Goal: Information Seeking & Learning: Compare options

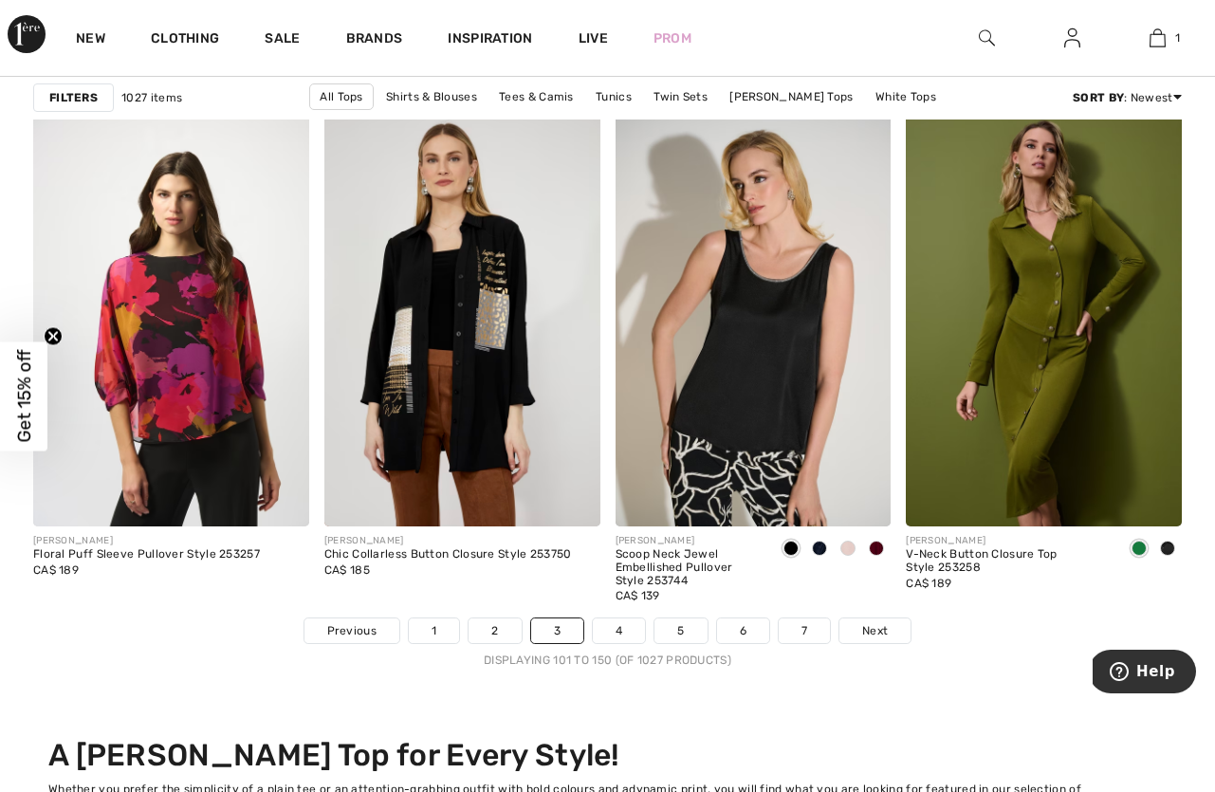
scroll to position [7588, 0]
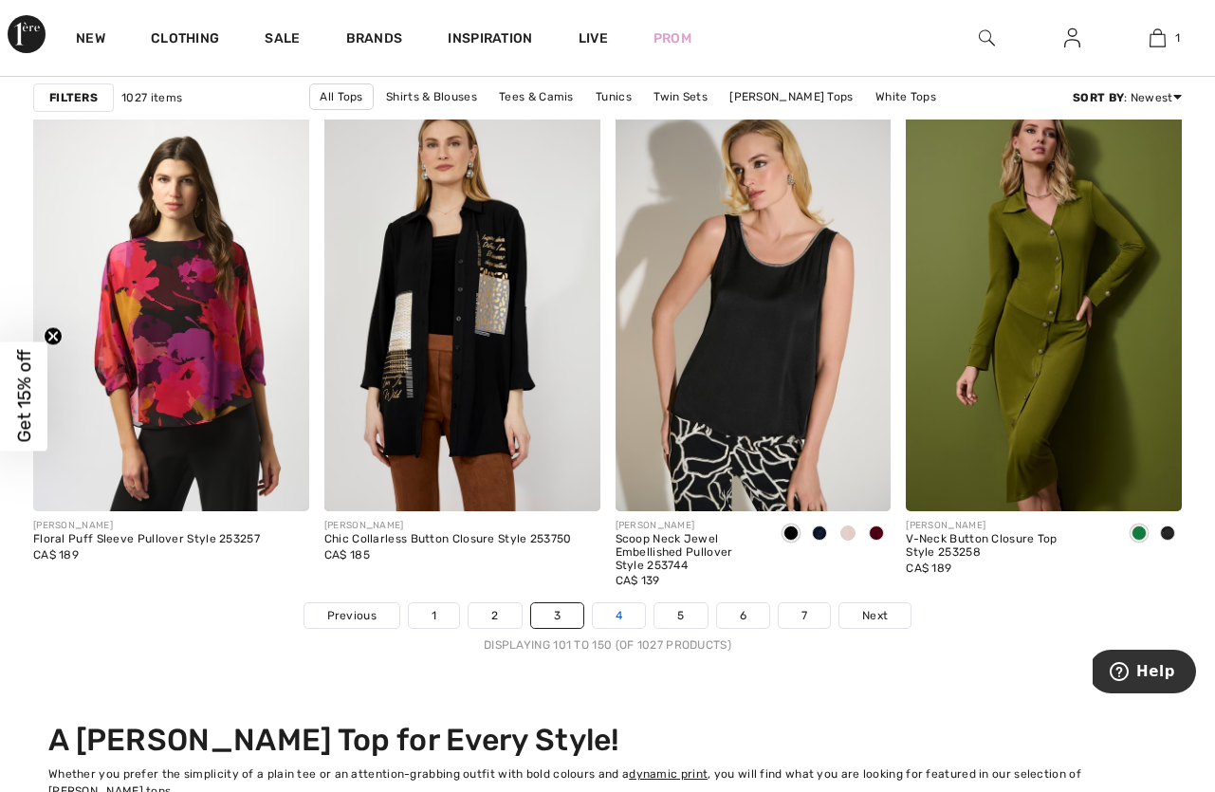
click at [622, 621] on link "4" at bounding box center [619, 615] width 52 height 25
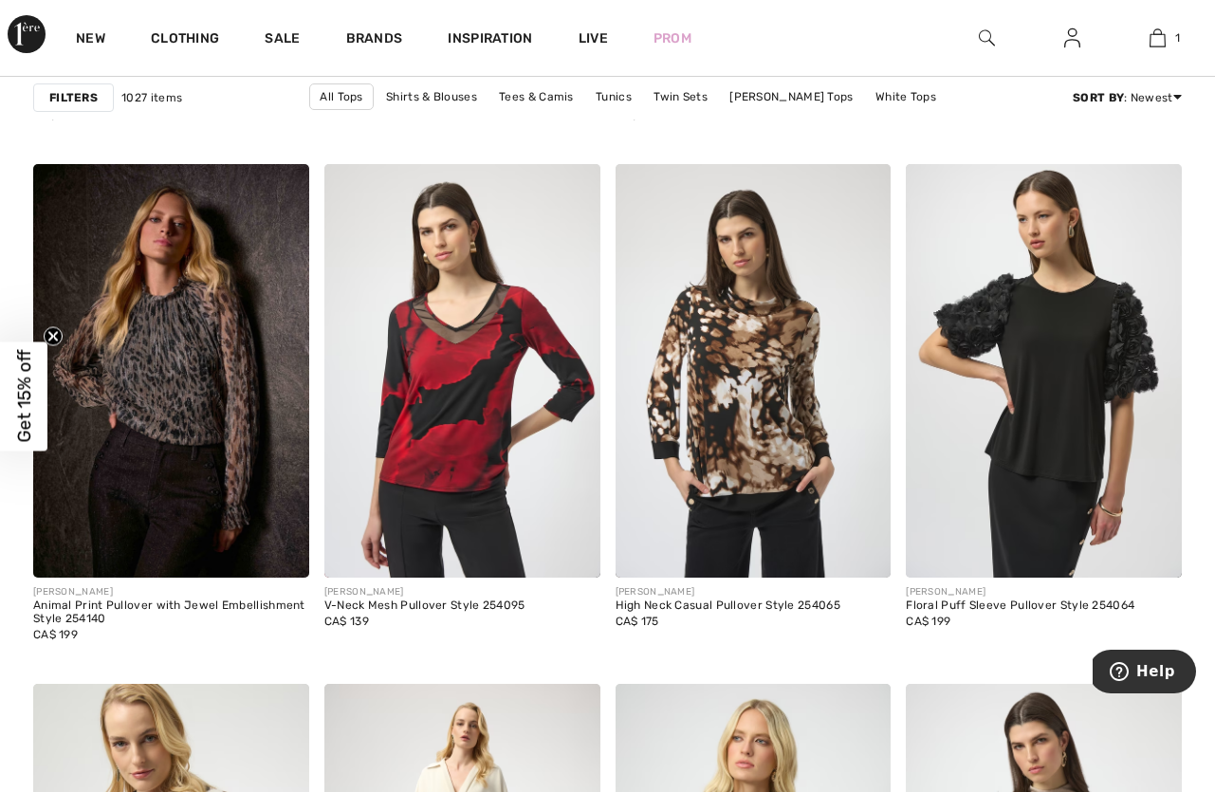
scroll to position [2932, 0]
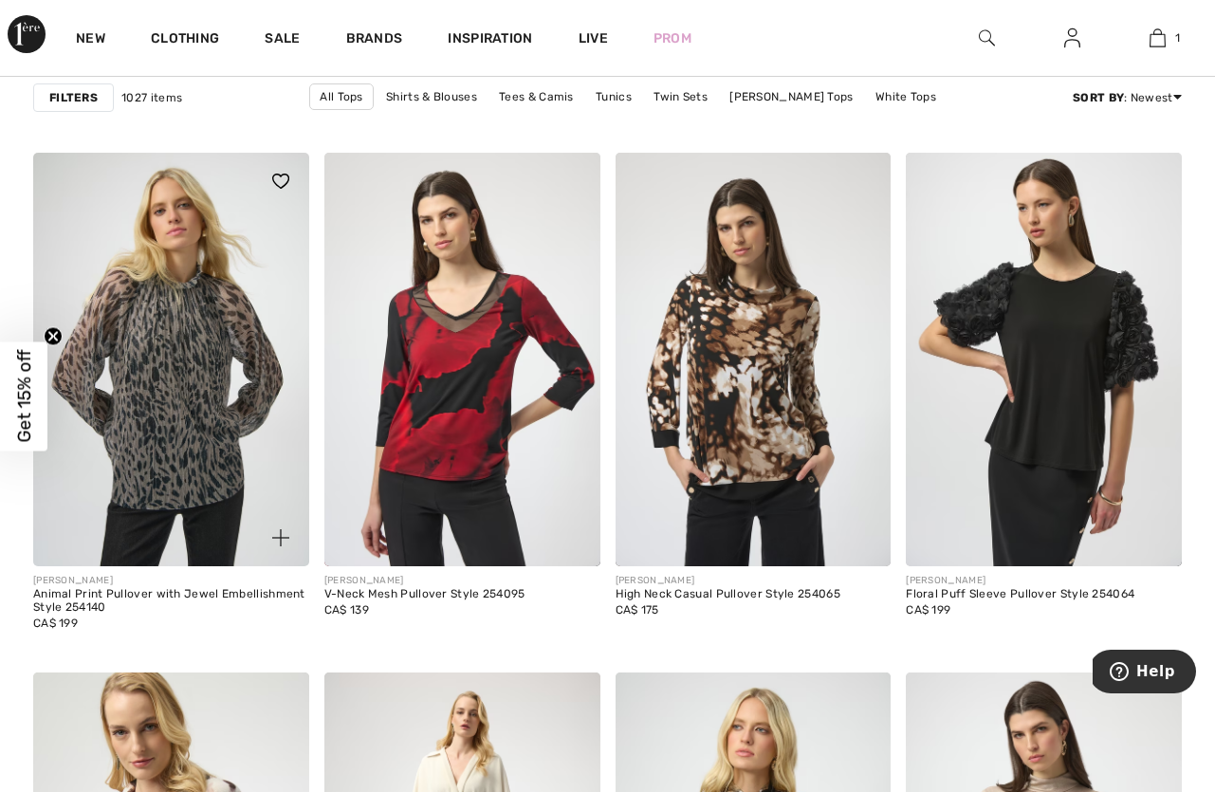
click at [200, 319] on img at bounding box center [171, 359] width 276 height 413
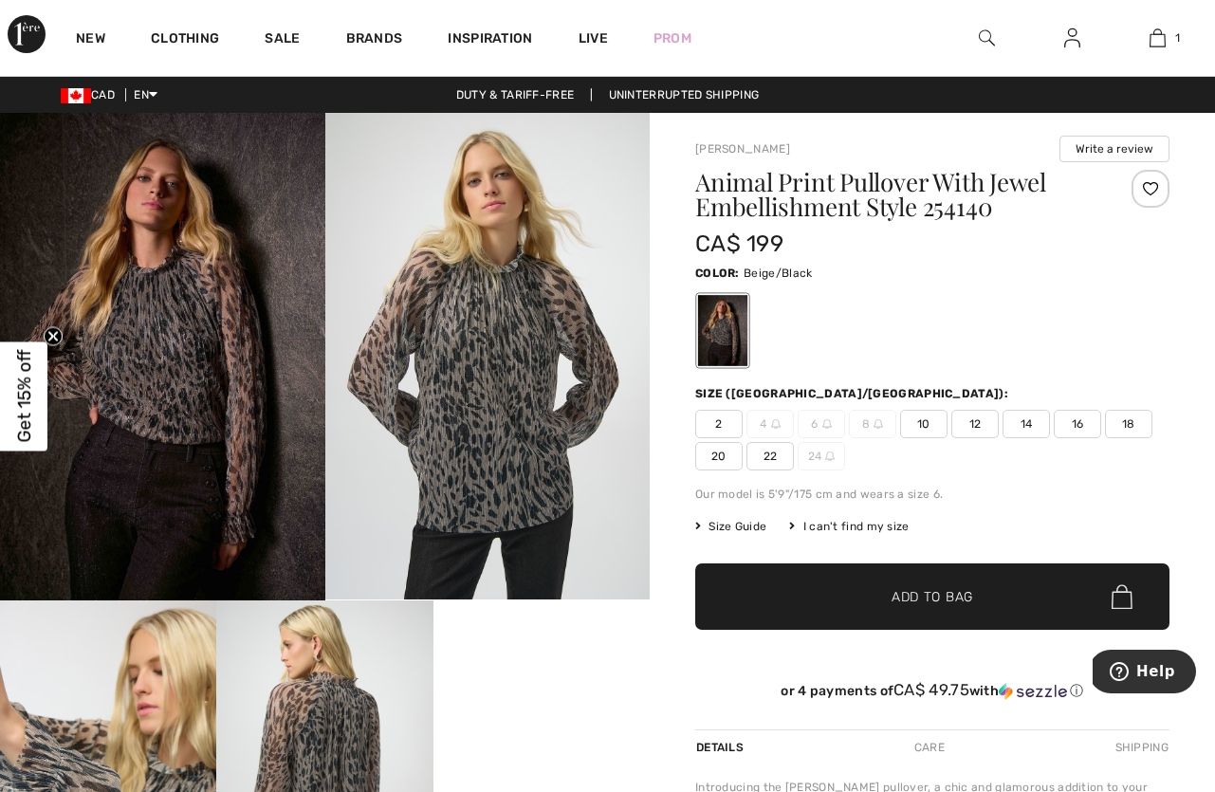
click at [498, 387] on img at bounding box center [487, 356] width 325 height 486
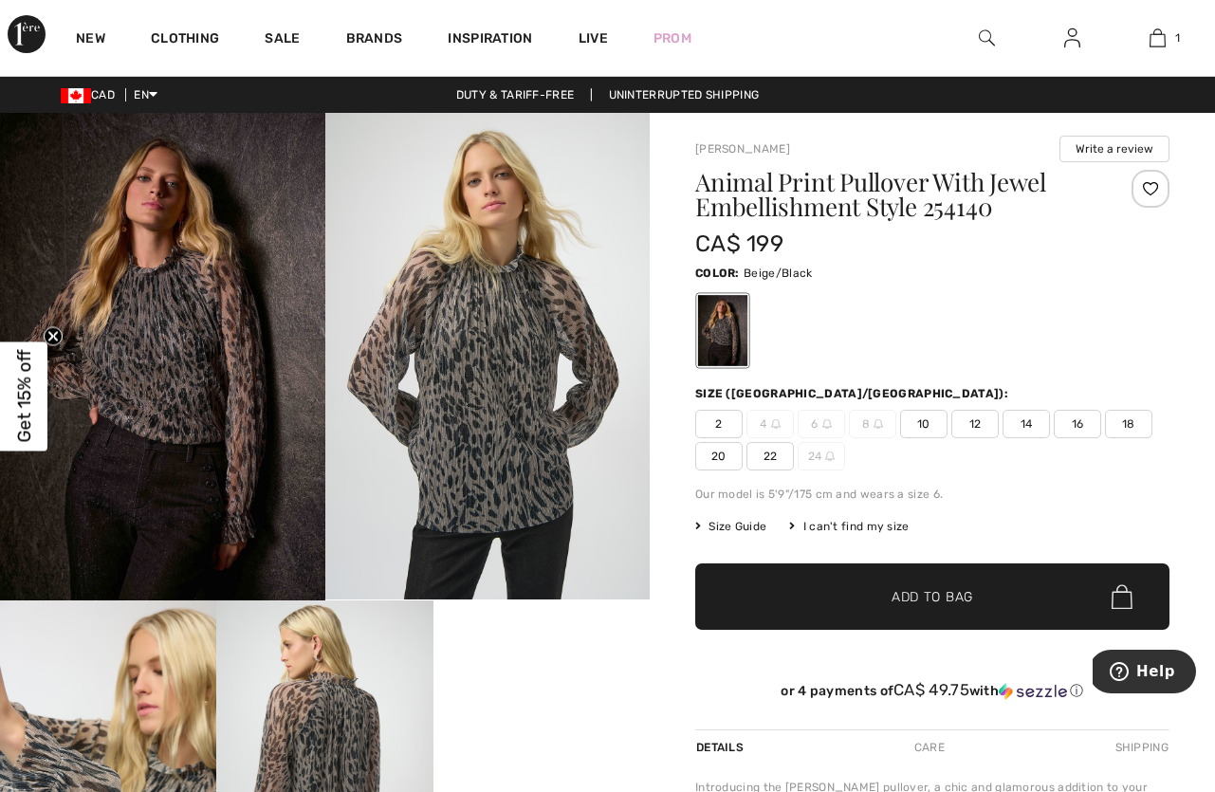
click at [335, 690] on img at bounding box center [324, 762] width 216 height 324
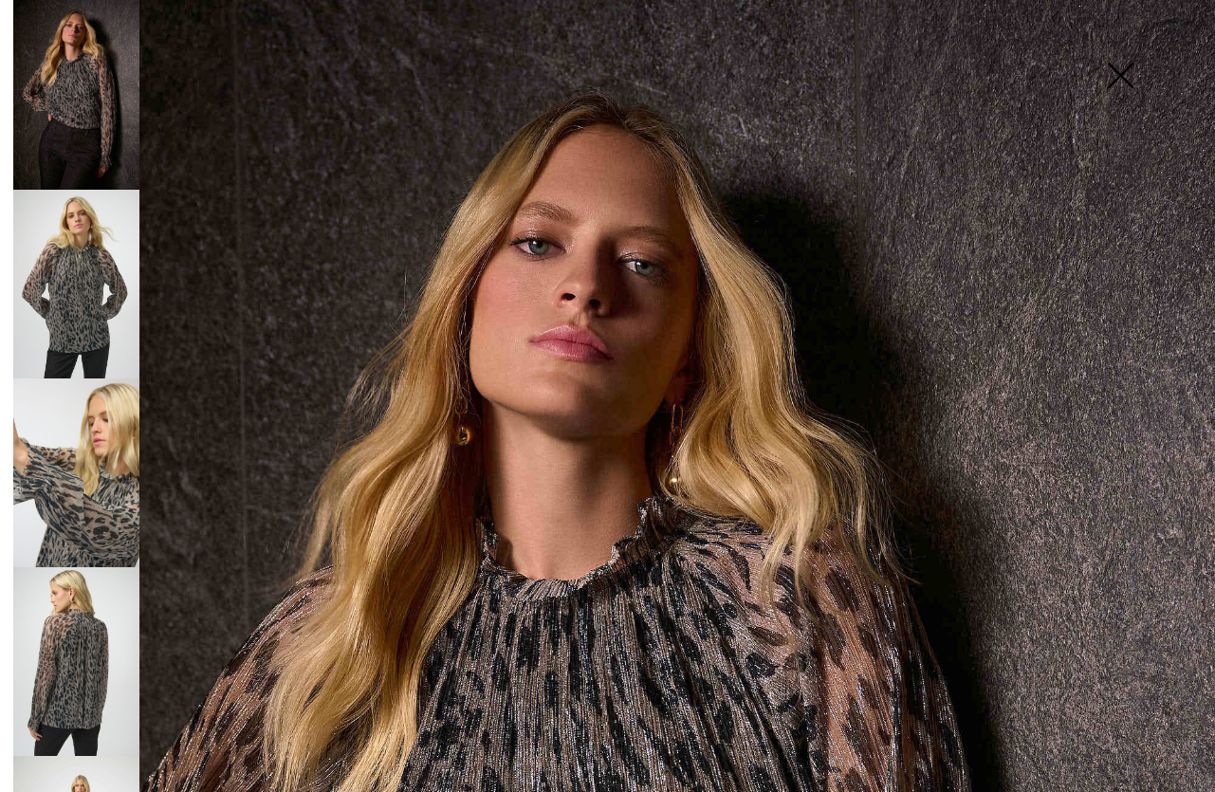
click at [100, 628] on img at bounding box center [76, 661] width 126 height 189
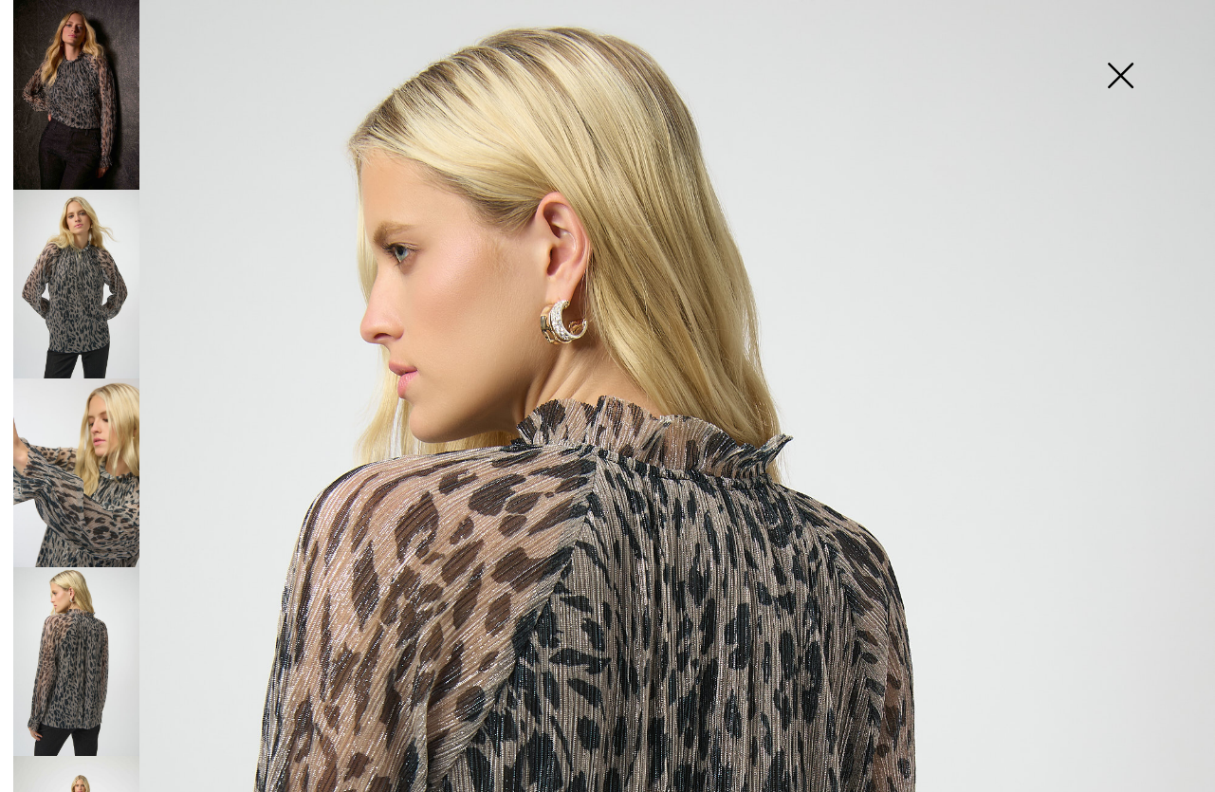
click at [1135, 72] on img at bounding box center [1119, 77] width 95 height 98
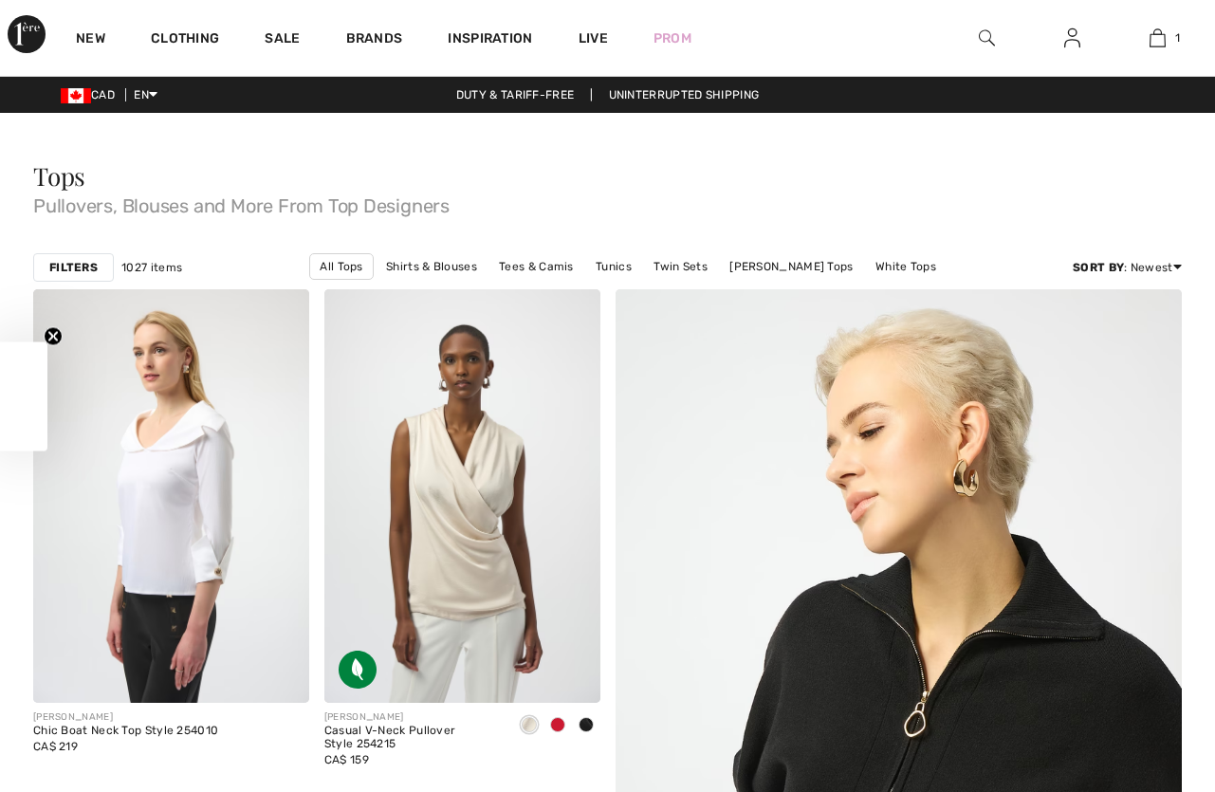
checkbox input "true"
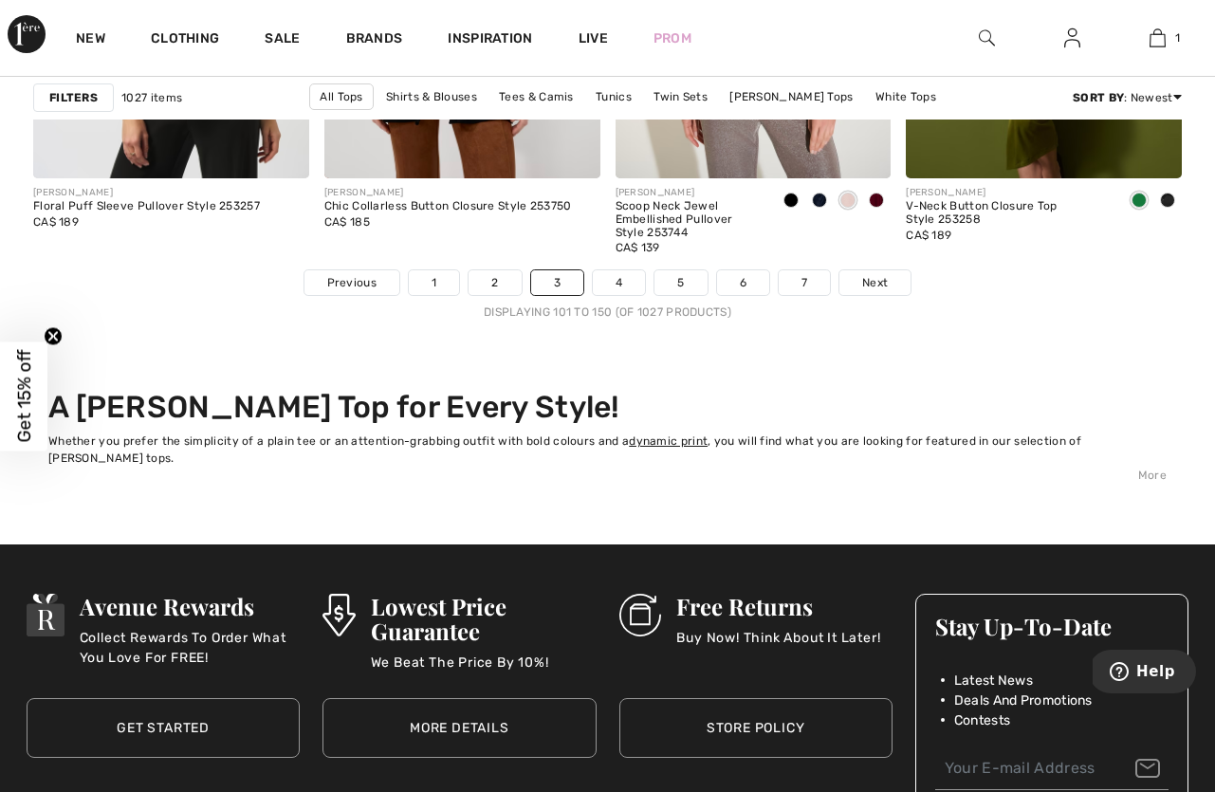
scroll to position [7932, 0]
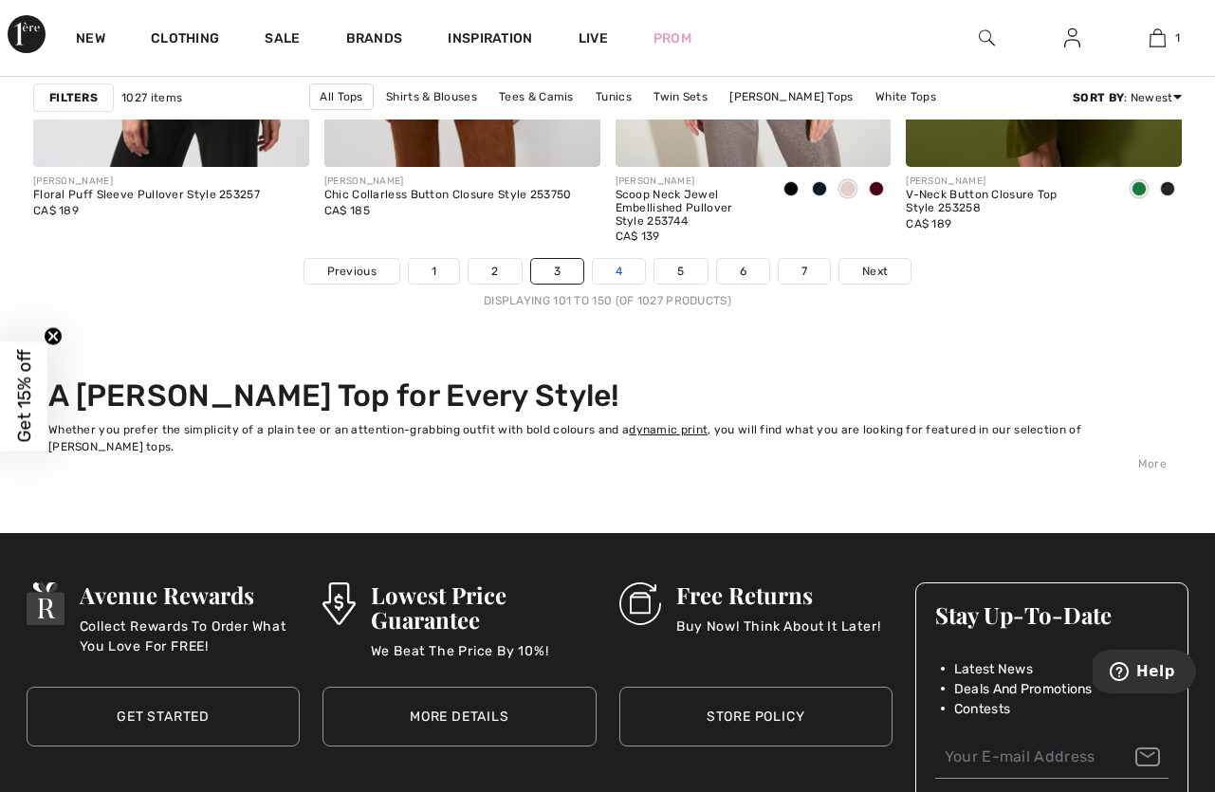
click at [611, 271] on link "4" at bounding box center [619, 271] width 52 height 25
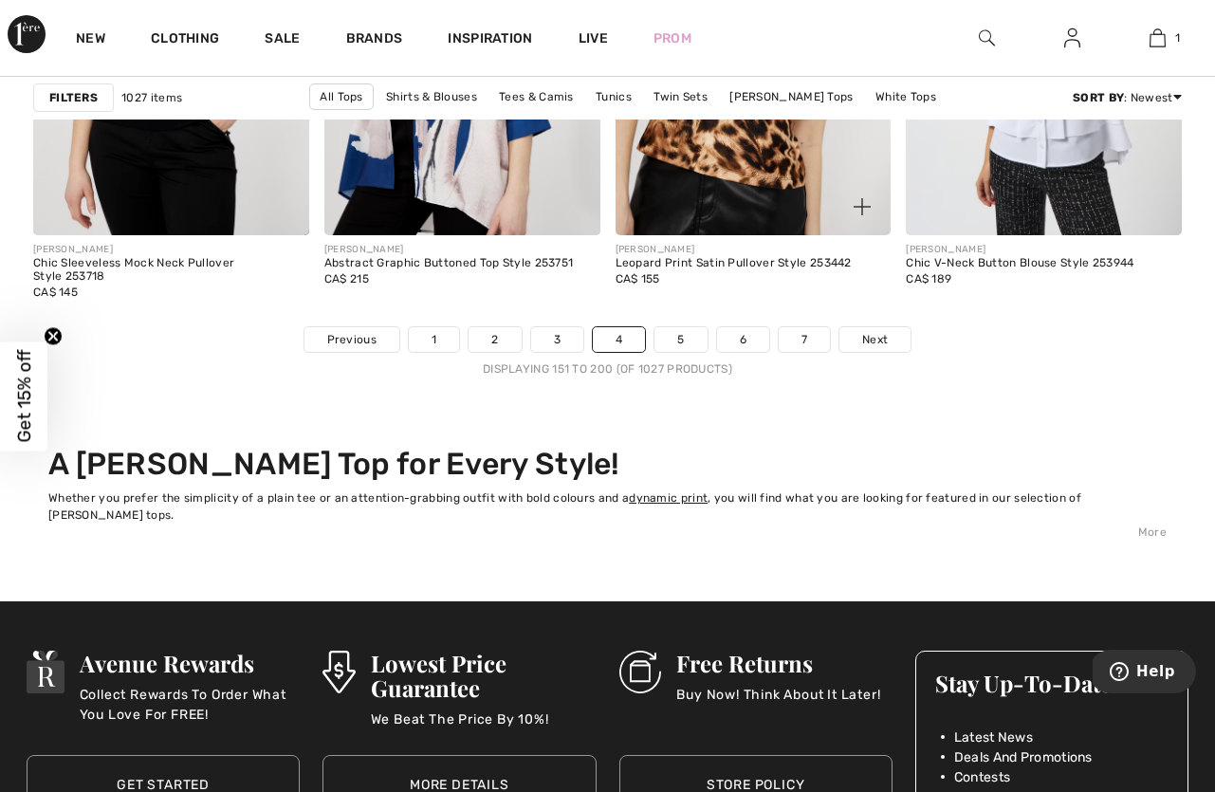
scroll to position [7869, 0]
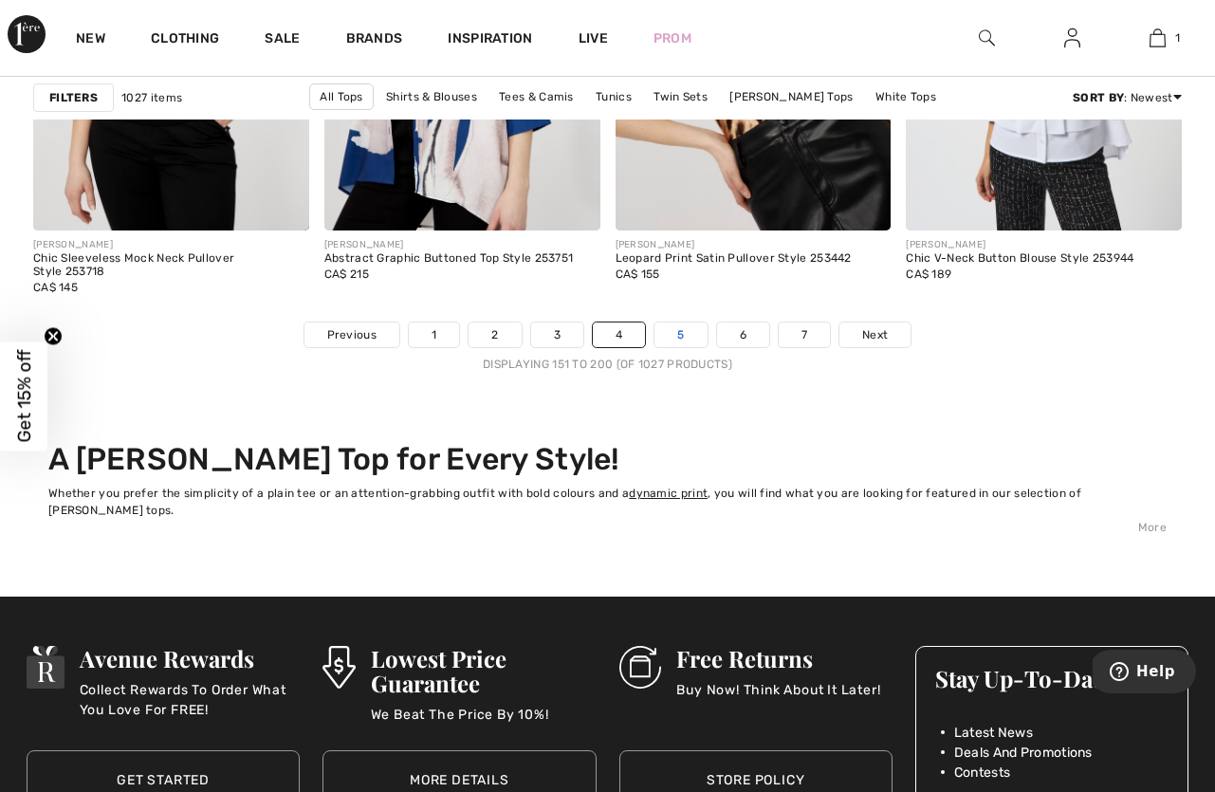
click at [686, 331] on link "5" at bounding box center [680, 334] width 52 height 25
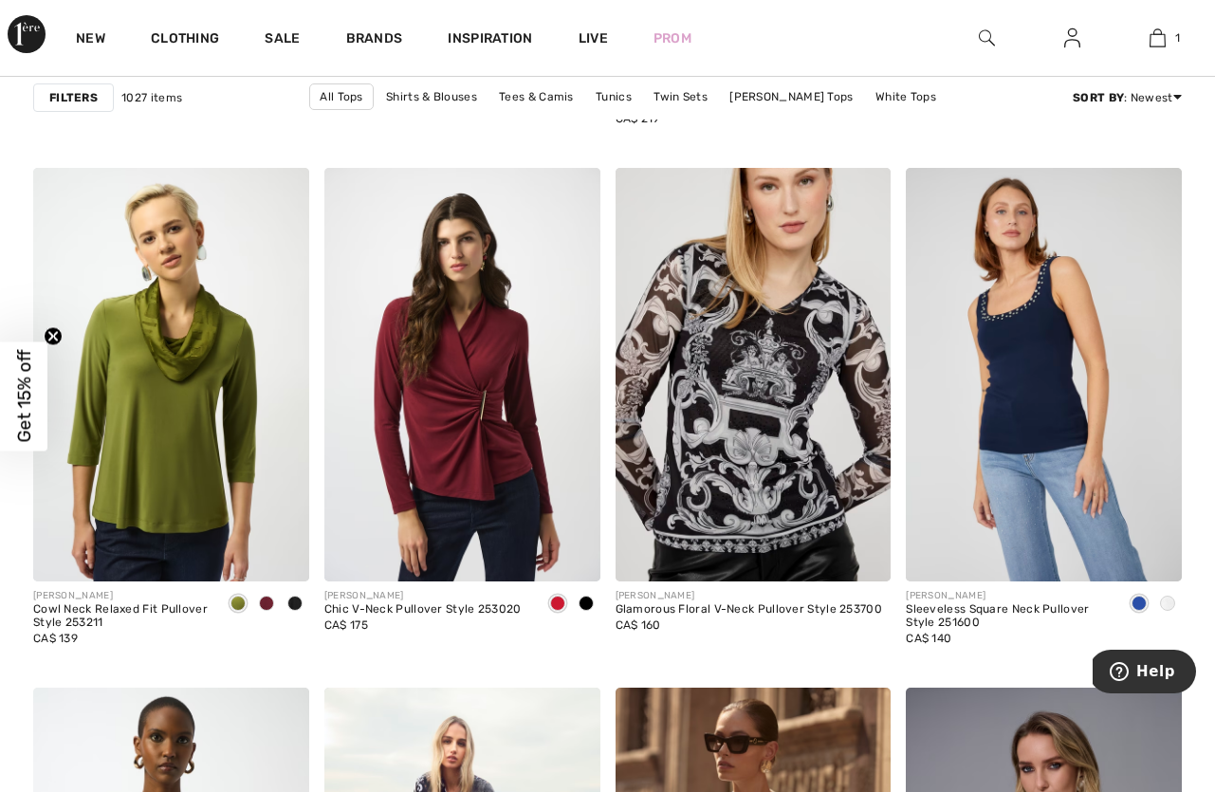
scroll to position [2918, 0]
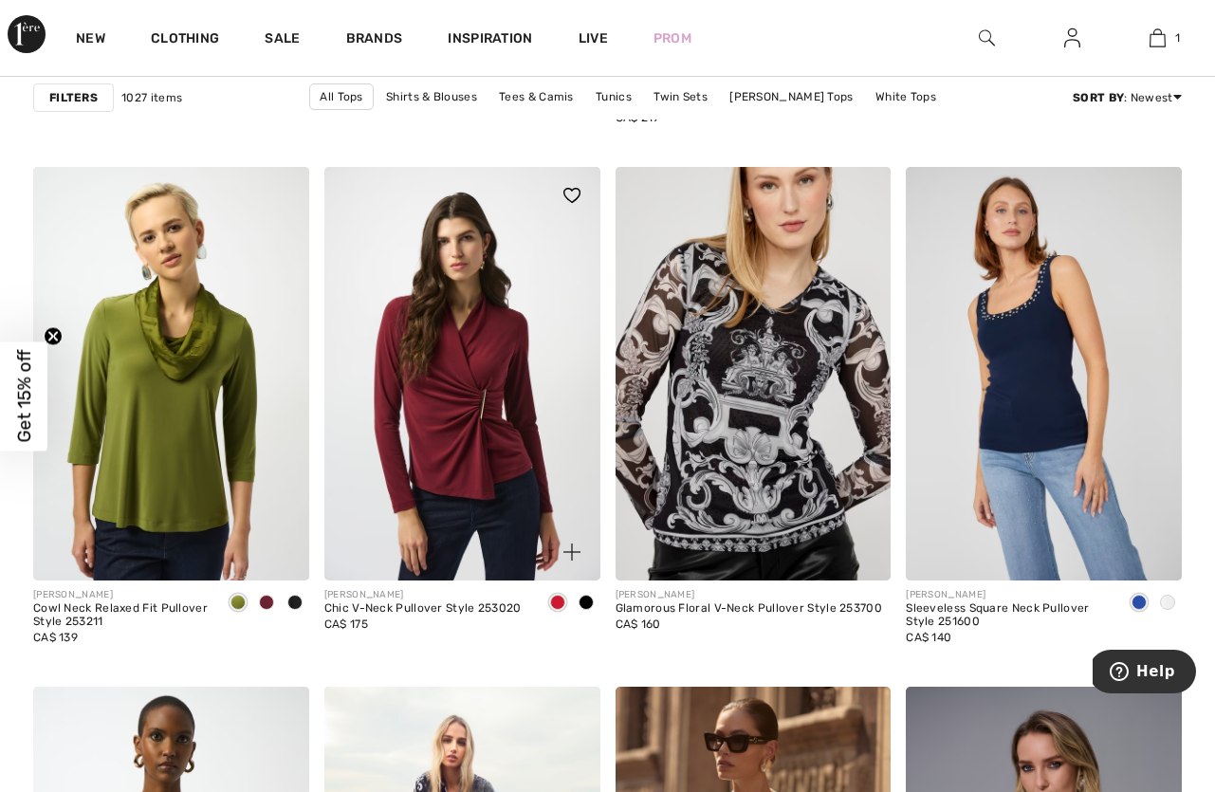
click at [558, 598] on span at bounding box center [557, 602] width 15 height 15
click at [558, 604] on span at bounding box center [557, 602] width 15 height 15
click at [584, 597] on span at bounding box center [585, 602] width 15 height 15
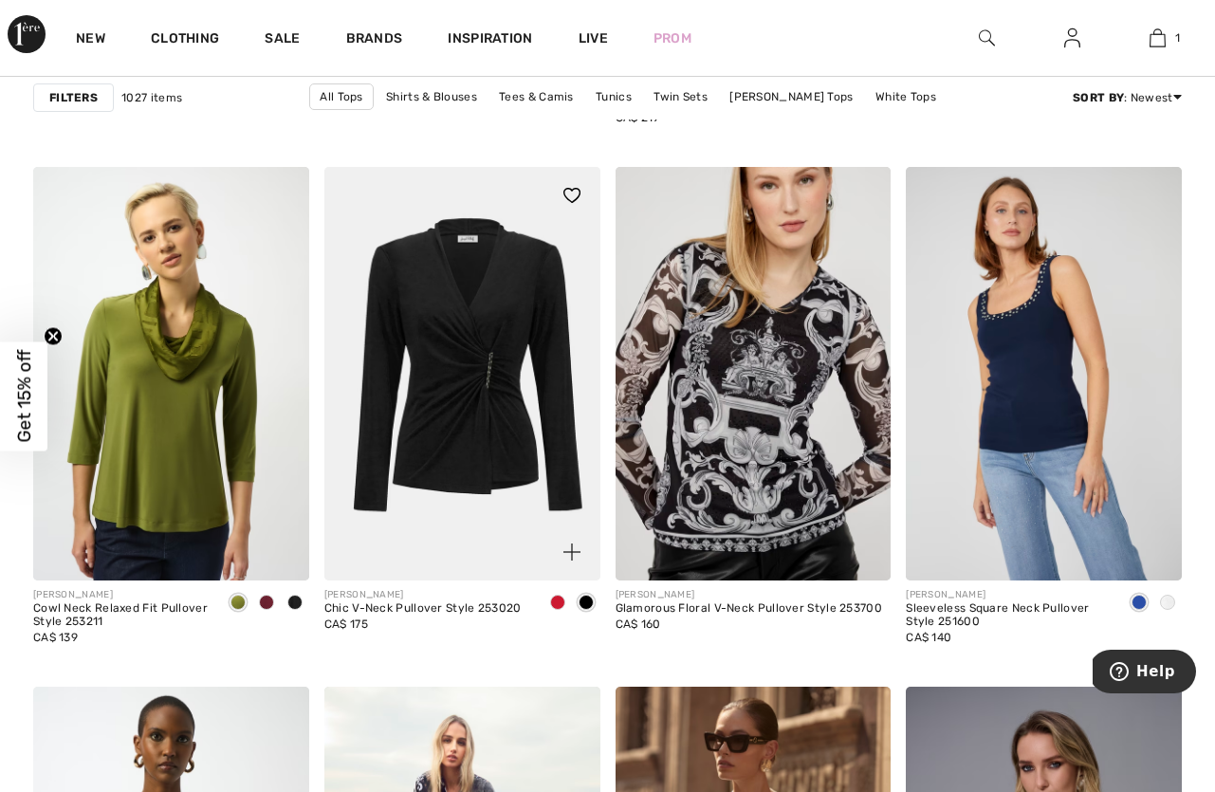
click at [561, 600] on span at bounding box center [557, 602] width 15 height 15
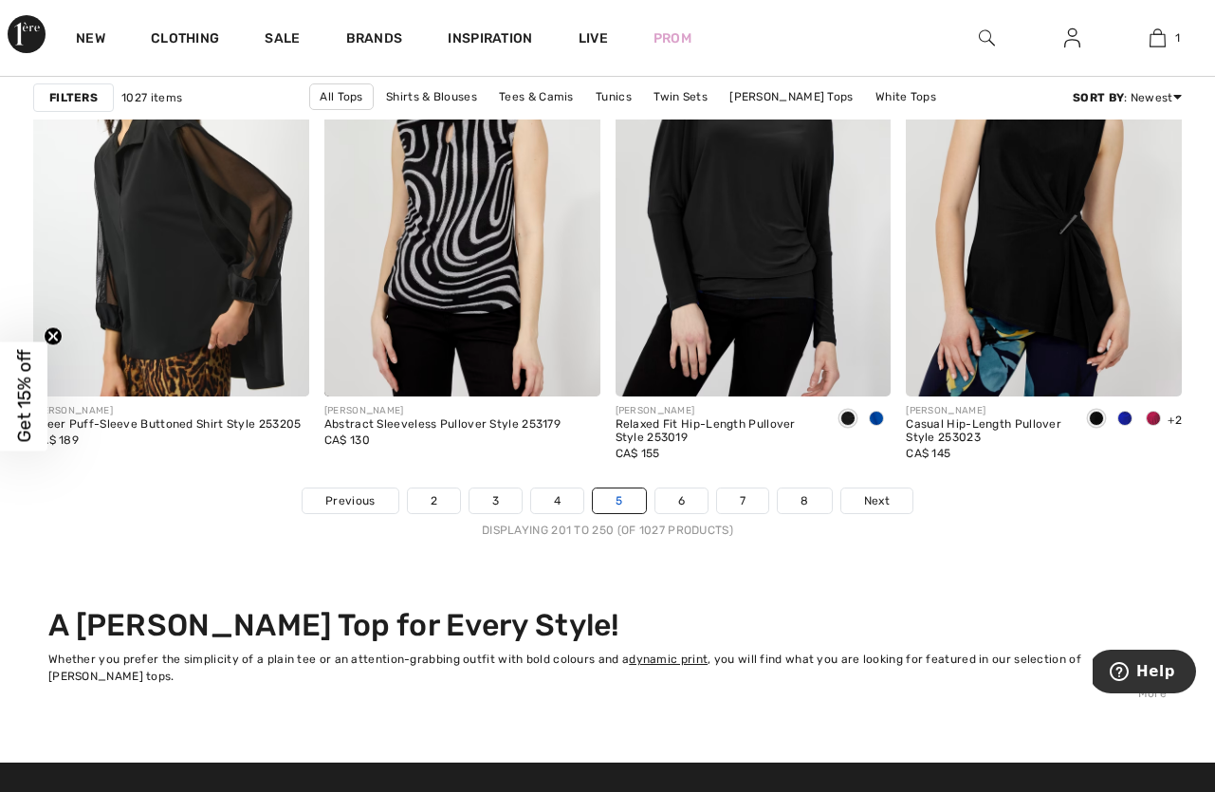
scroll to position [7717, 0]
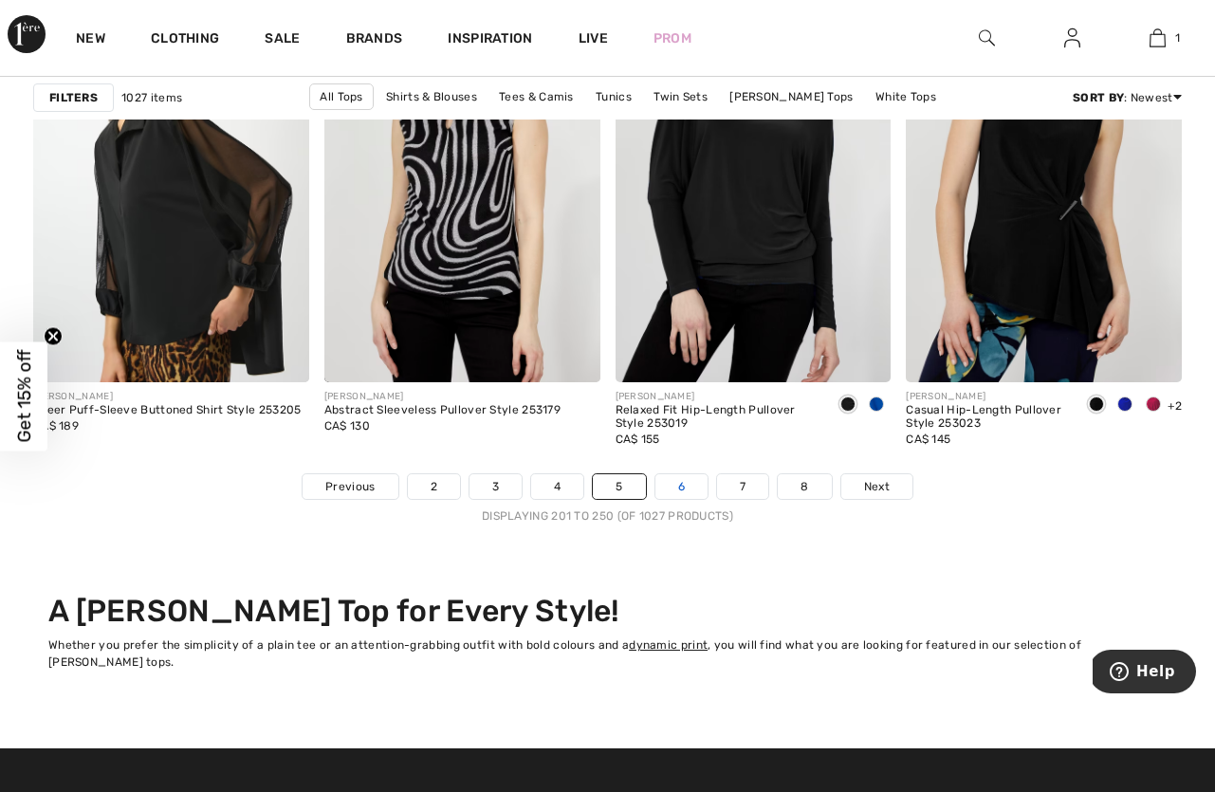
click at [672, 486] on link "6" at bounding box center [681, 486] width 52 height 25
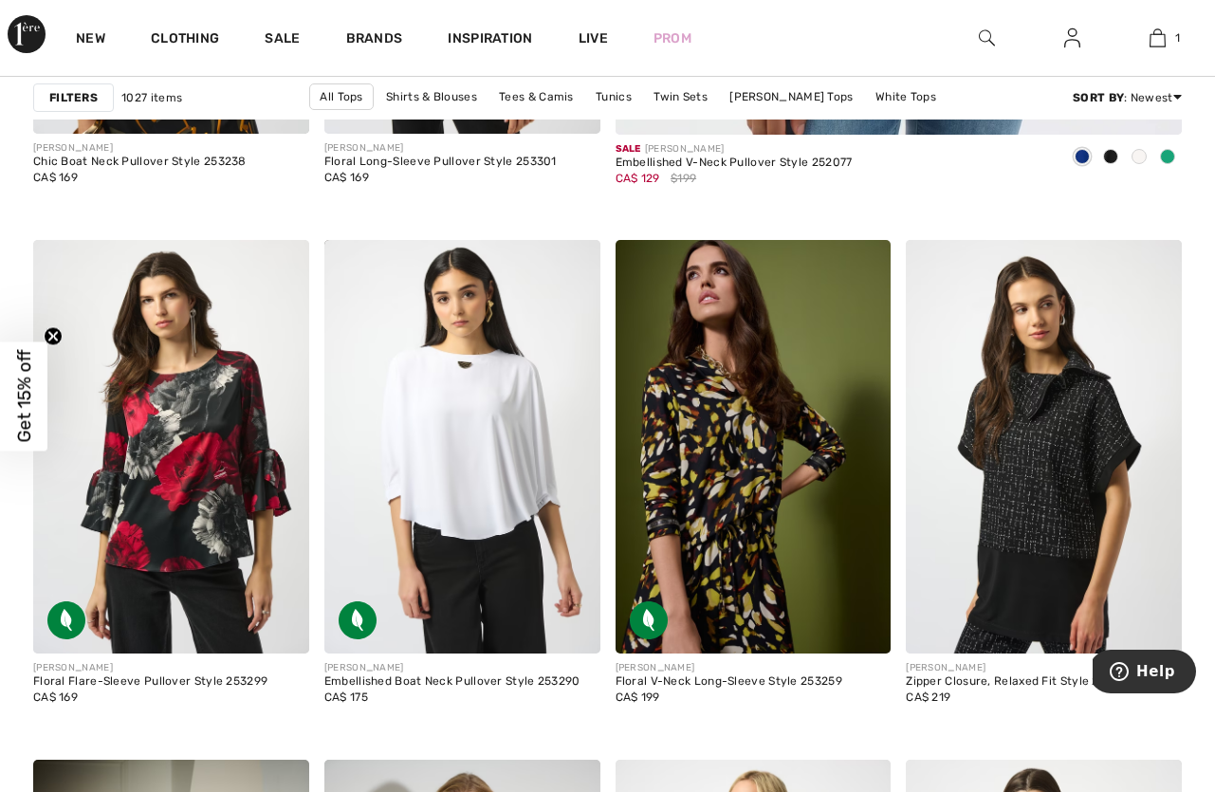
scroll to position [1091, 0]
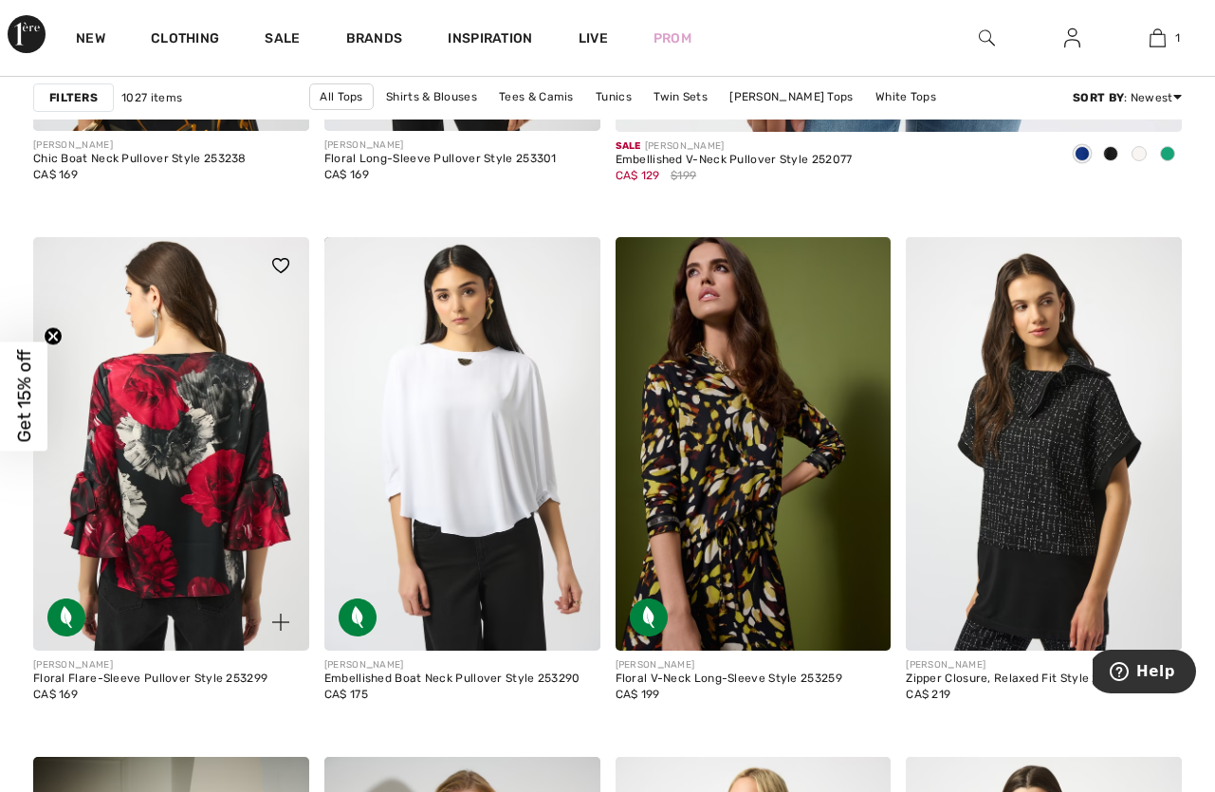
click at [186, 429] on img at bounding box center [171, 443] width 276 height 413
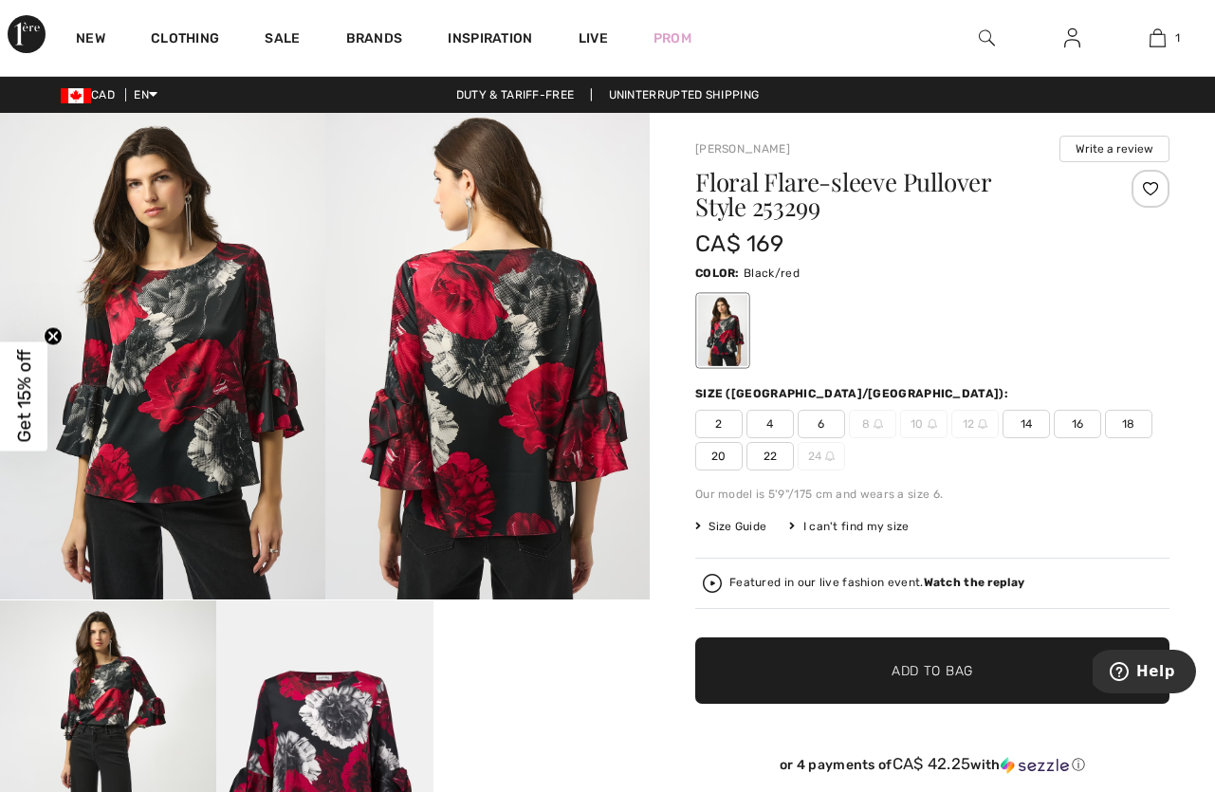
click at [444, 427] on img at bounding box center [487, 356] width 325 height 486
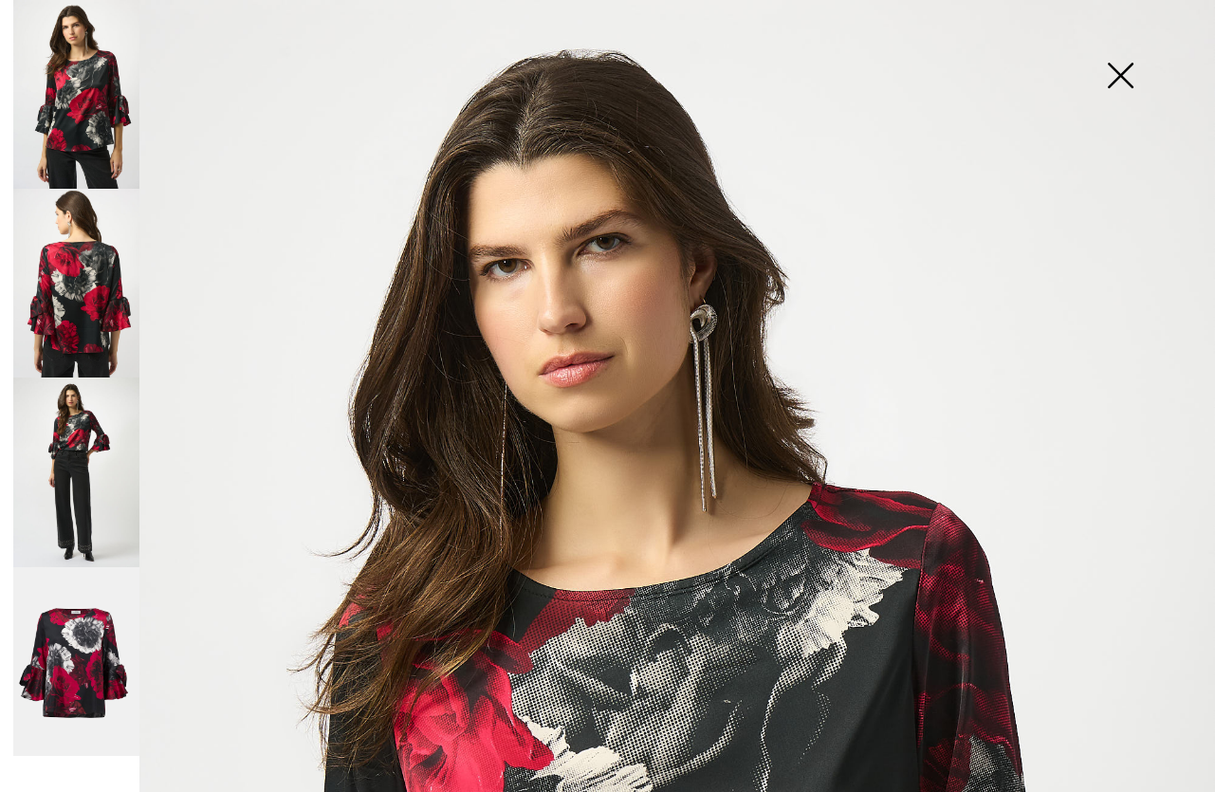
click at [96, 342] on img at bounding box center [76, 283] width 126 height 189
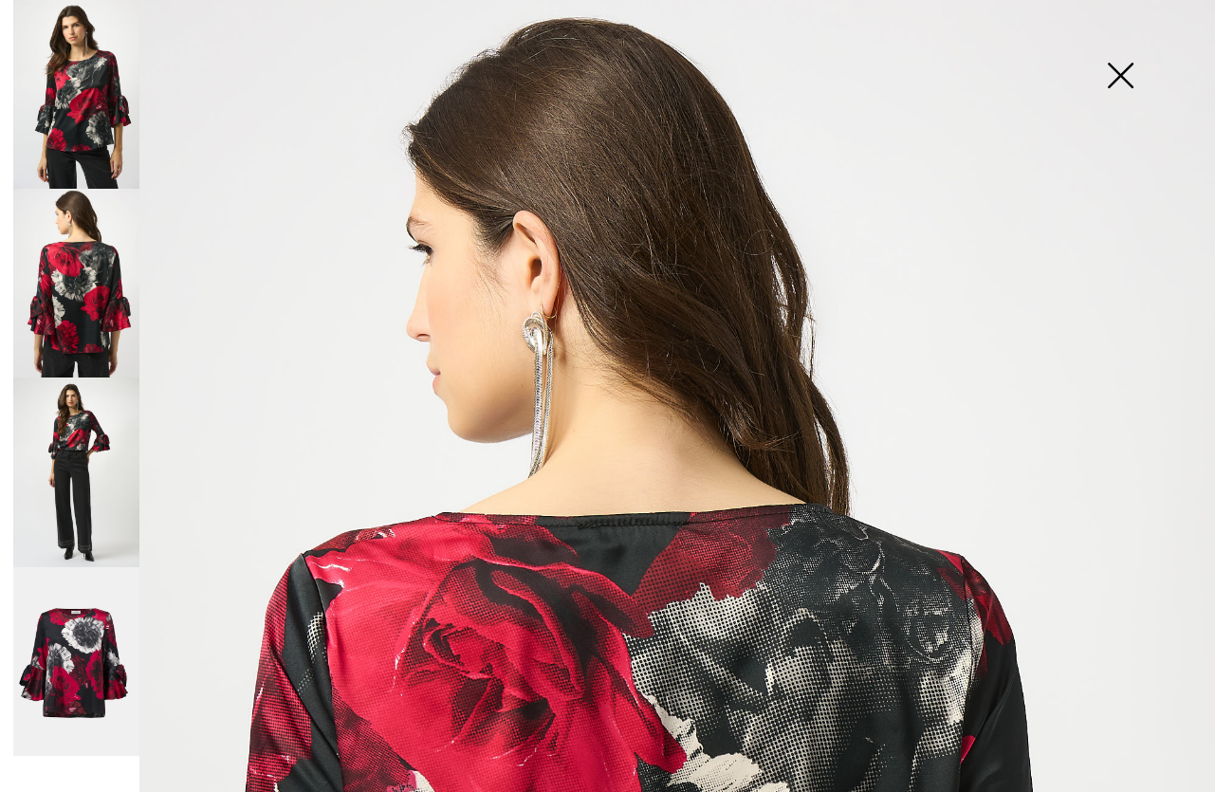
click at [86, 670] on img at bounding box center [76, 662] width 126 height 190
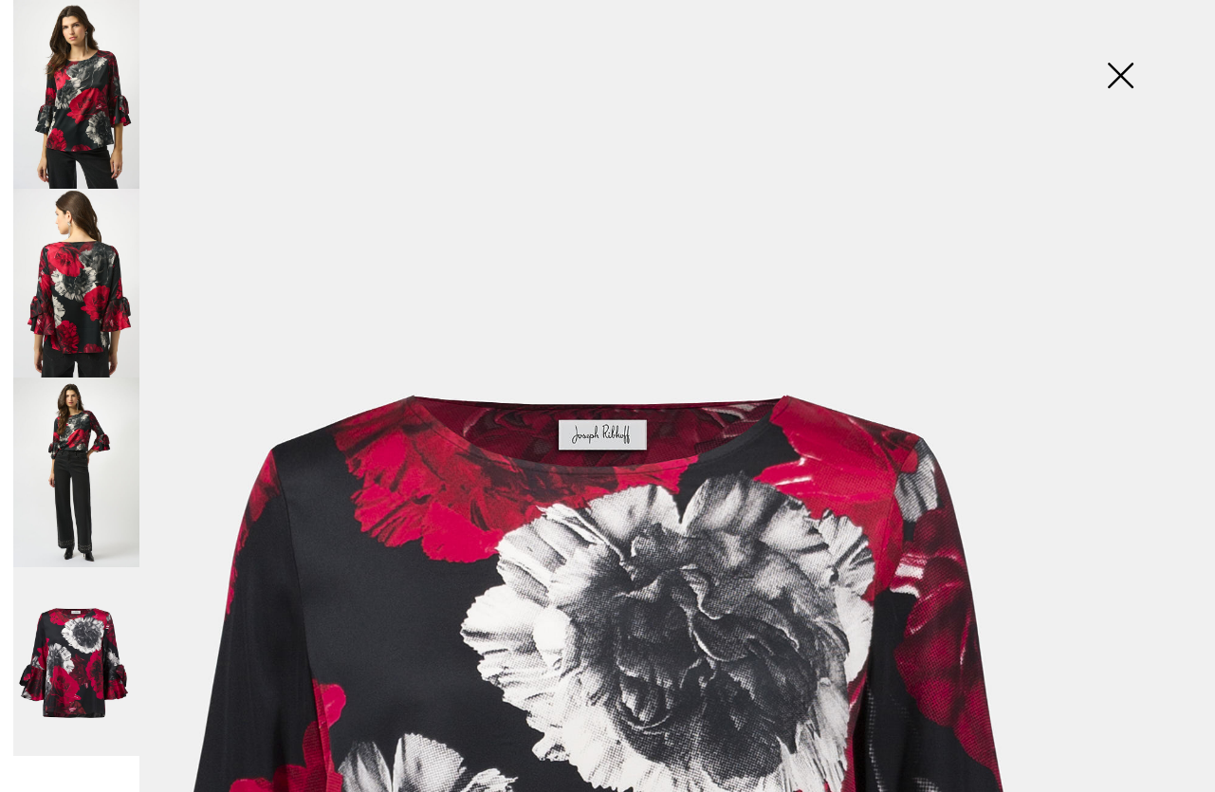
click at [1125, 76] on img at bounding box center [1119, 77] width 95 height 98
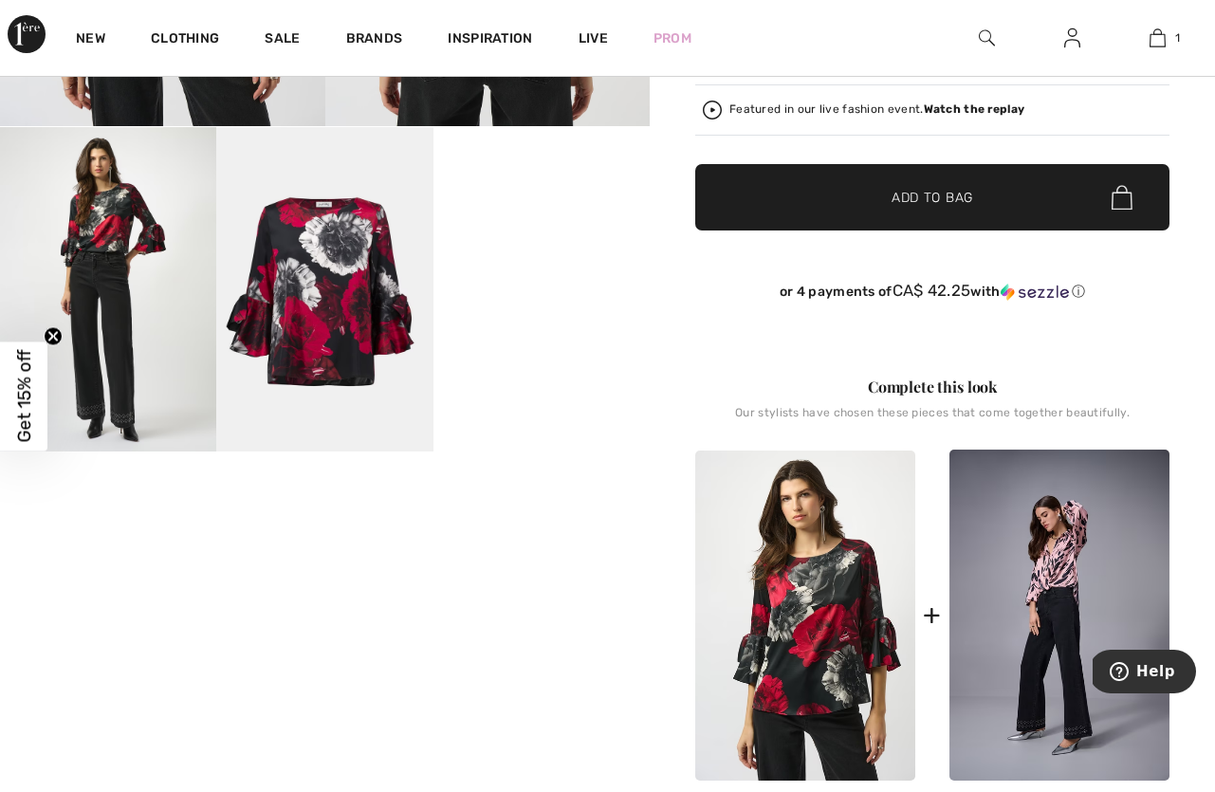
scroll to position [471, 0]
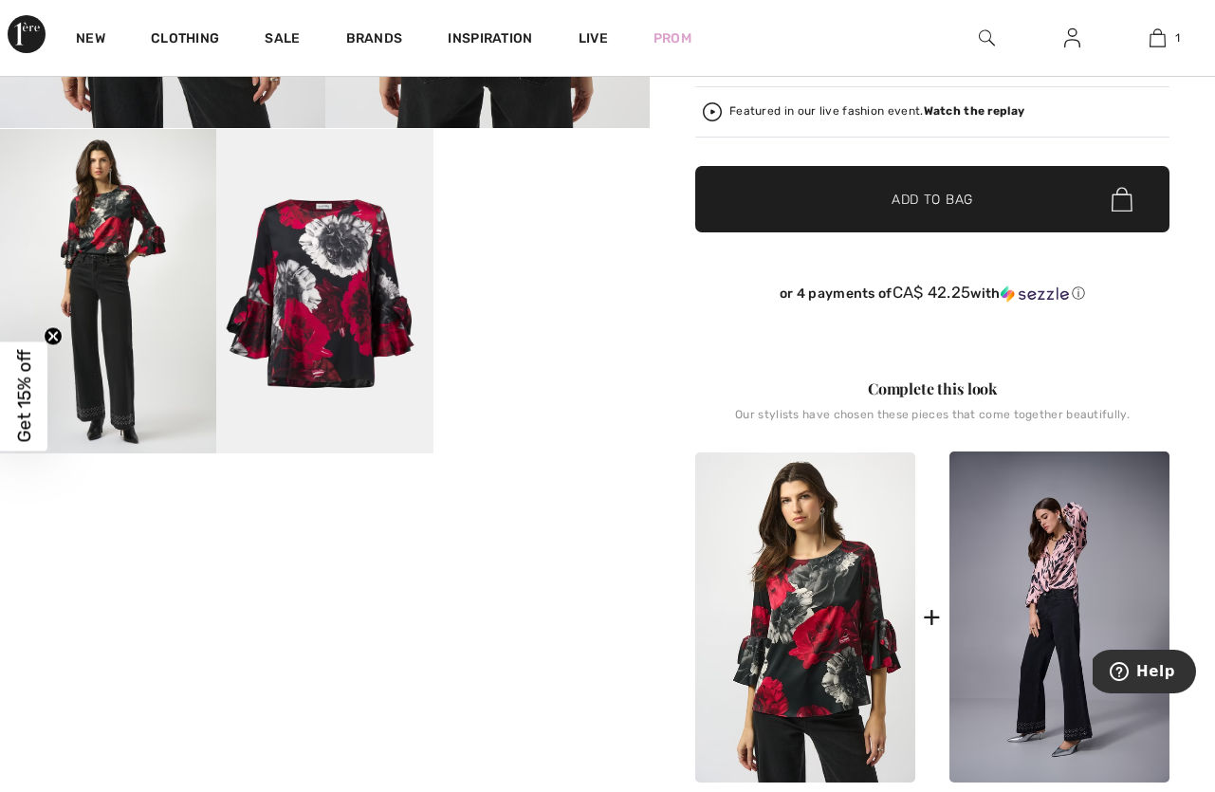
click at [536, 237] on video "Your browser does not support the video tag." at bounding box center [541, 183] width 216 height 108
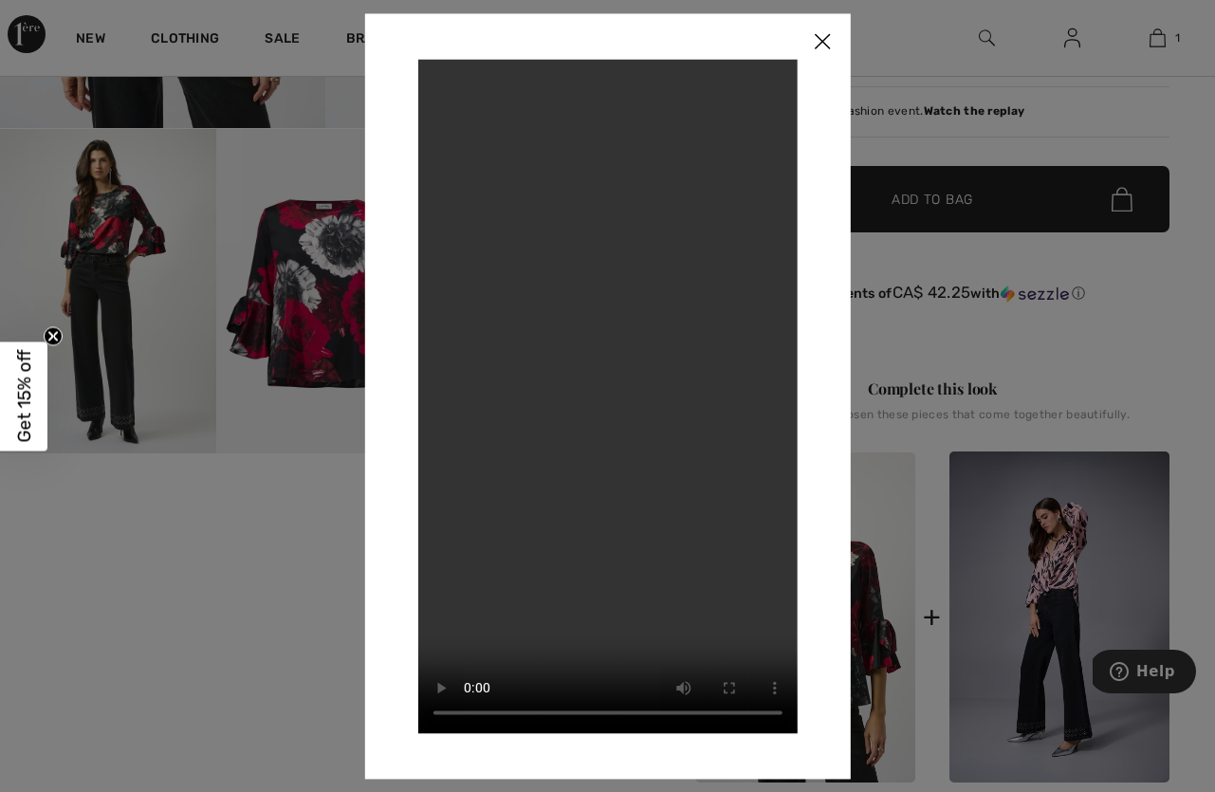
click at [819, 50] on img at bounding box center [822, 42] width 57 height 59
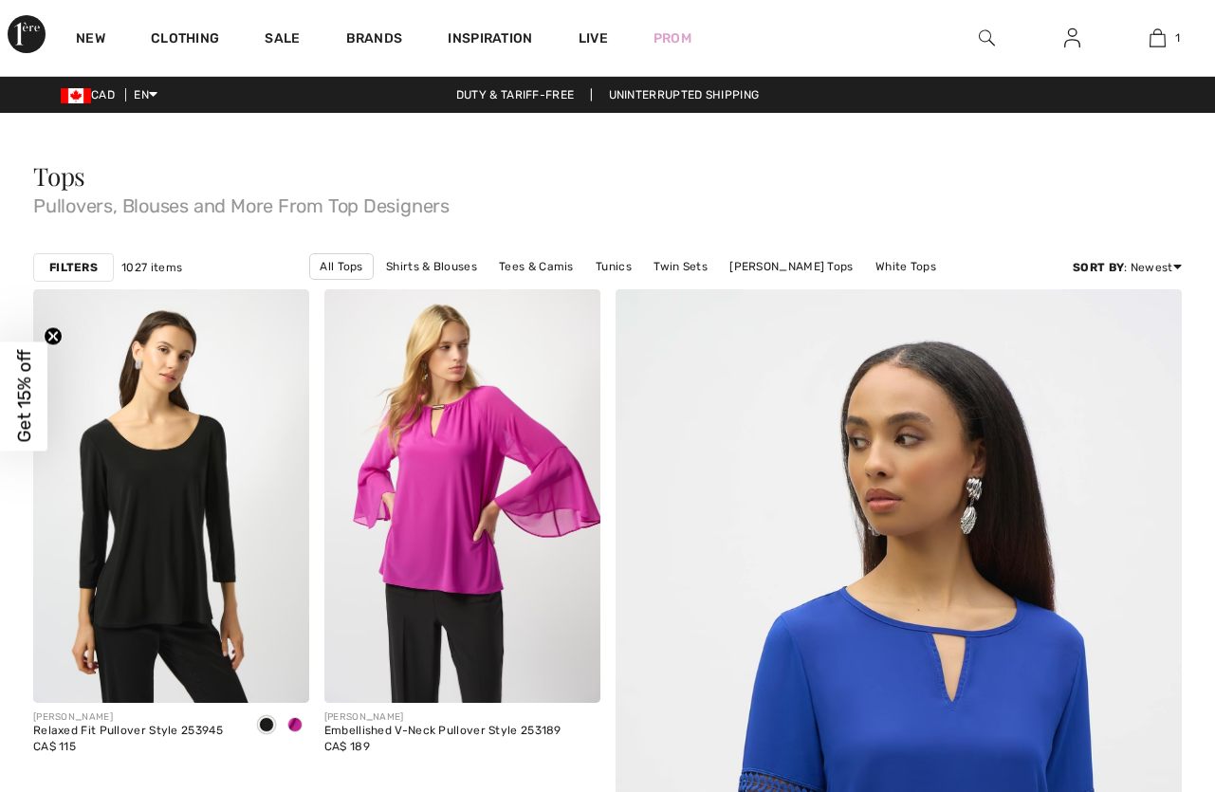
checkbox input "true"
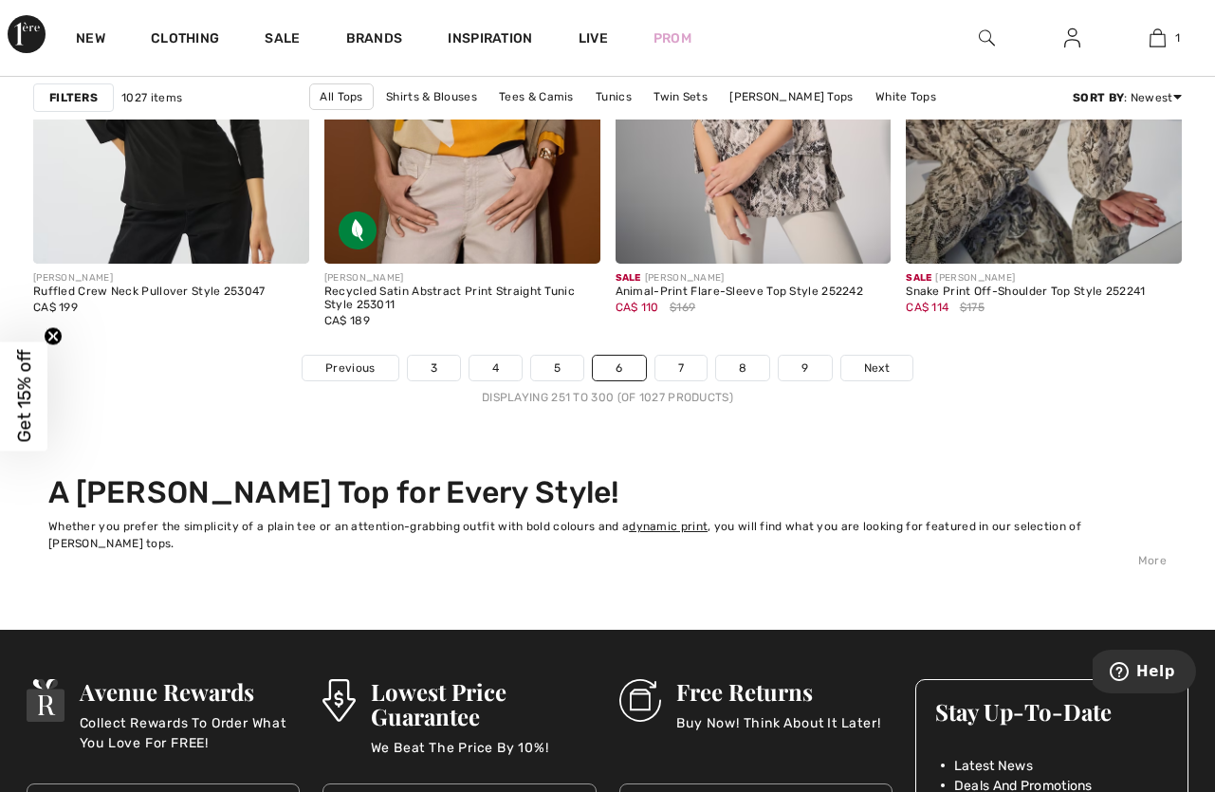
scroll to position [7833, 0]
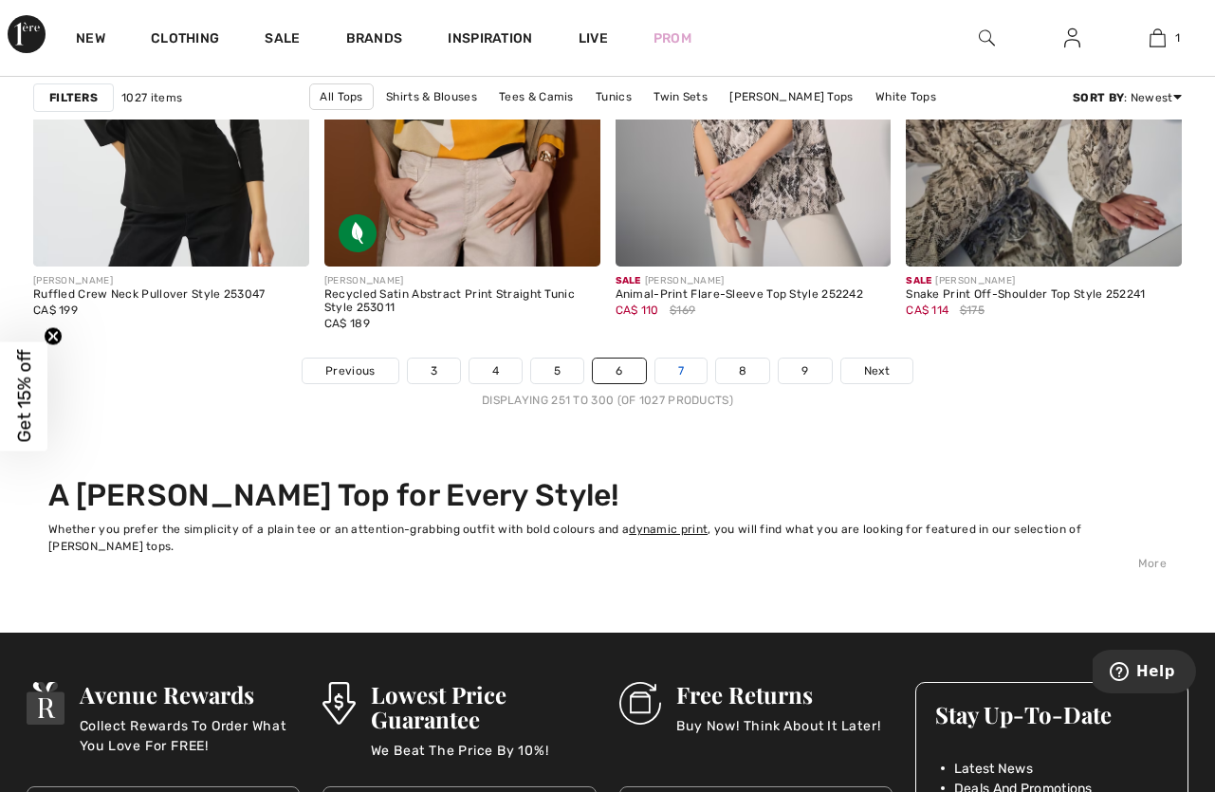
click at [682, 366] on link "7" at bounding box center [680, 370] width 51 height 25
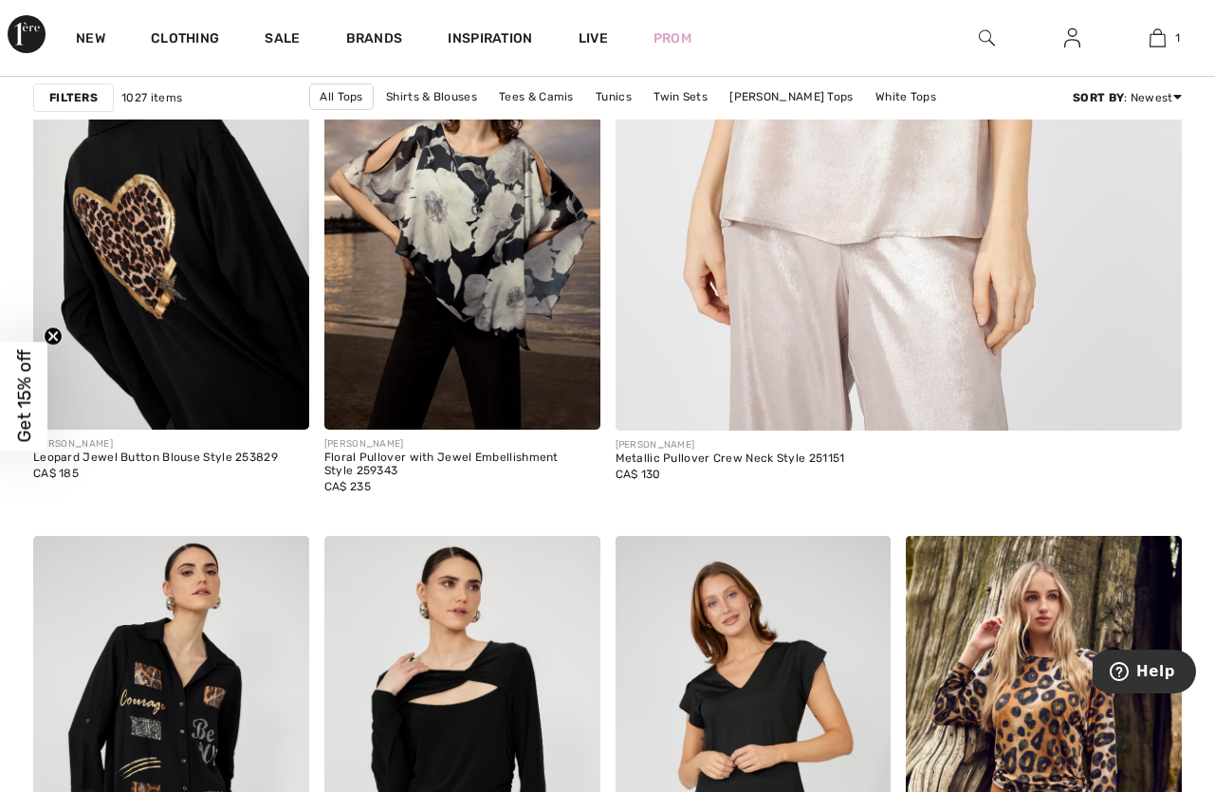
scroll to position [794, 0]
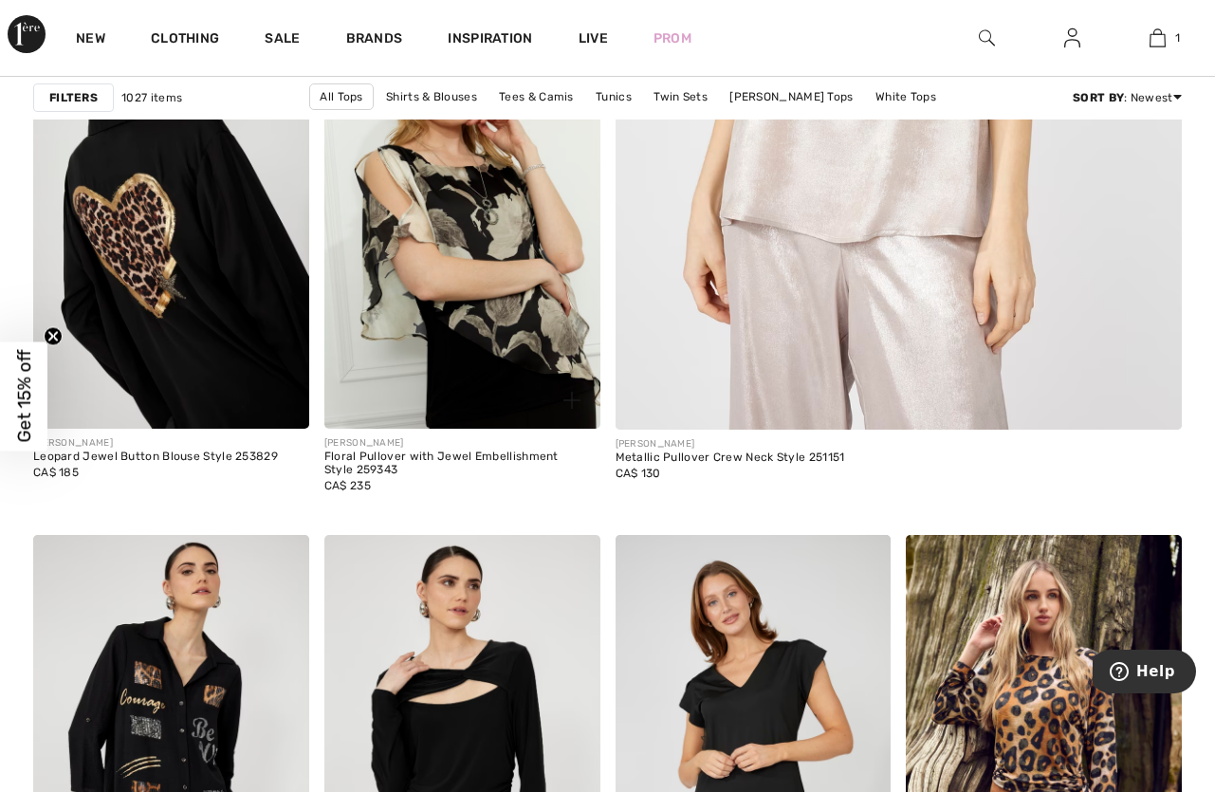
click at [466, 226] on img at bounding box center [462, 221] width 276 height 413
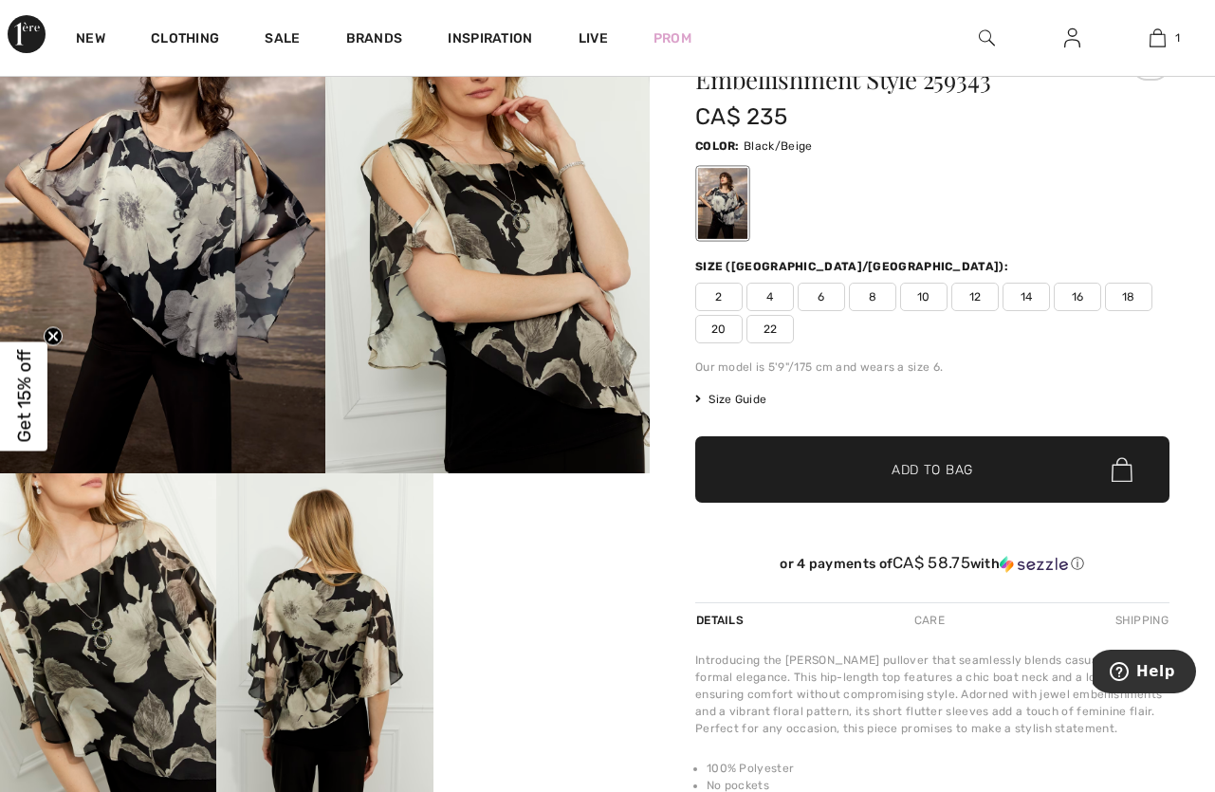
scroll to position [218, 0]
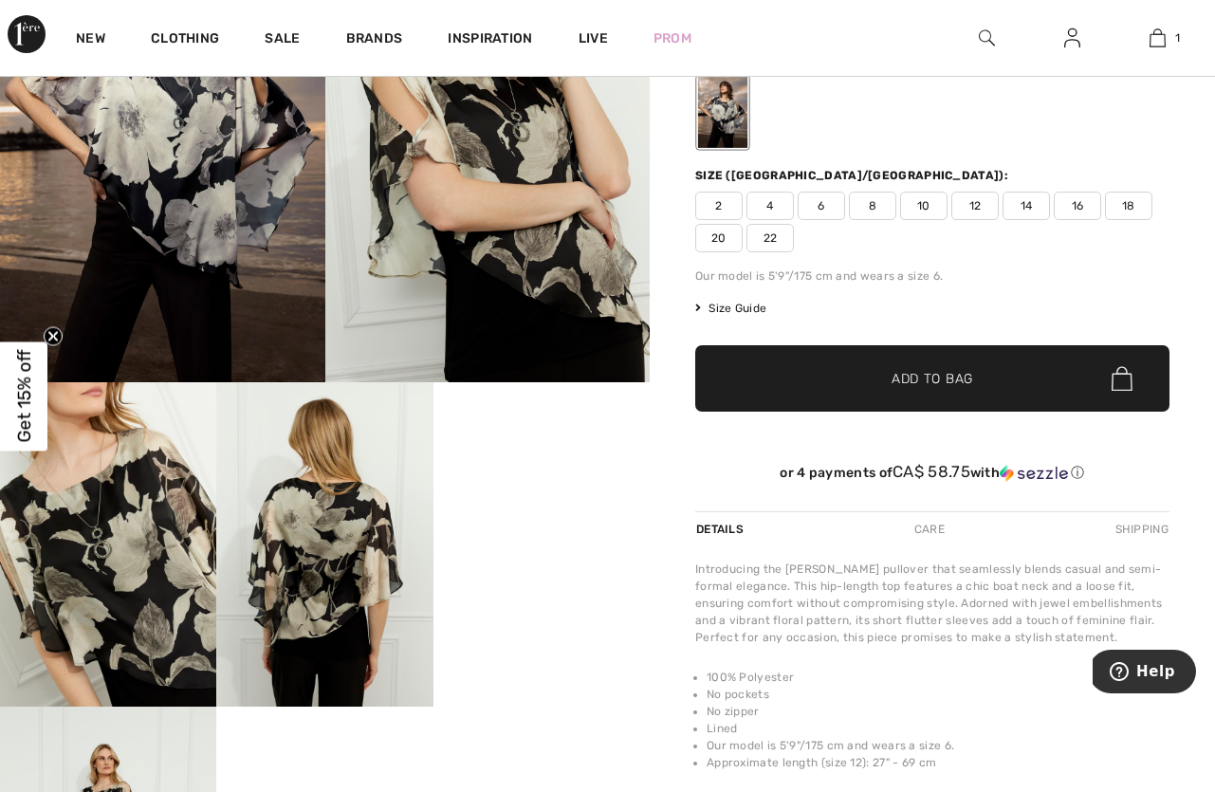
click at [520, 490] on video "Your browser does not support the video tag." at bounding box center [541, 436] width 216 height 108
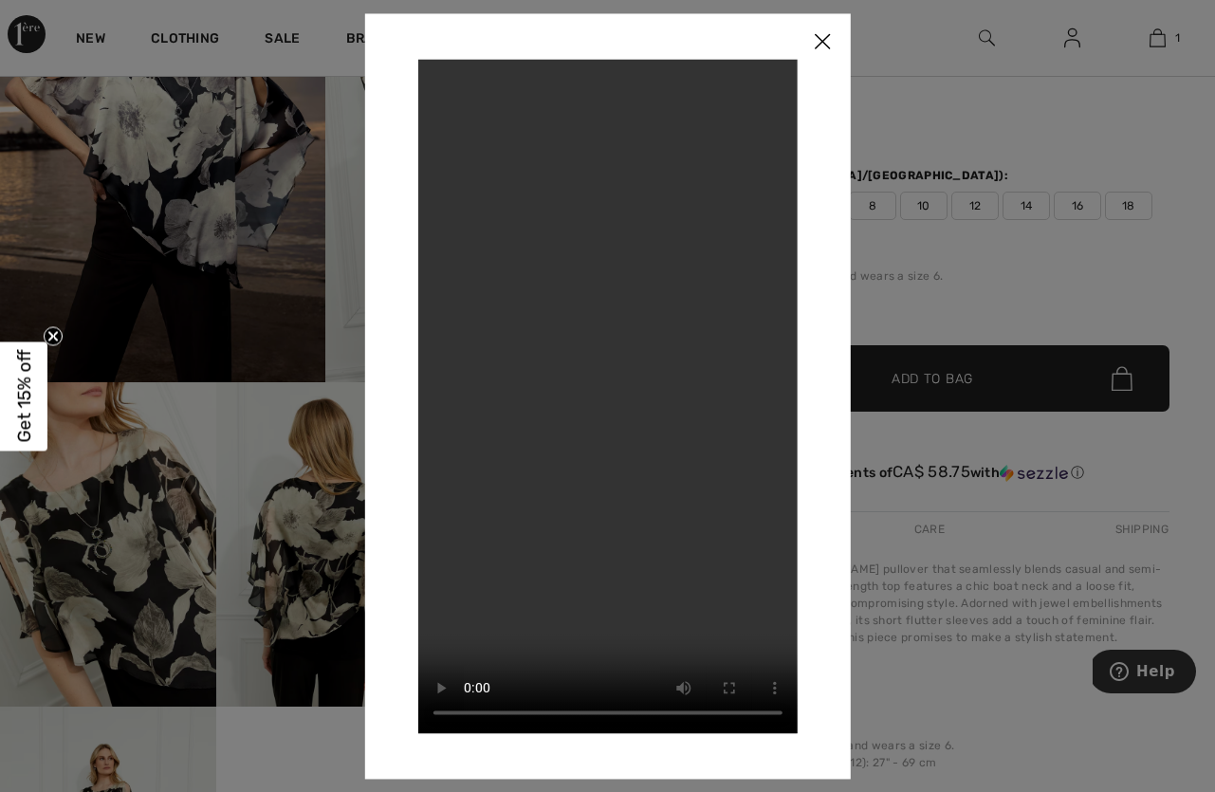
click at [824, 49] on img at bounding box center [822, 42] width 57 height 59
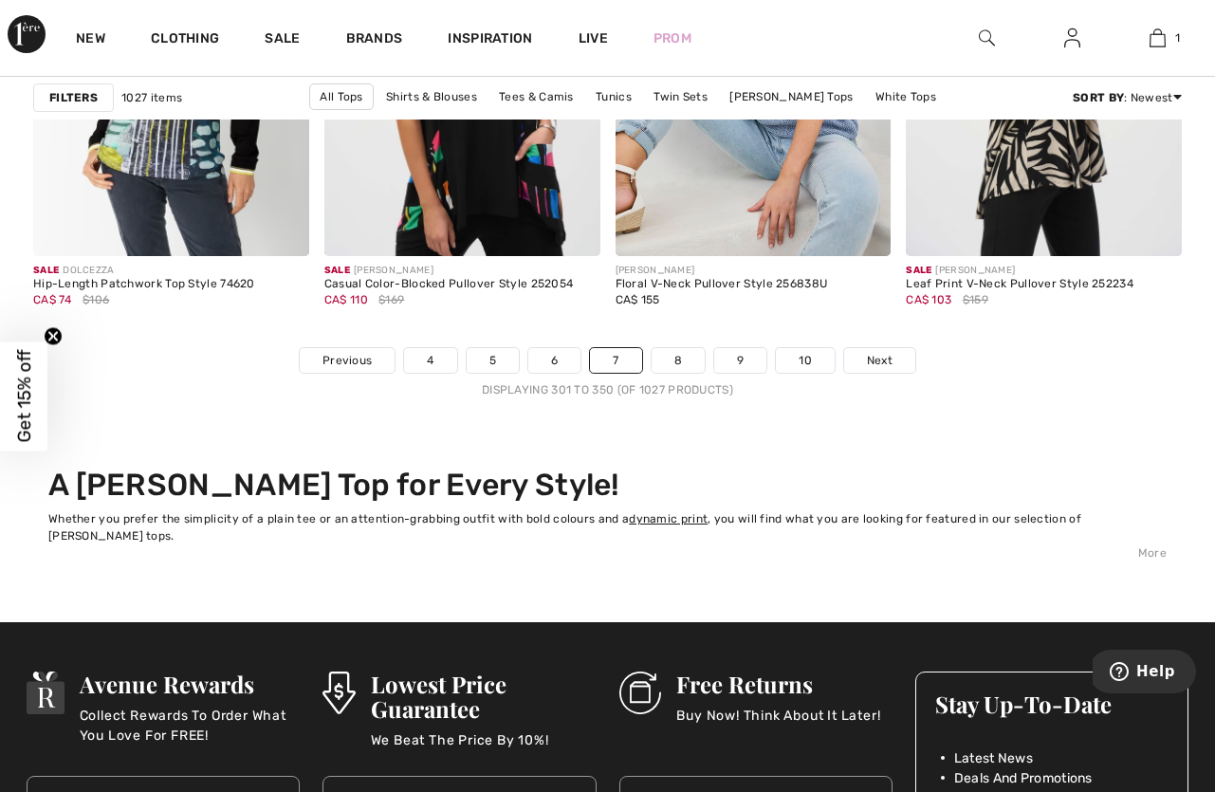
scroll to position [7844, 0]
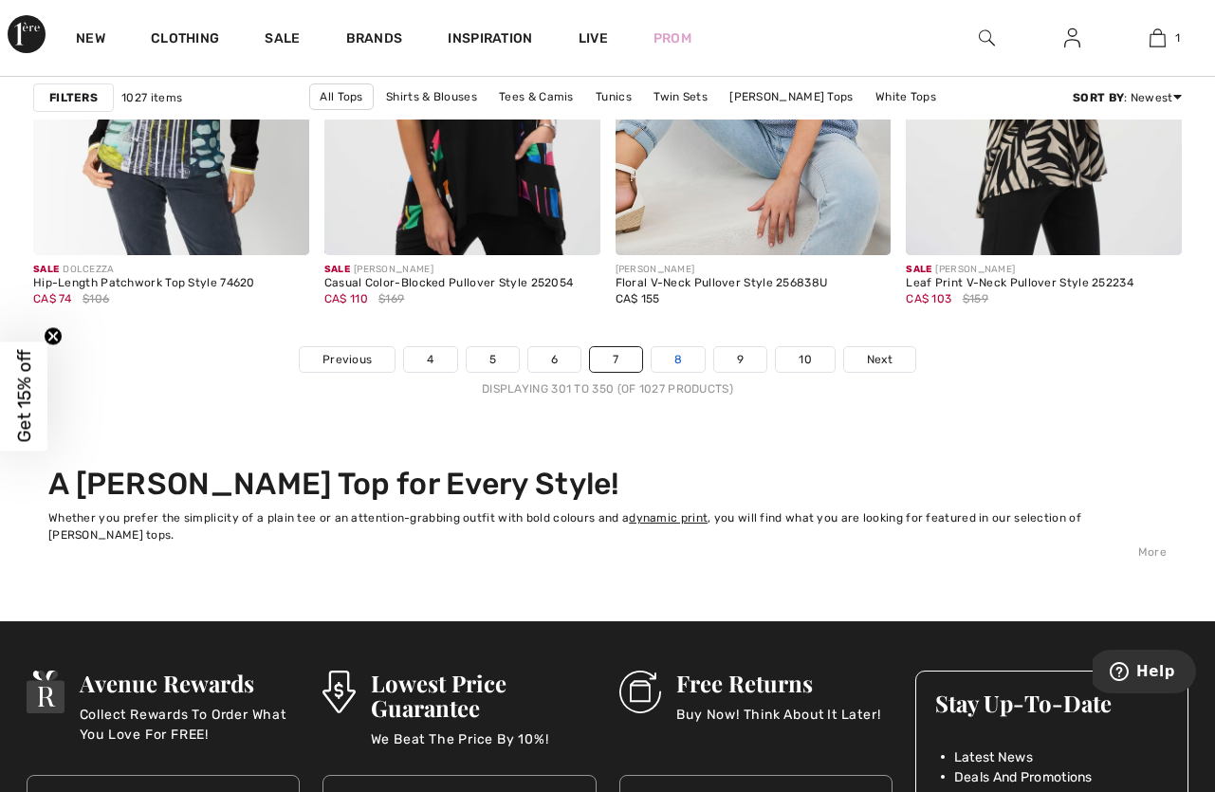
click at [681, 353] on link "8" at bounding box center [677, 359] width 53 height 25
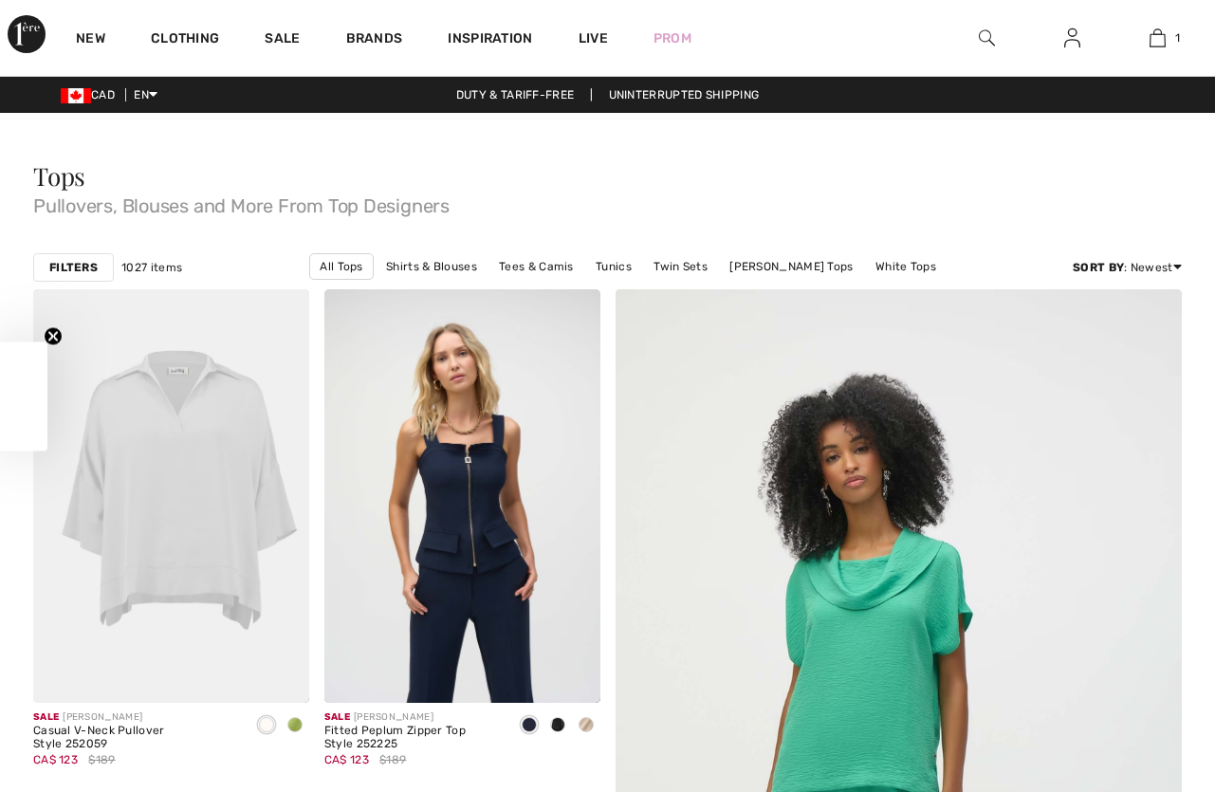
checkbox input "true"
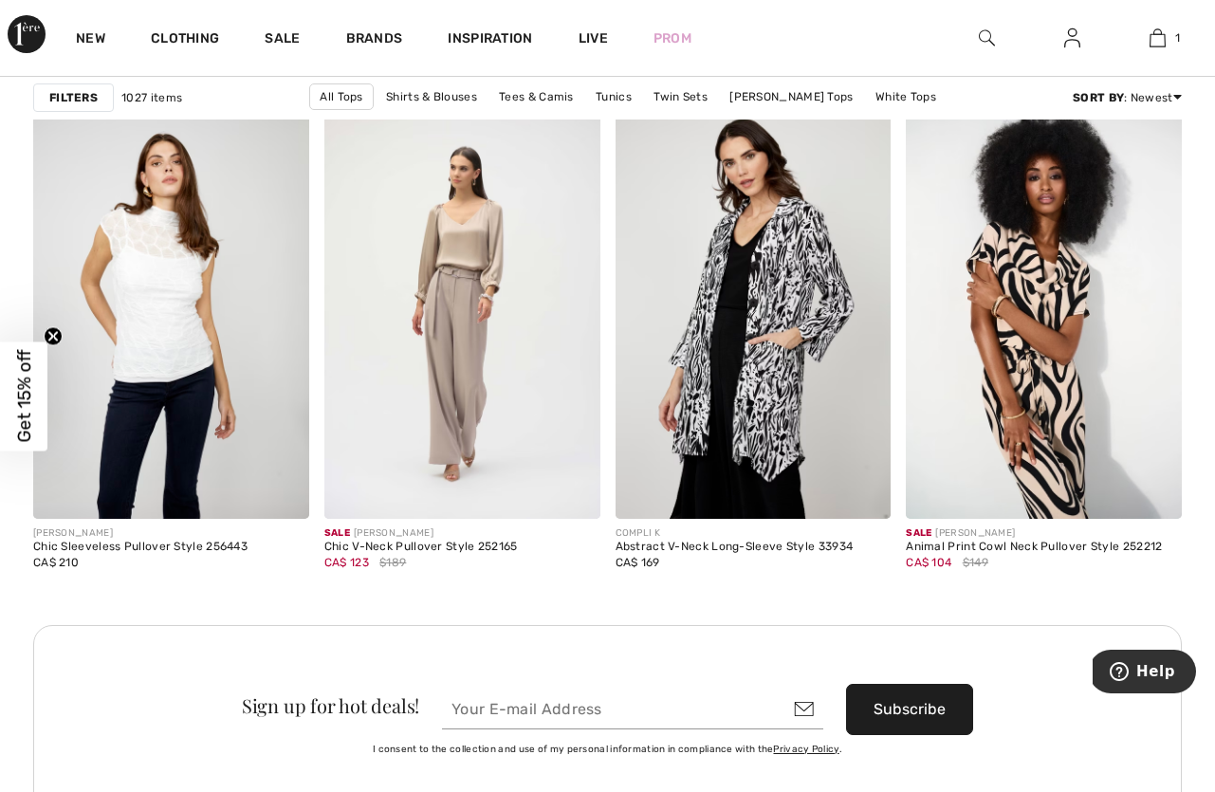
scroll to position [3503, 0]
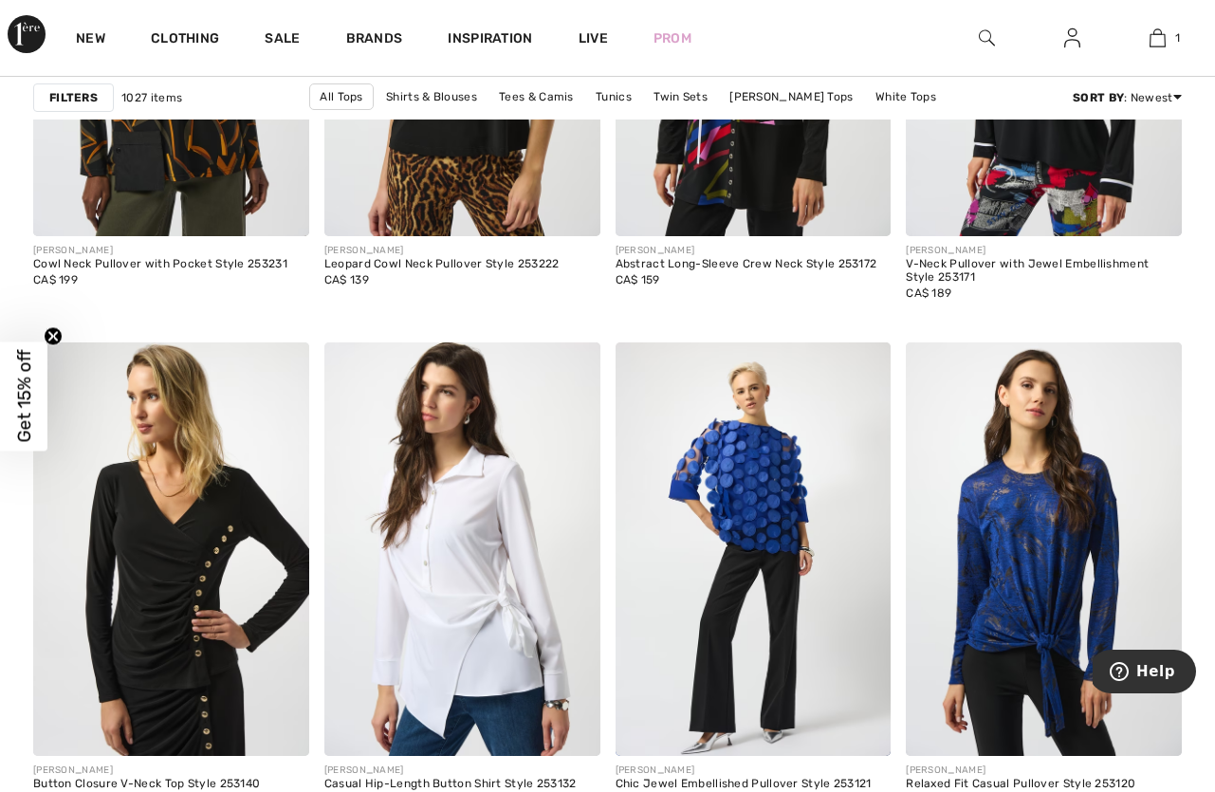
scroll to position [5570, 0]
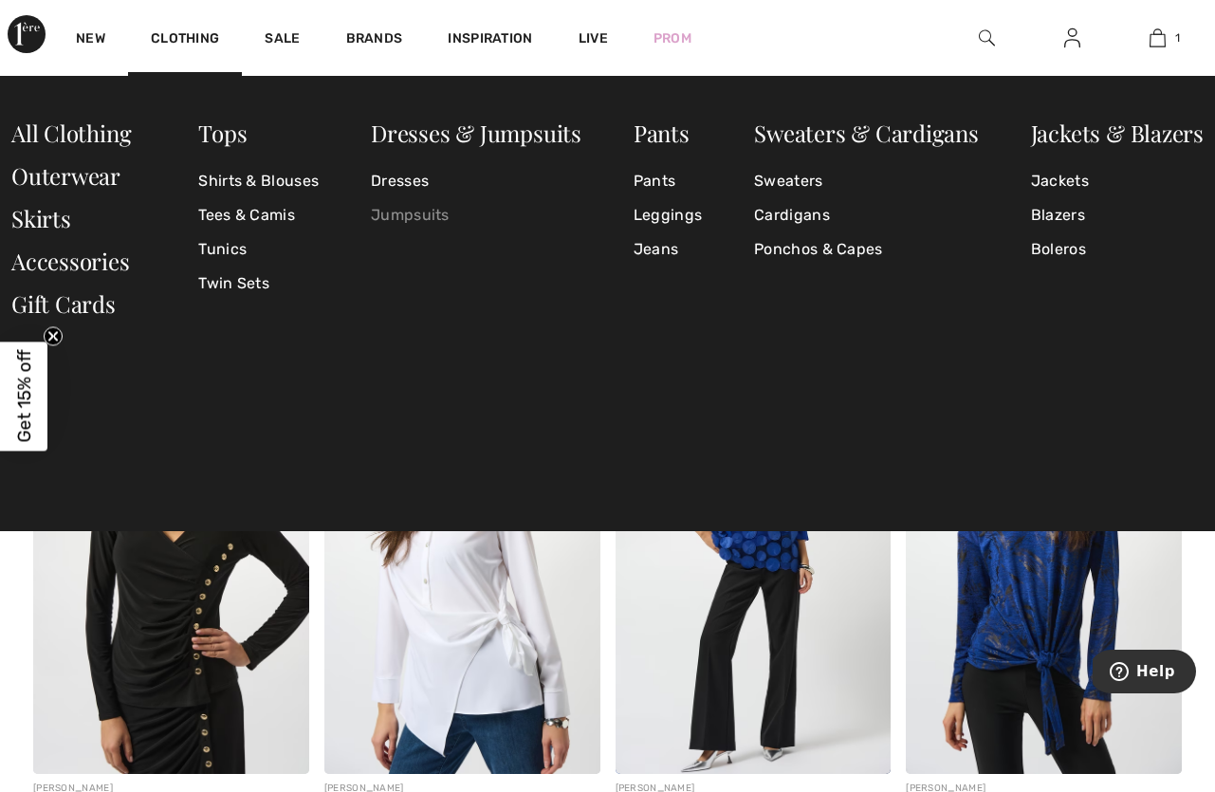
click at [394, 225] on link "Jumpsuits" at bounding box center [476, 215] width 210 height 34
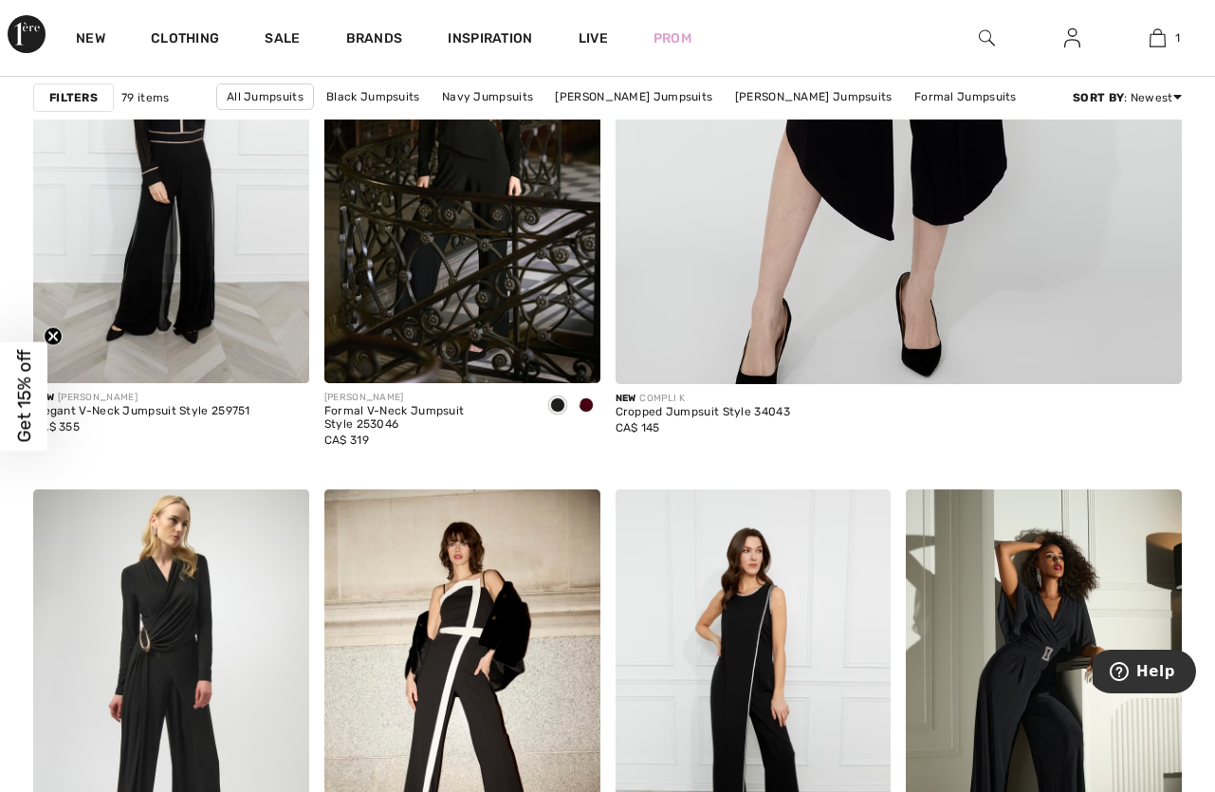
scroll to position [837, 0]
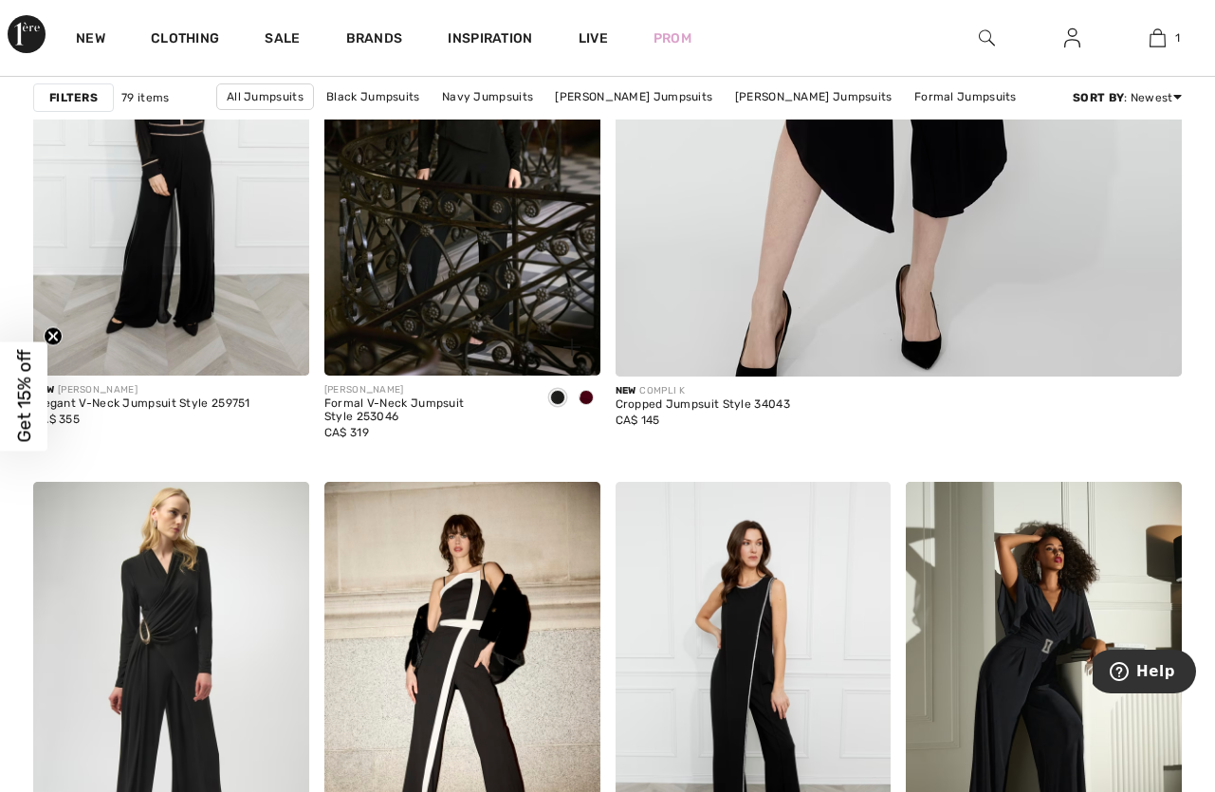
click at [588, 393] on span at bounding box center [585, 397] width 15 height 15
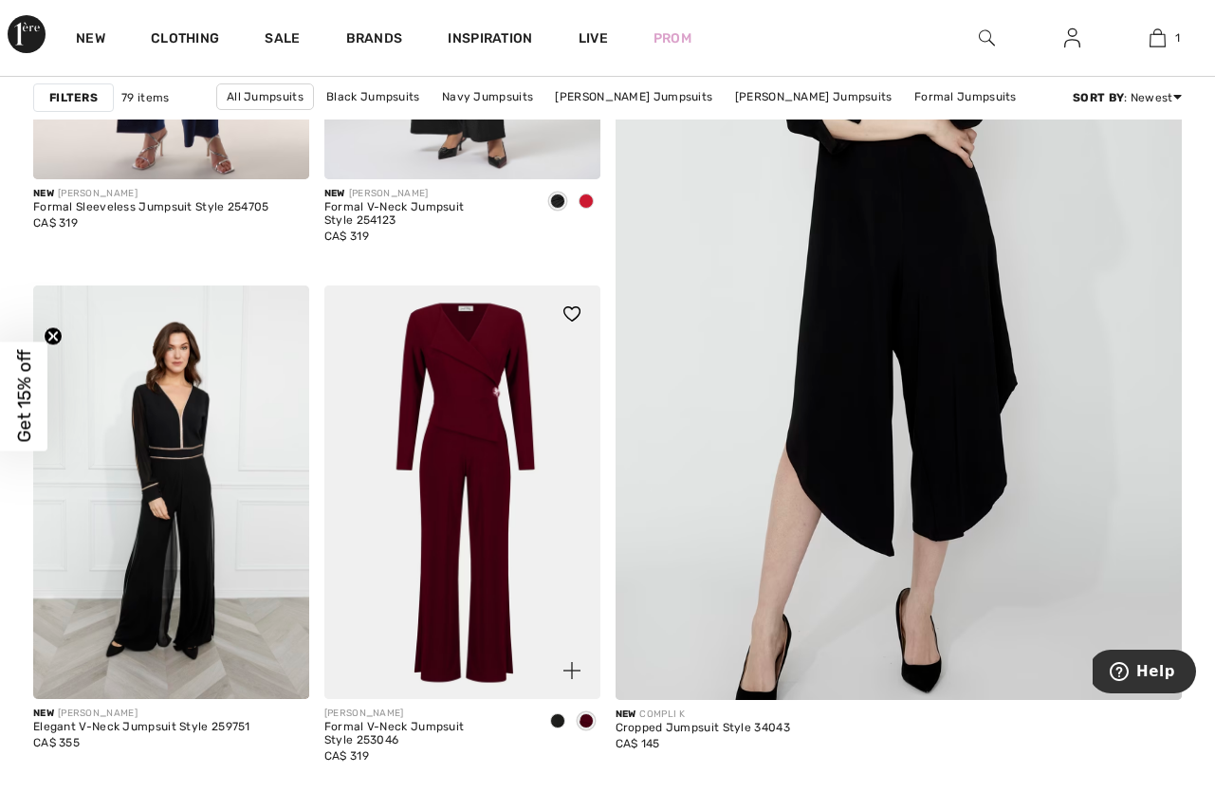
scroll to position [503, 0]
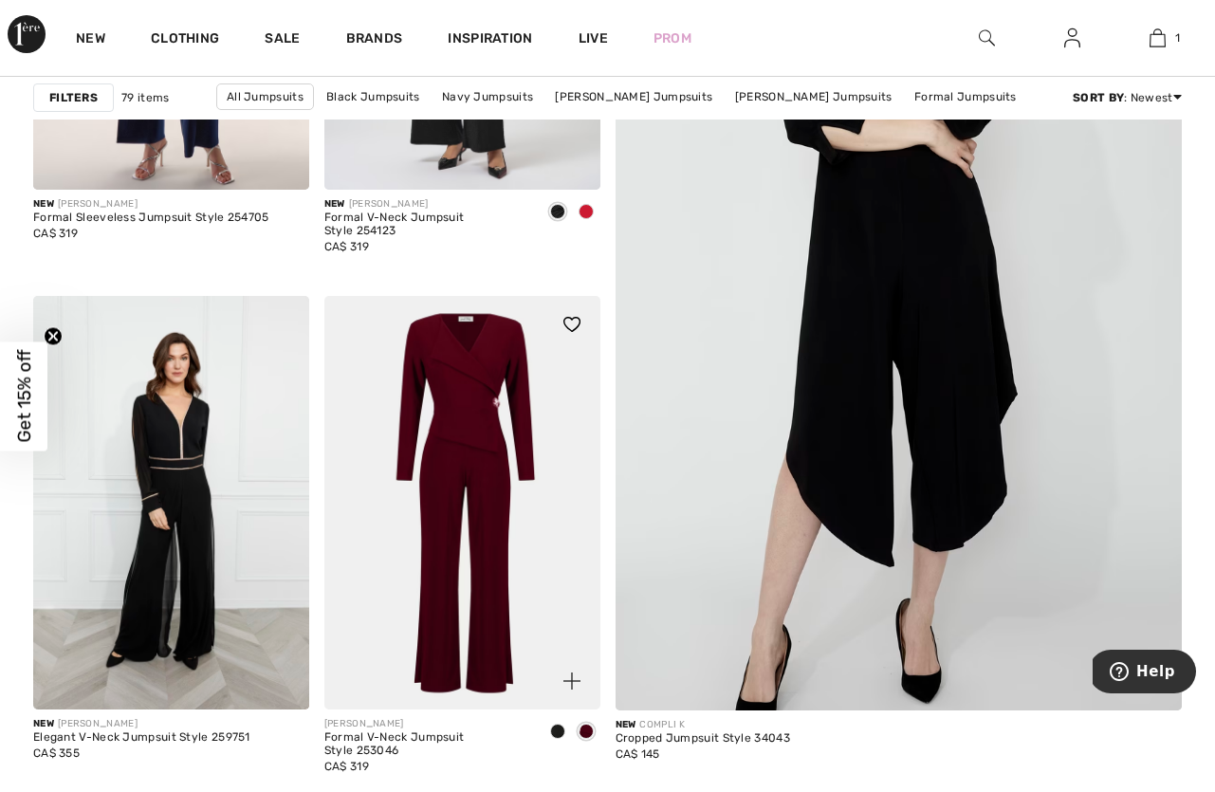
click at [448, 405] on img at bounding box center [462, 502] width 276 height 413
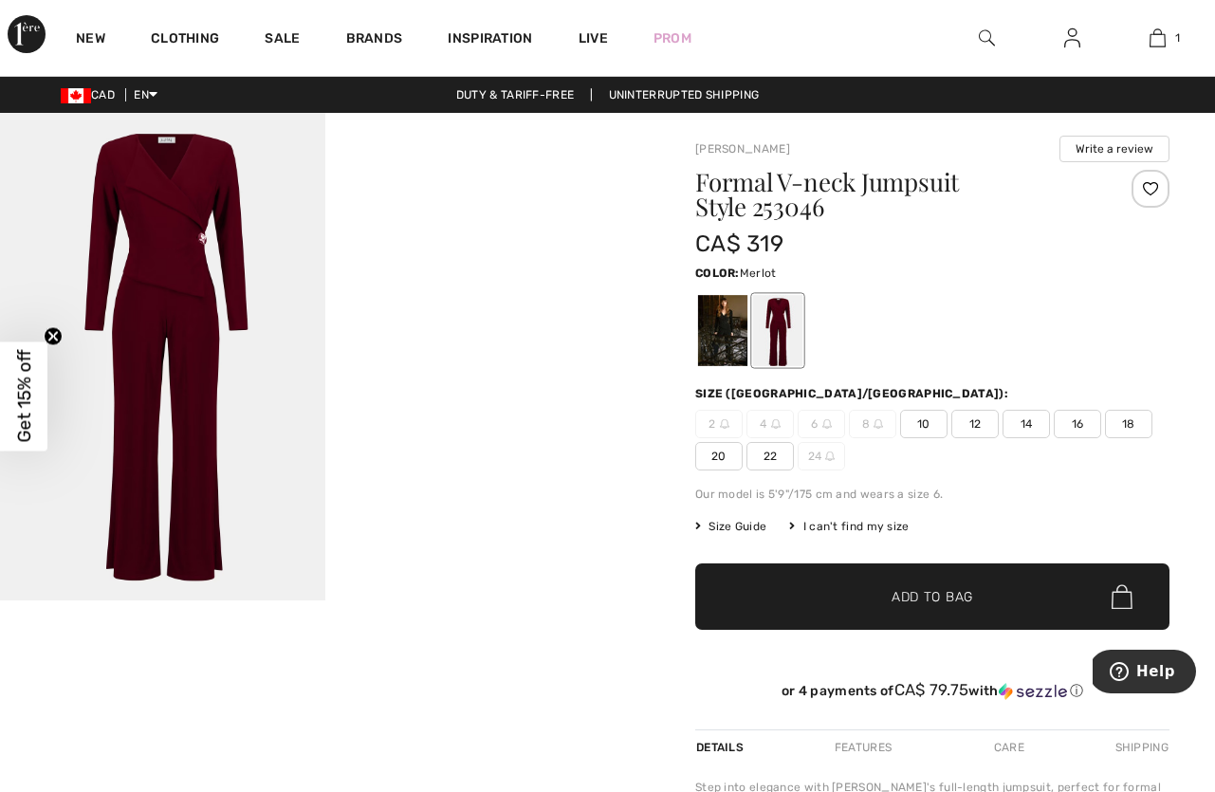
click at [786, 331] on div at bounding box center [777, 330] width 49 height 71
click at [708, 328] on div at bounding box center [722, 330] width 49 height 71
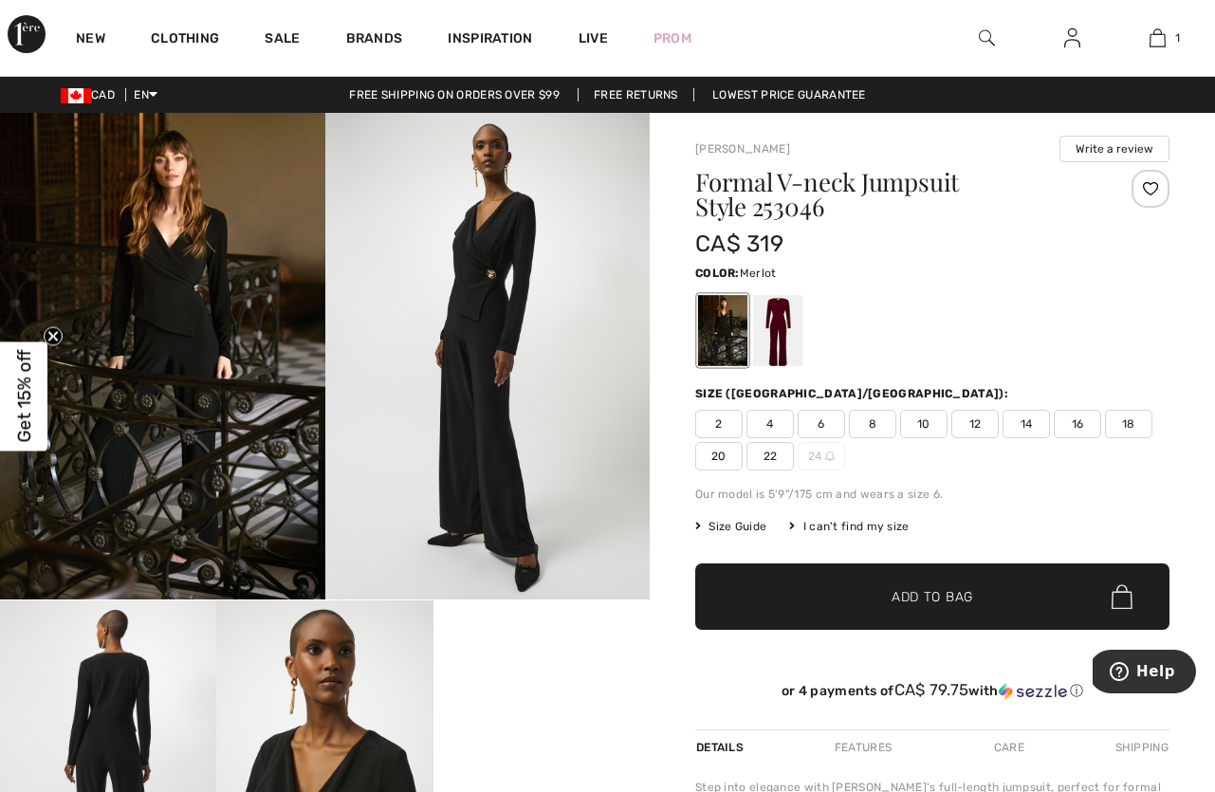
click at [786, 333] on div at bounding box center [777, 330] width 49 height 71
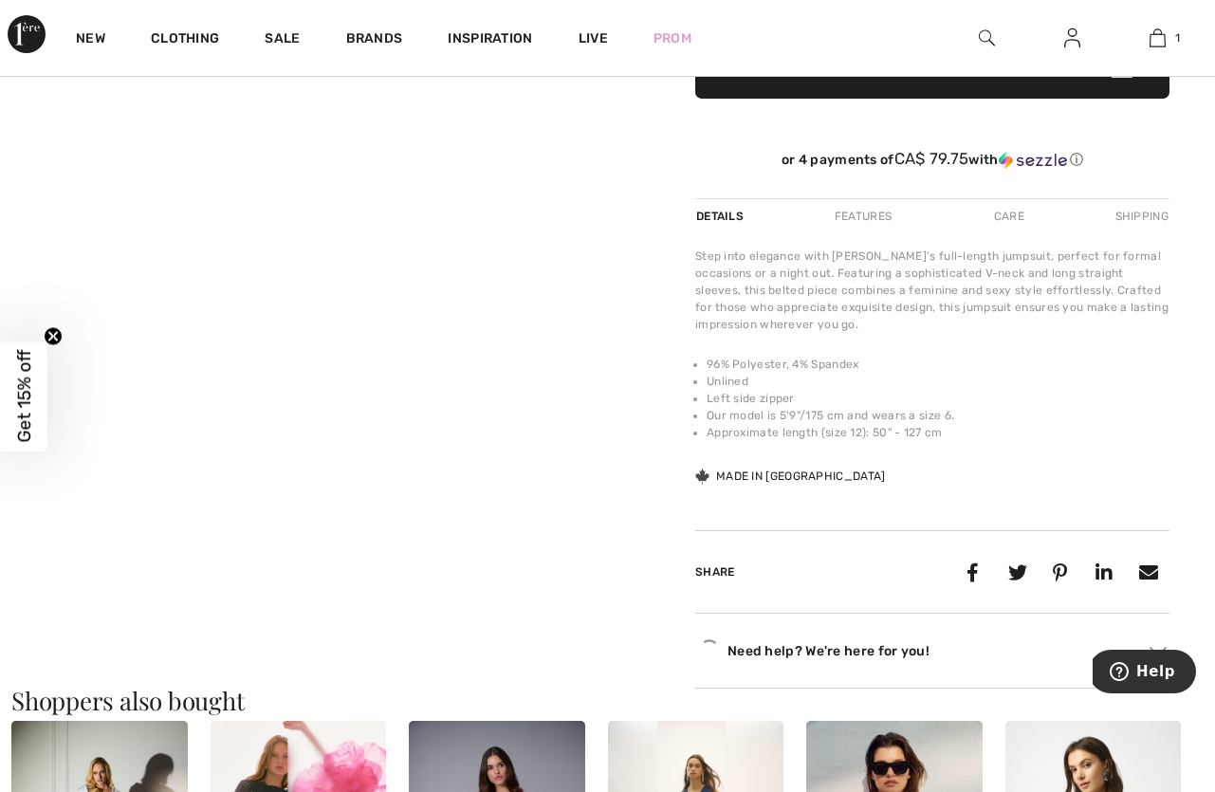
scroll to position [536, 0]
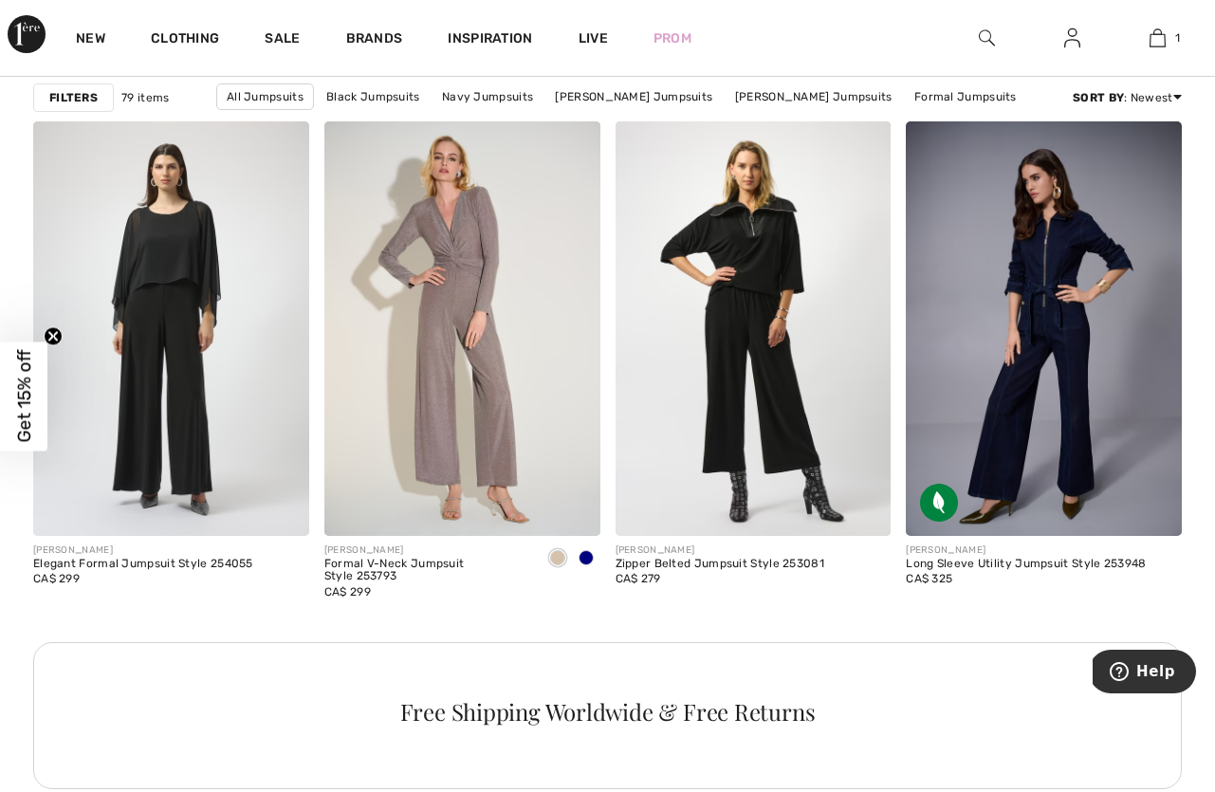
scroll to position [1706, 0]
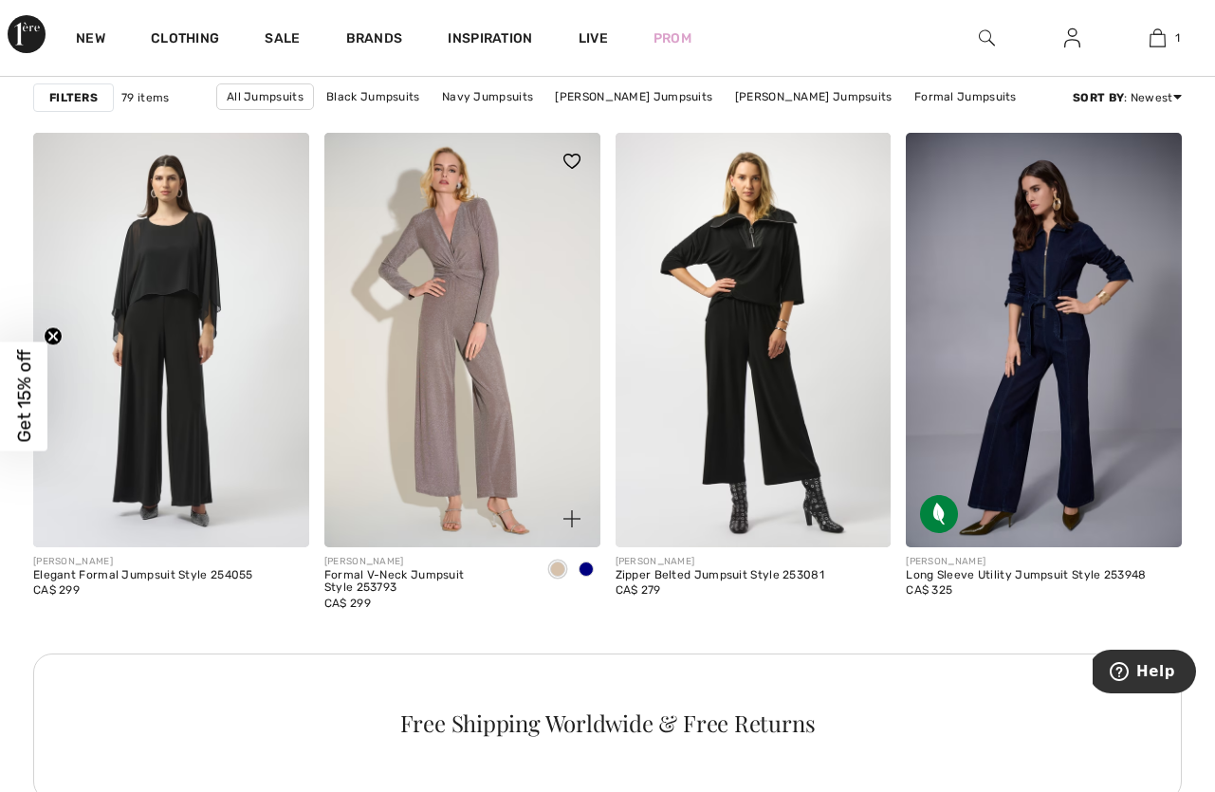
click at [583, 562] on span at bounding box center [585, 568] width 15 height 15
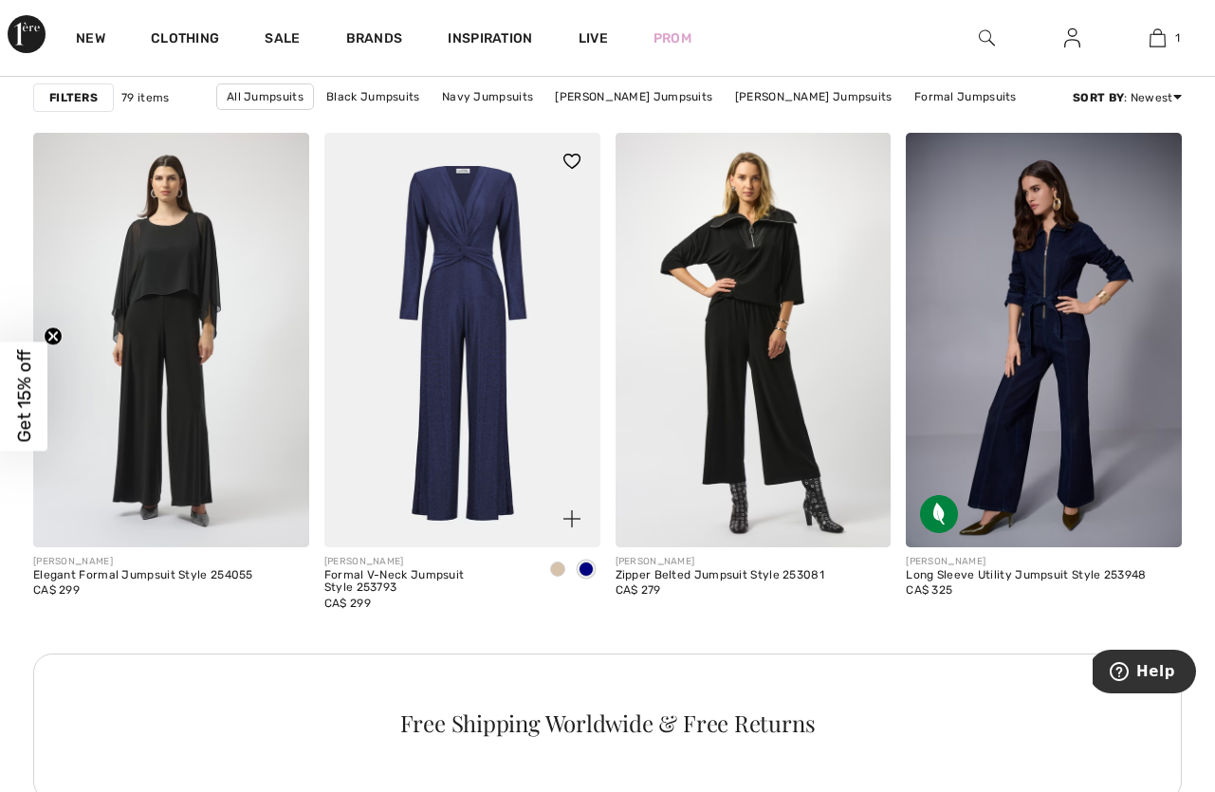
click at [567, 565] on div at bounding box center [557, 570] width 28 height 31
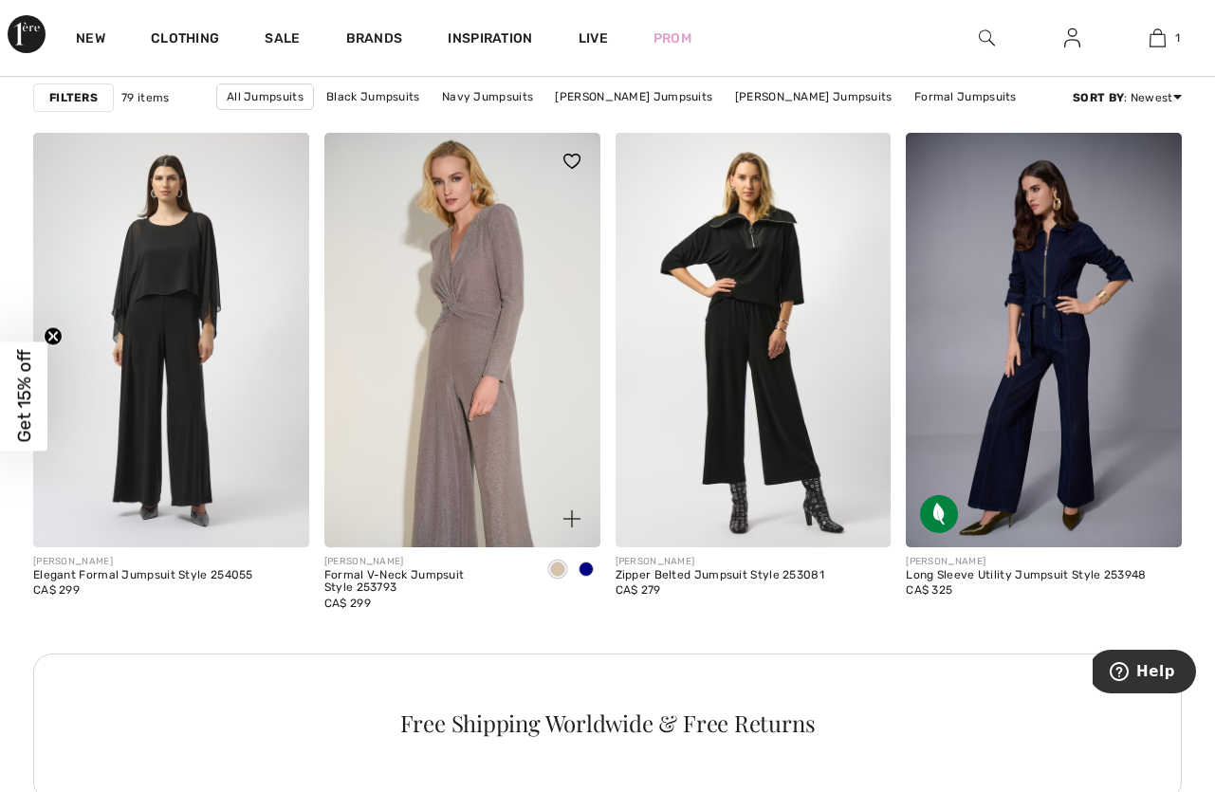
click at [448, 278] on img at bounding box center [462, 339] width 276 height 413
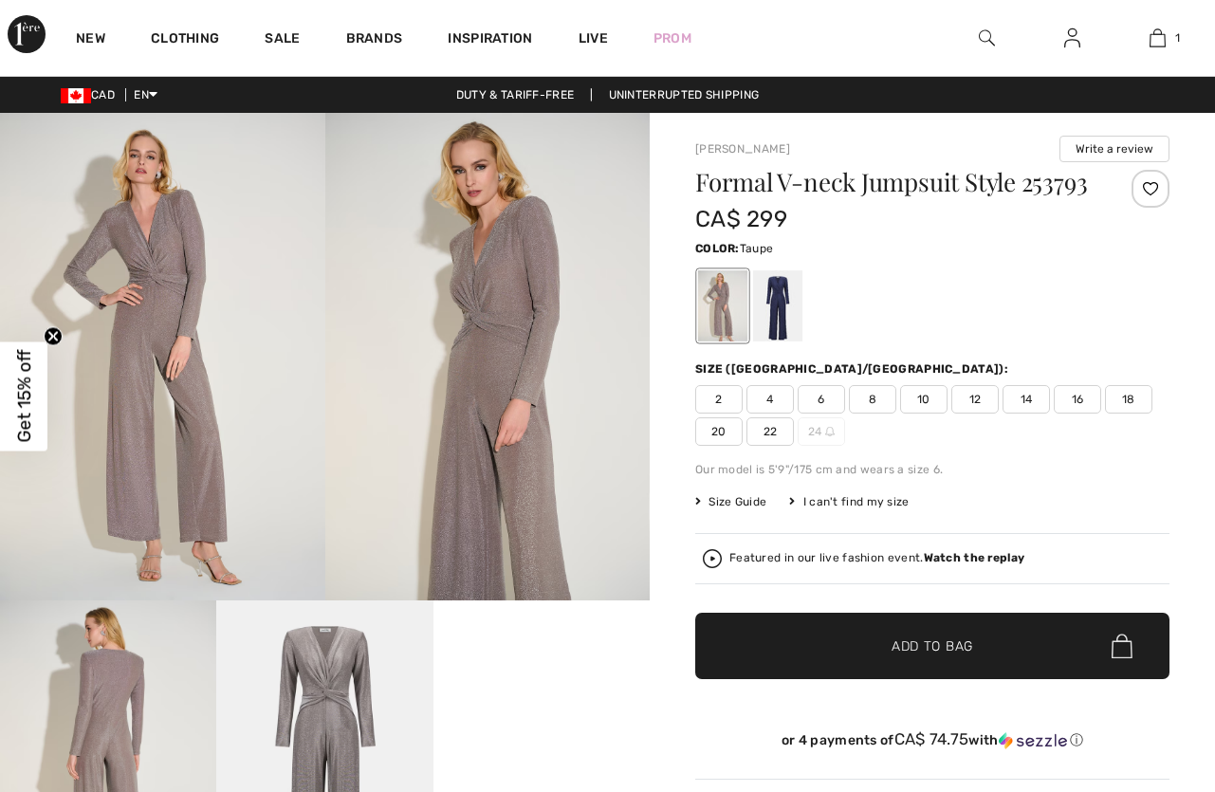
checkbox input "true"
click at [481, 353] on img at bounding box center [487, 356] width 325 height 487
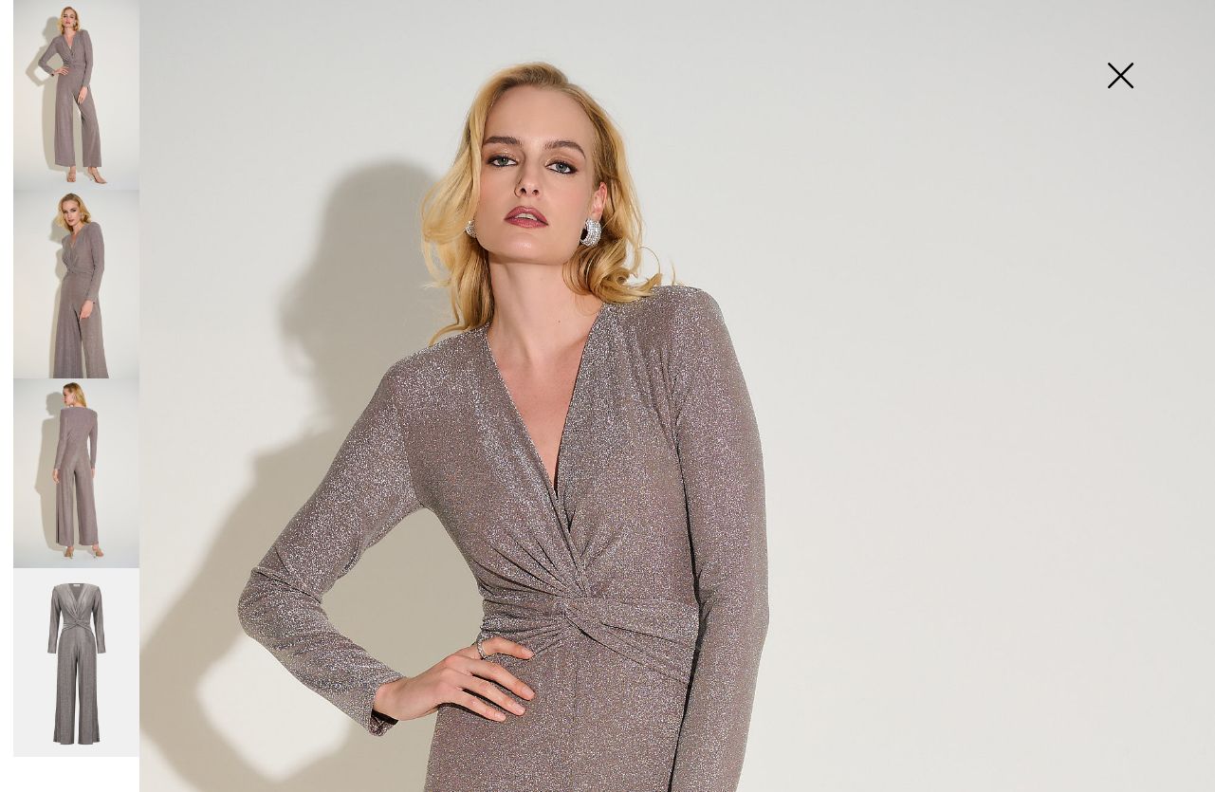
click at [96, 297] on img at bounding box center [76, 285] width 126 height 190
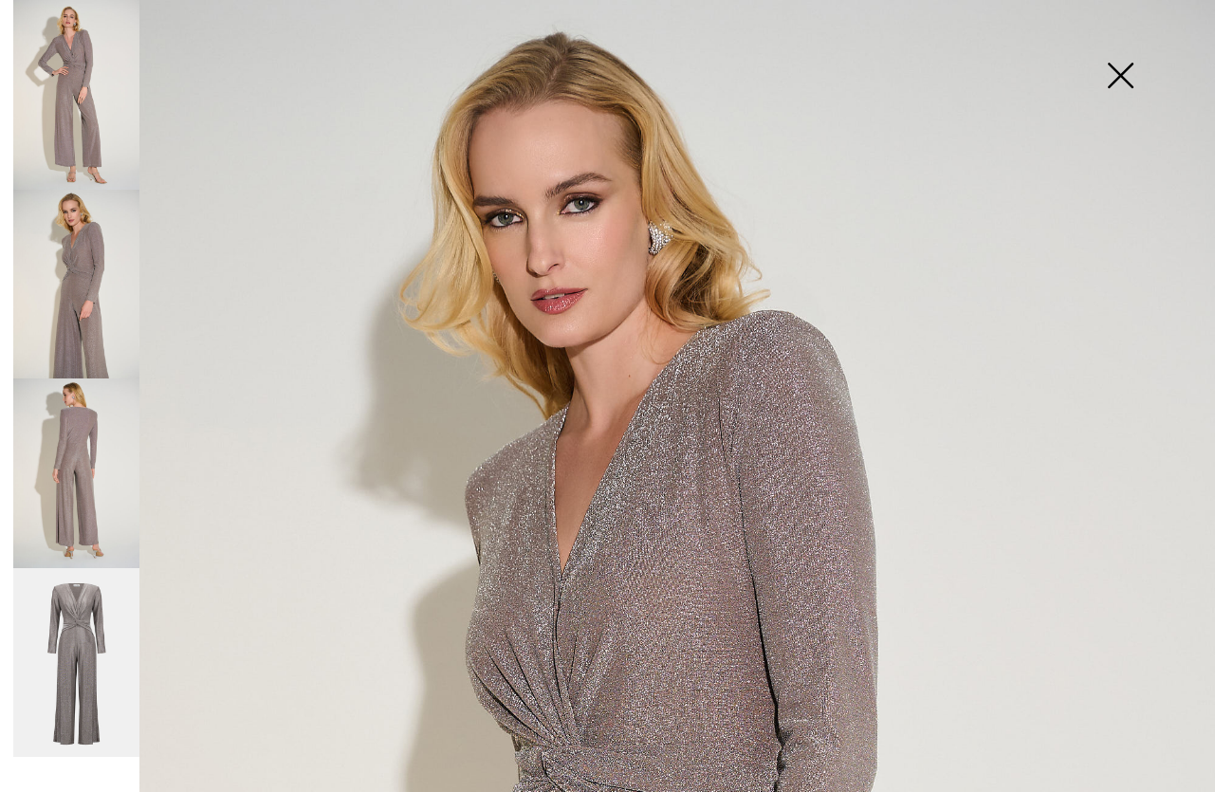
click at [53, 389] on img at bounding box center [76, 473] width 126 height 190
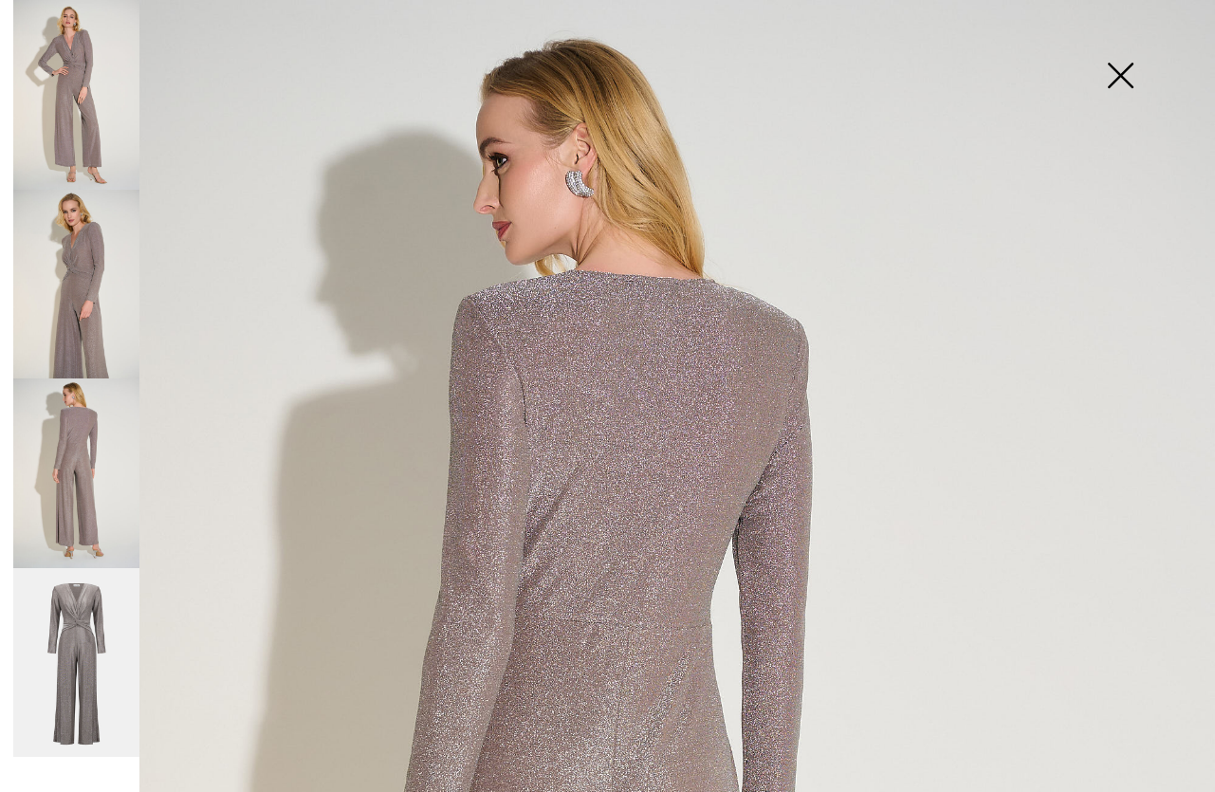
click at [1138, 77] on img at bounding box center [1119, 77] width 95 height 98
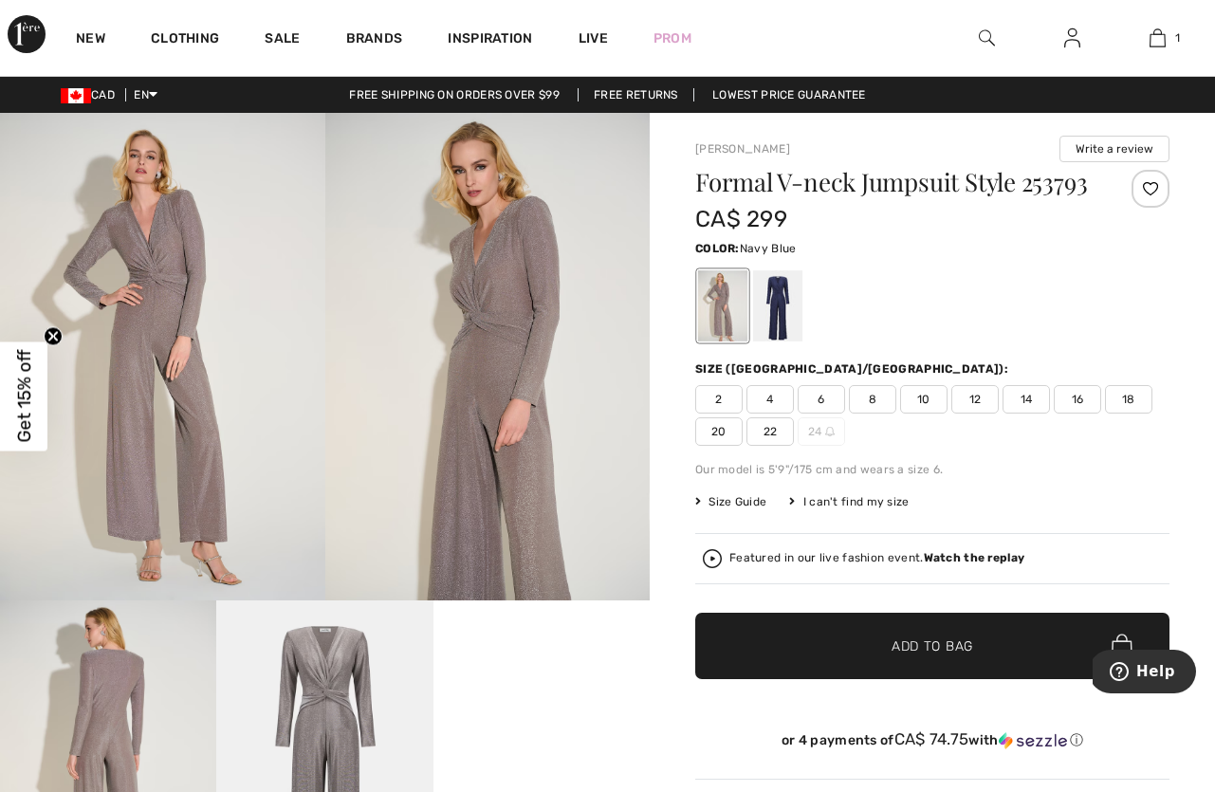
click at [790, 293] on div at bounding box center [777, 305] width 49 height 71
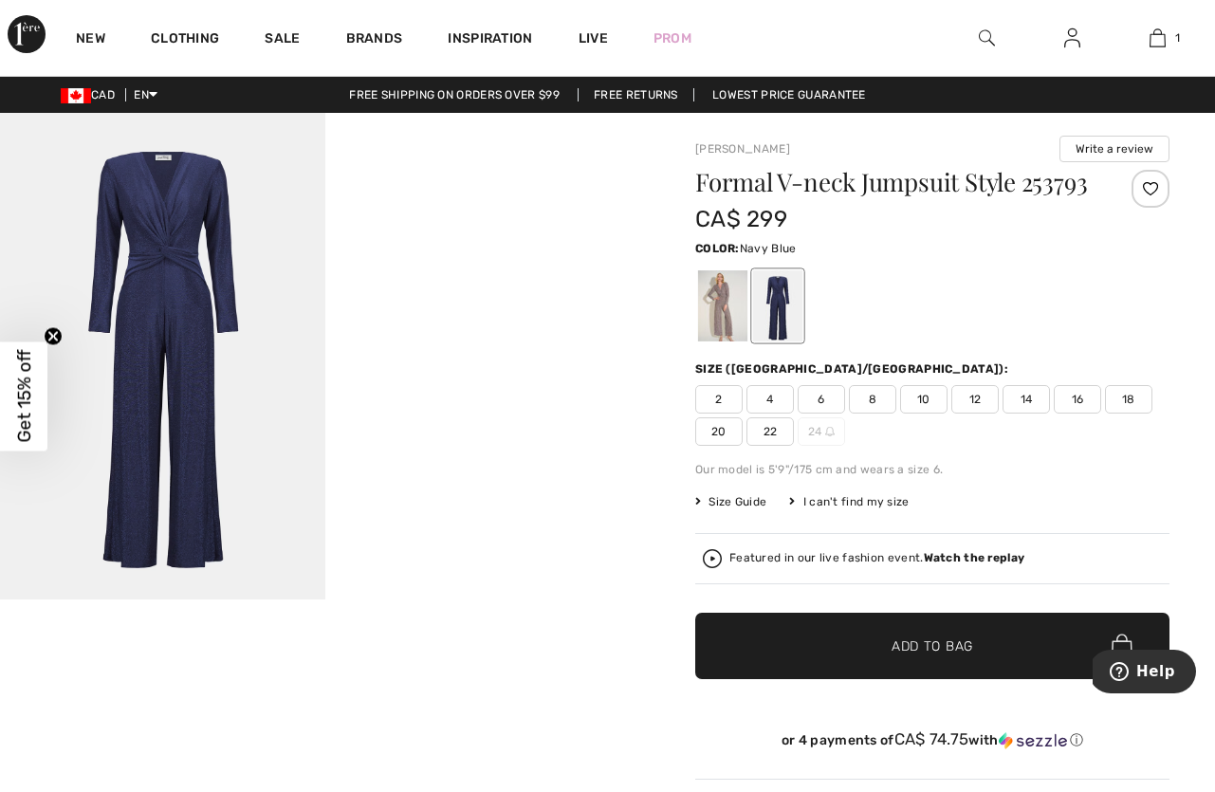
click at [195, 251] on img at bounding box center [162, 356] width 325 height 486
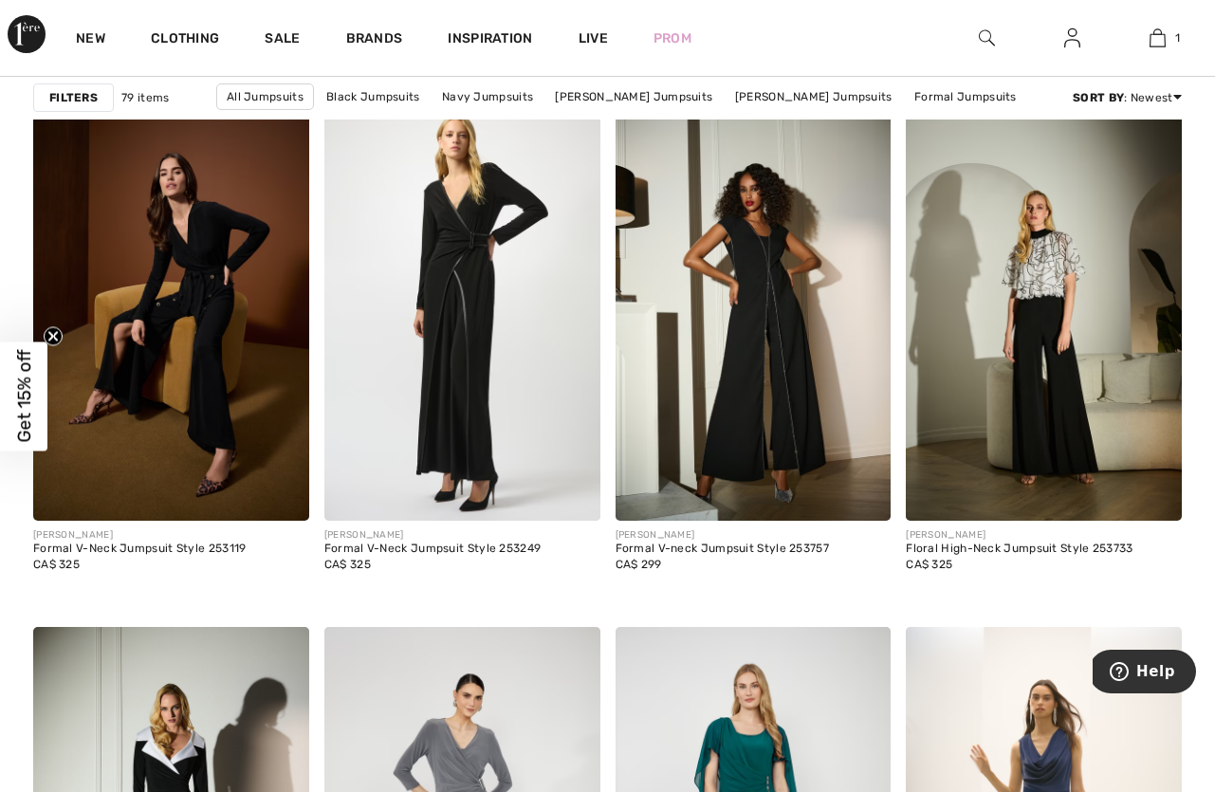
scroll to position [2455, 0]
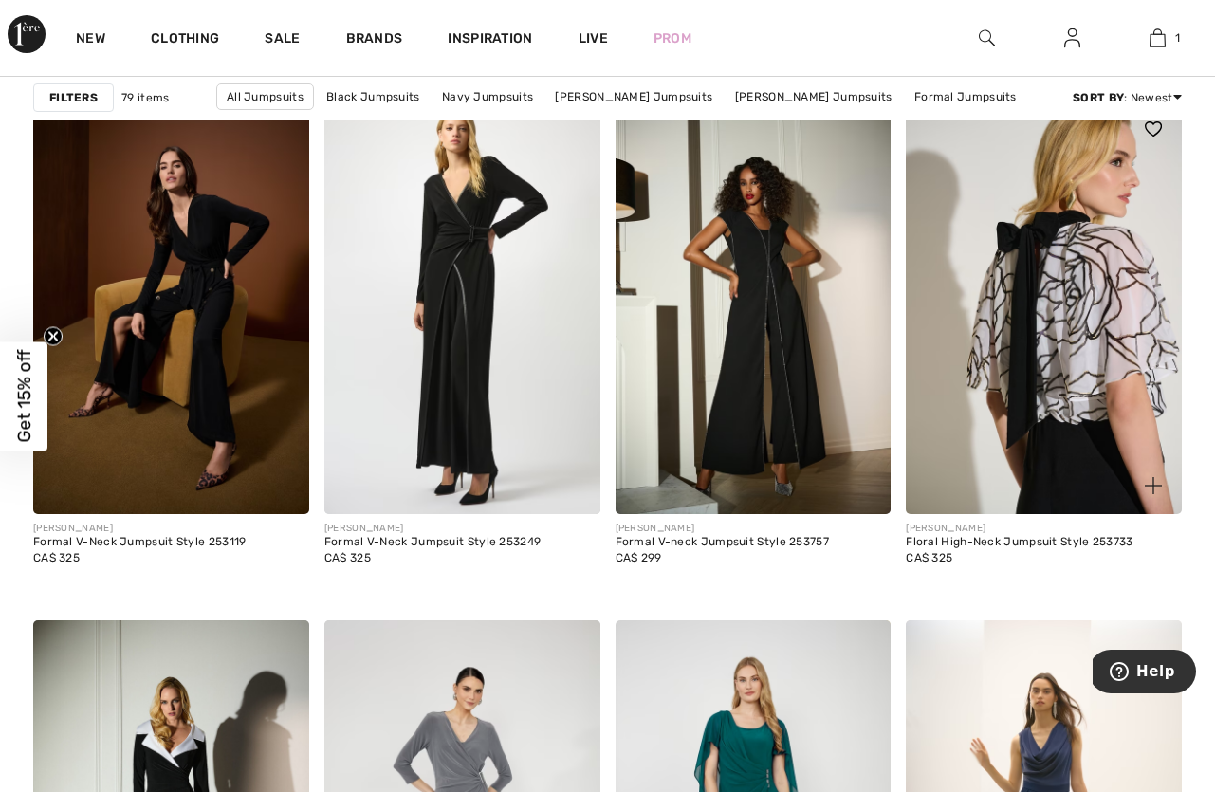
click at [1074, 295] on img at bounding box center [1044, 307] width 276 height 413
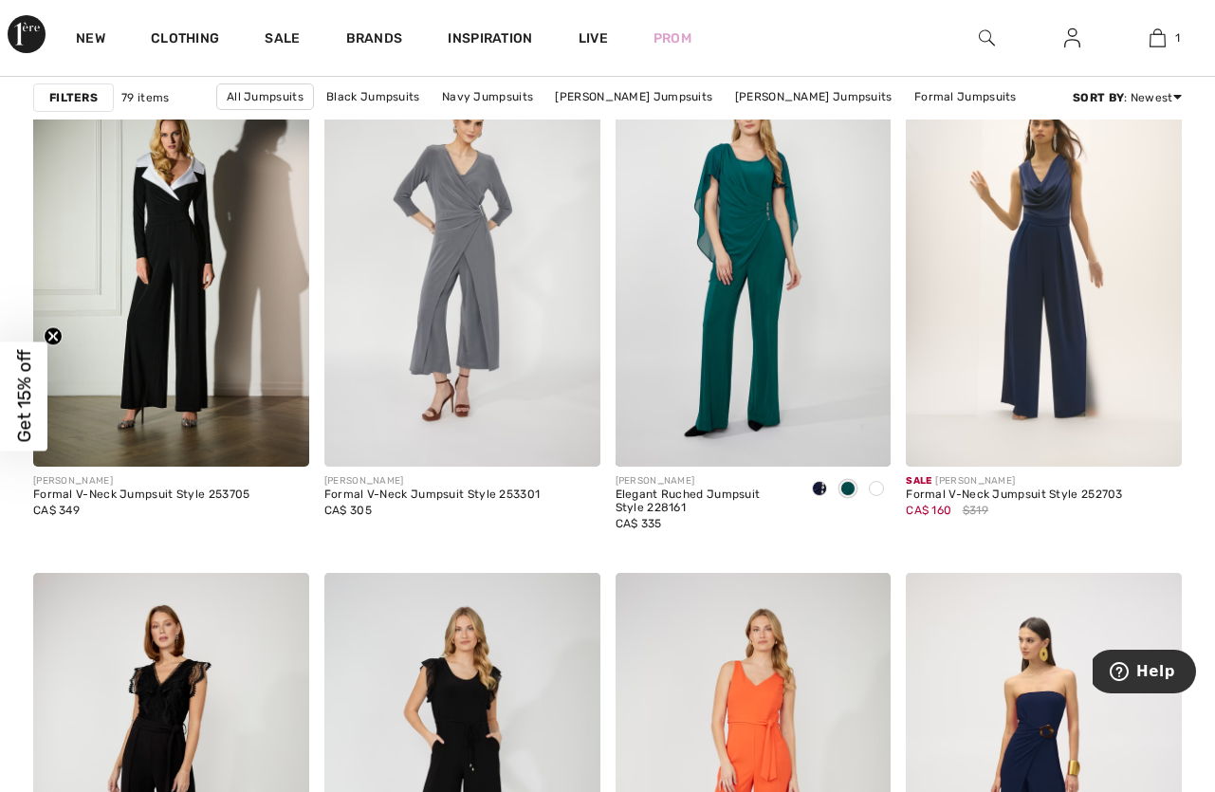
scroll to position [3033, 0]
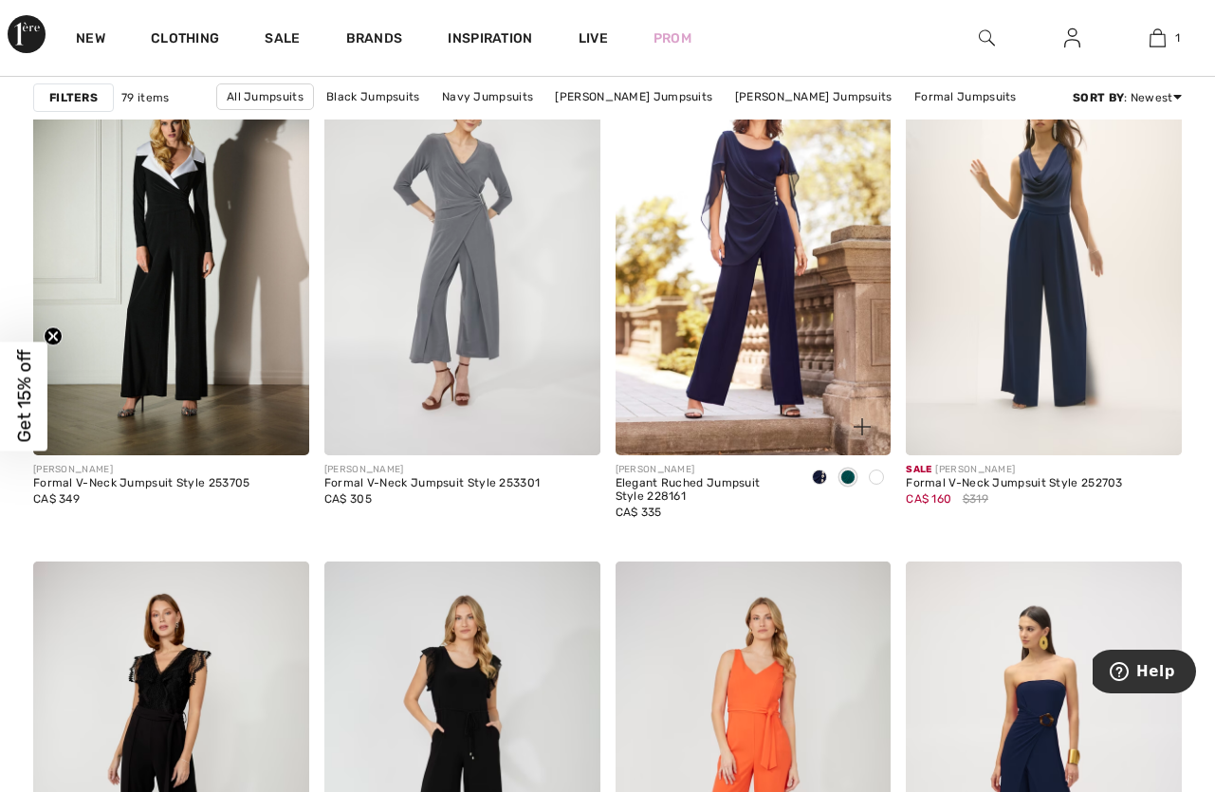
click at [761, 314] on img at bounding box center [753, 248] width 276 height 413
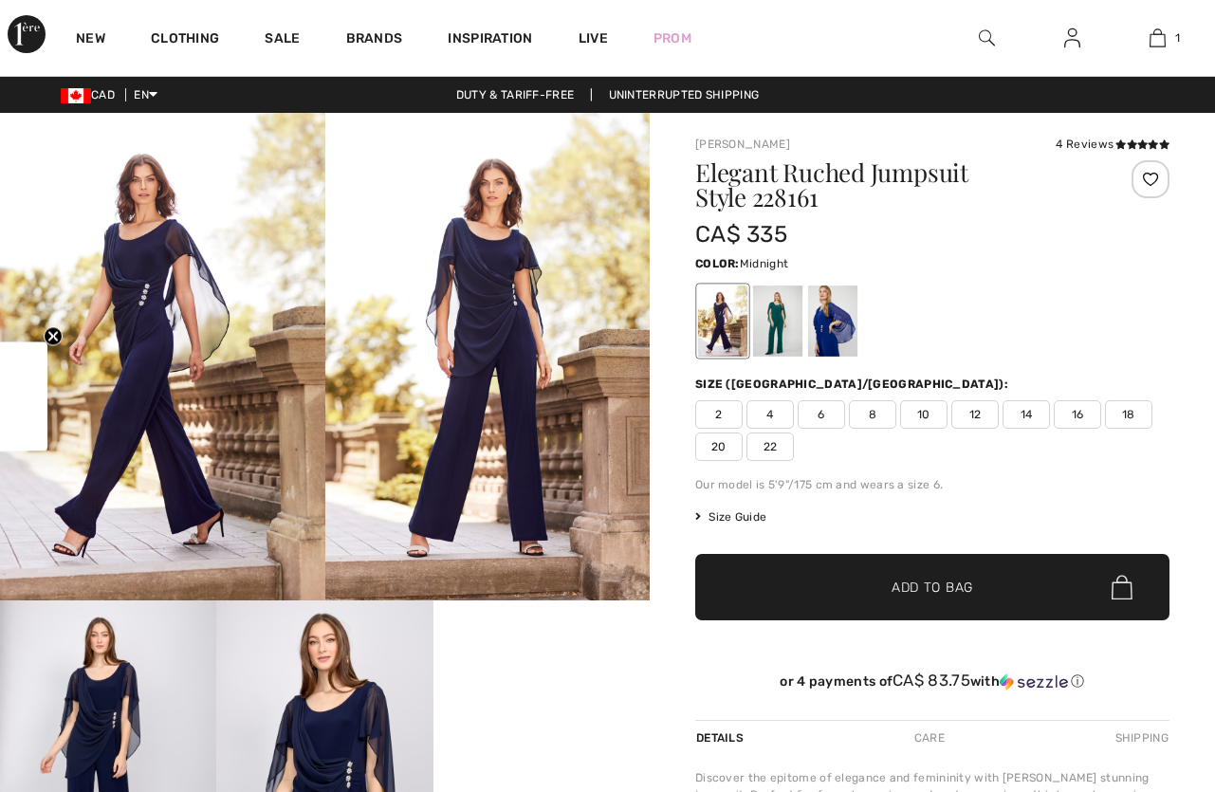
checkbox input "true"
click at [788, 316] on div at bounding box center [777, 320] width 49 height 71
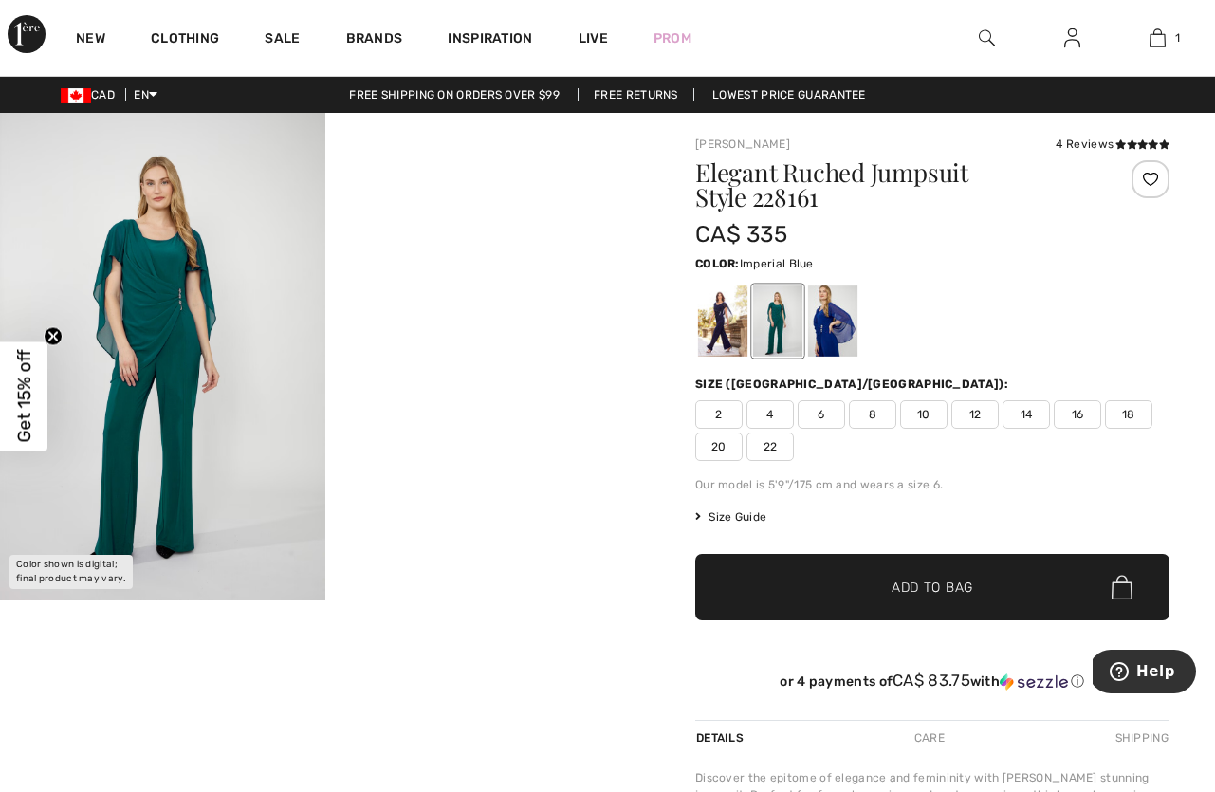
click at [819, 323] on div at bounding box center [832, 320] width 49 height 71
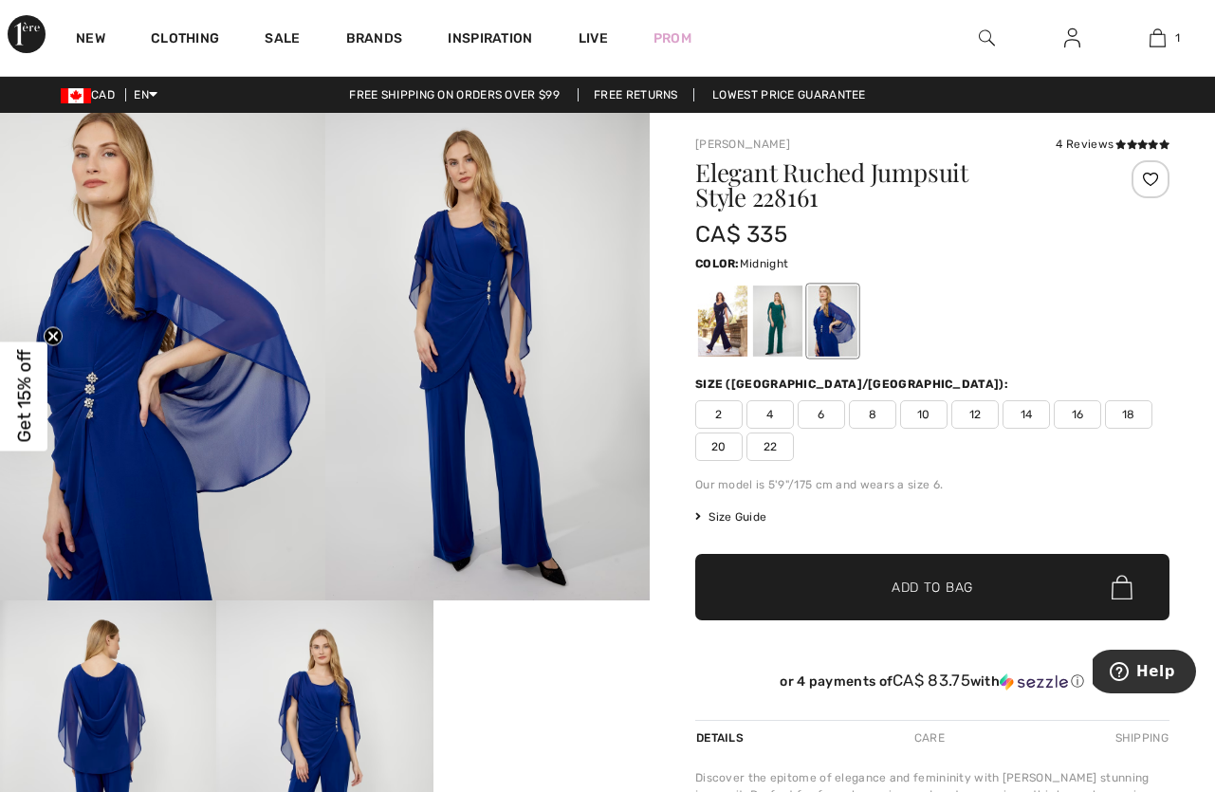
click at [723, 320] on div at bounding box center [722, 320] width 49 height 71
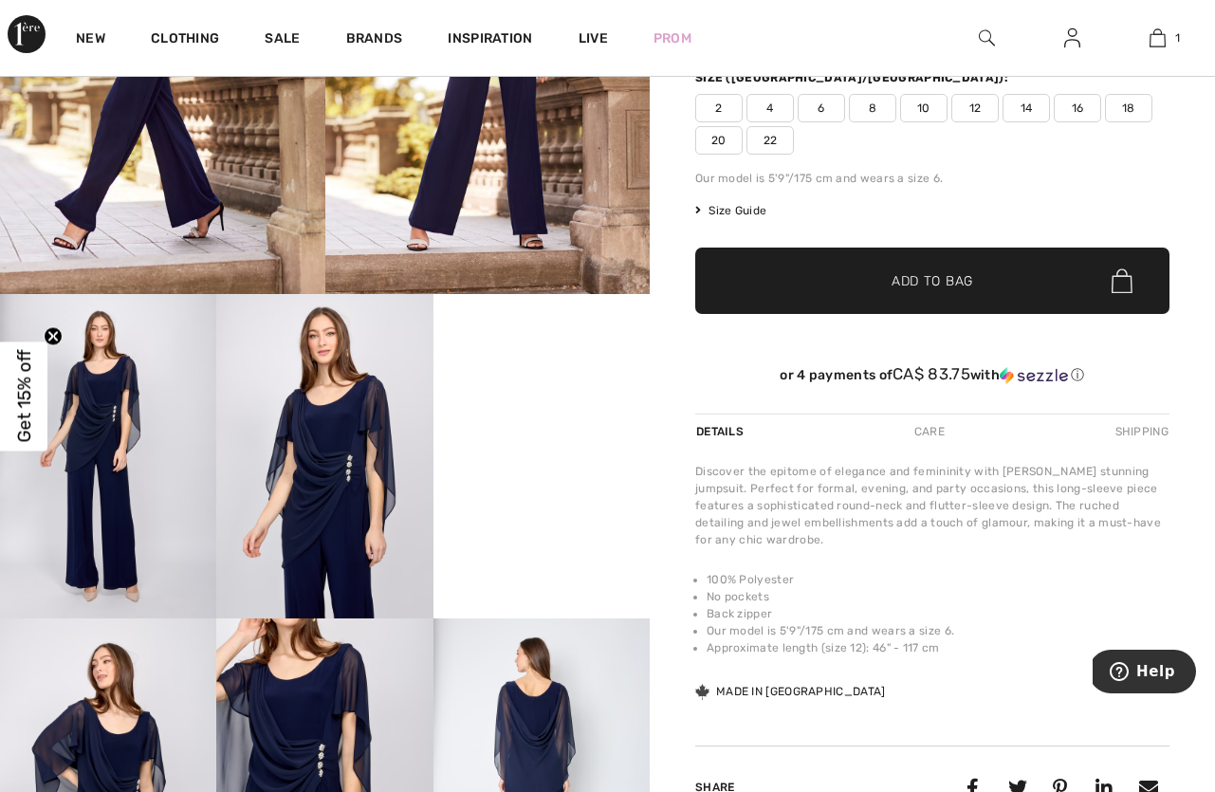
scroll to position [321, 0]
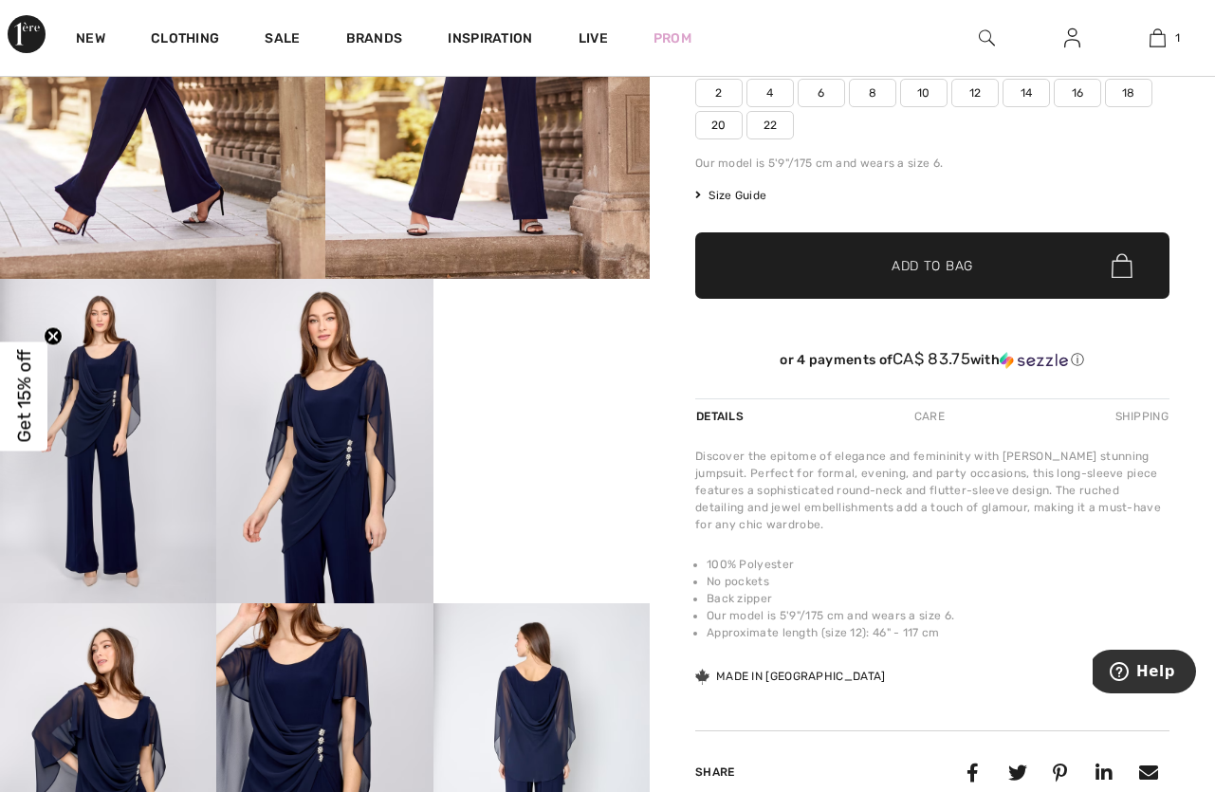
click at [571, 387] on video "Your browser does not support the video tag." at bounding box center [541, 333] width 216 height 108
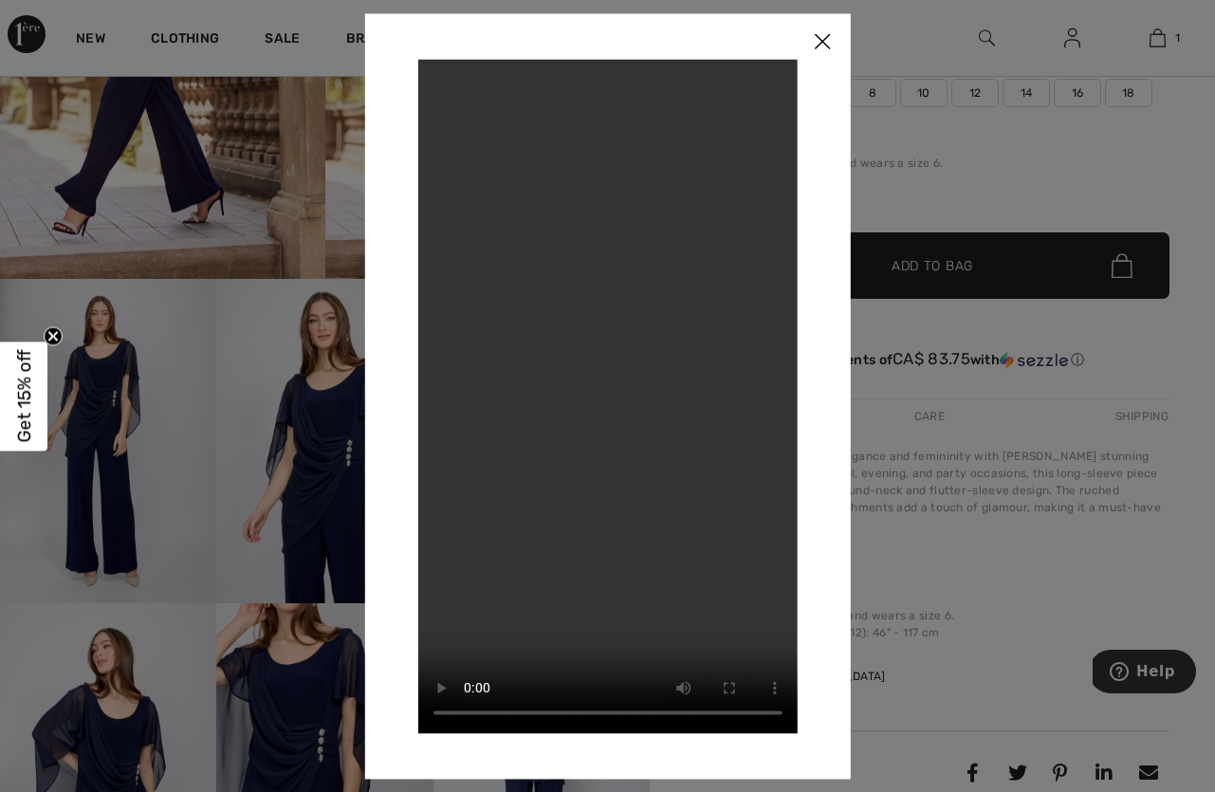
click at [819, 47] on img at bounding box center [822, 42] width 57 height 59
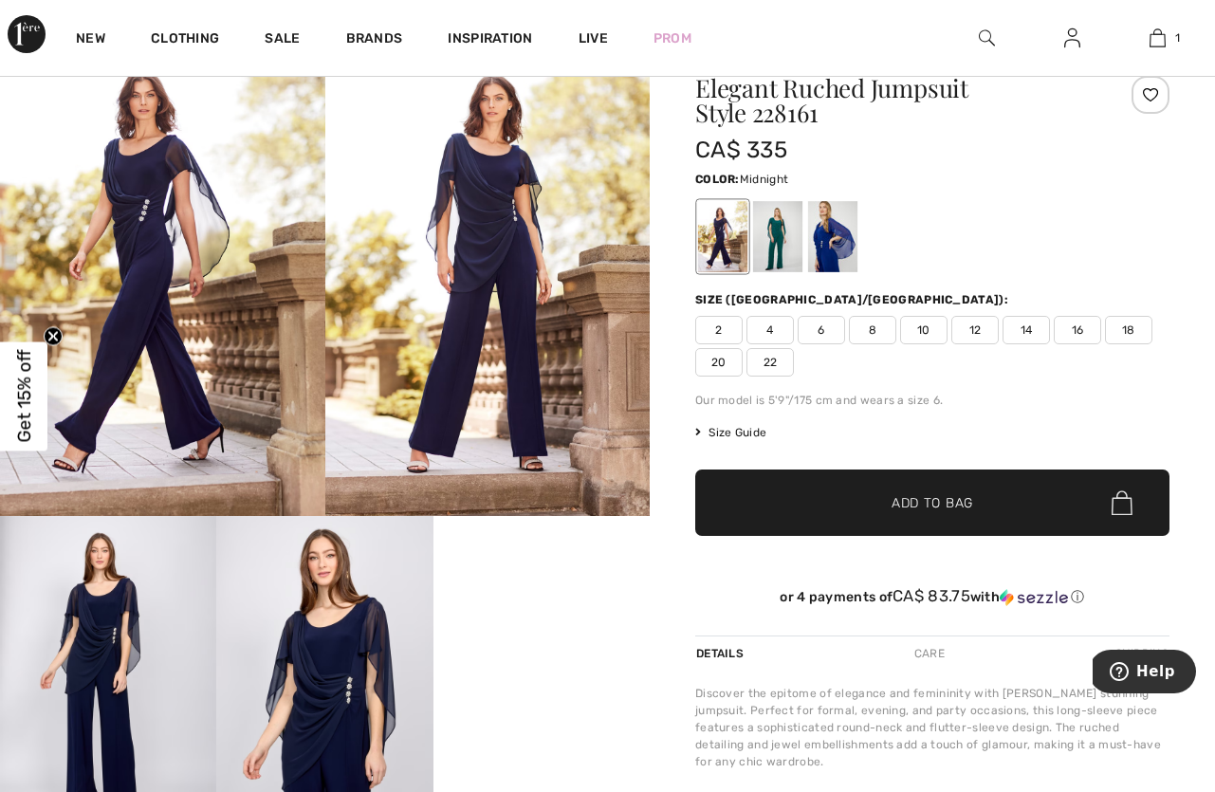
scroll to position [68, 0]
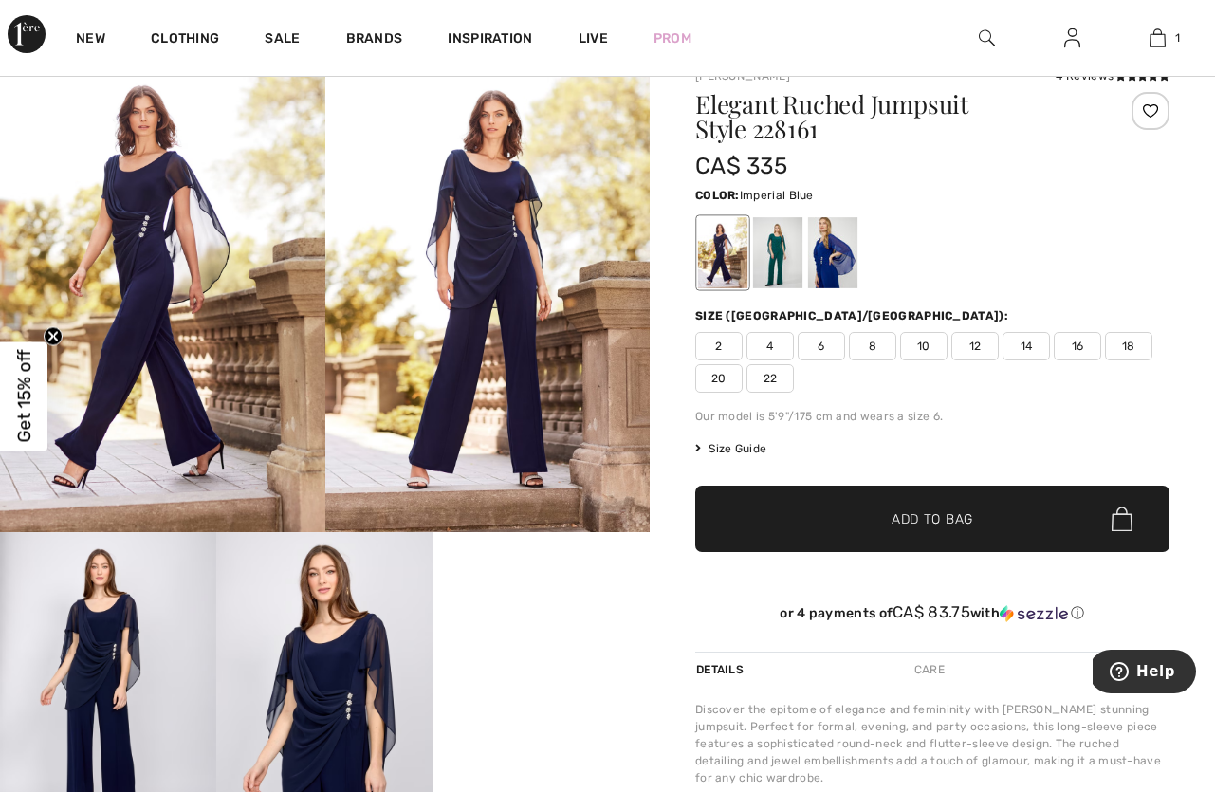
click at [840, 265] on div at bounding box center [832, 252] width 49 height 71
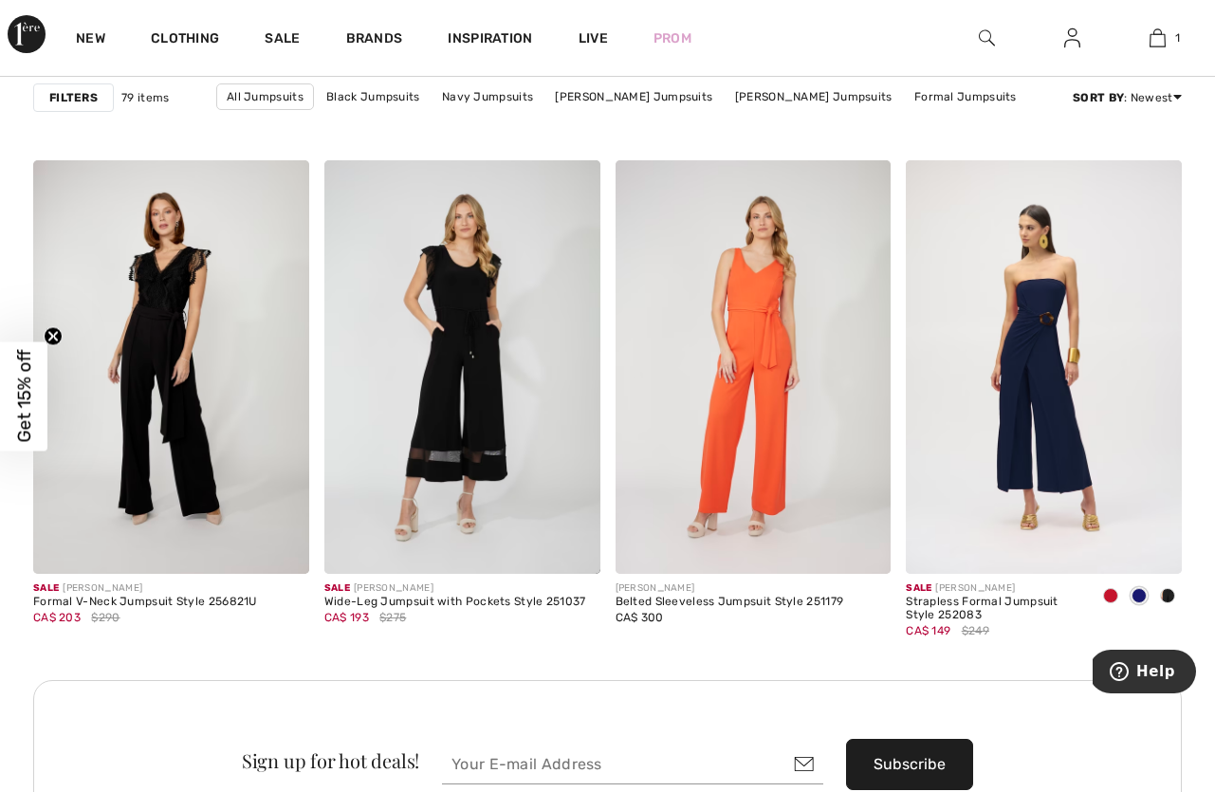
scroll to position [3440, 0]
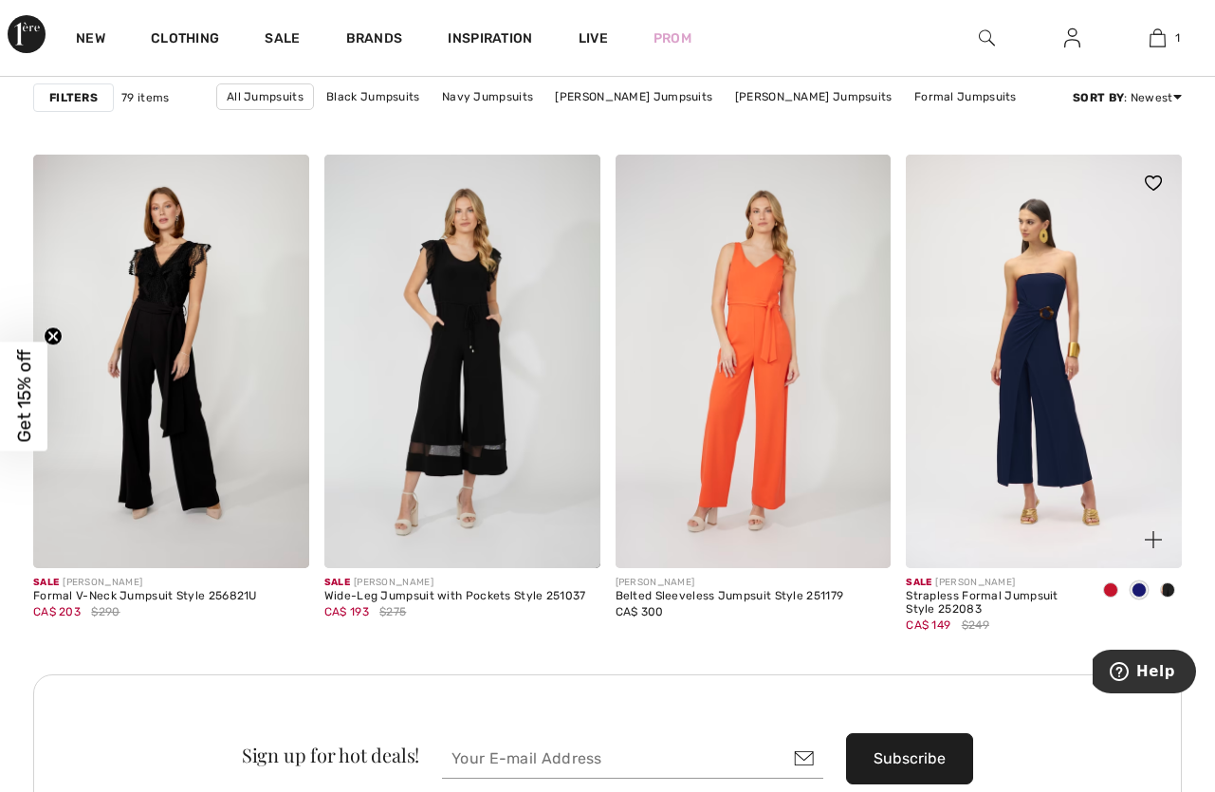
click at [1142, 583] on span at bounding box center [1138, 589] width 15 height 15
click at [1110, 582] on span at bounding box center [1110, 589] width 15 height 15
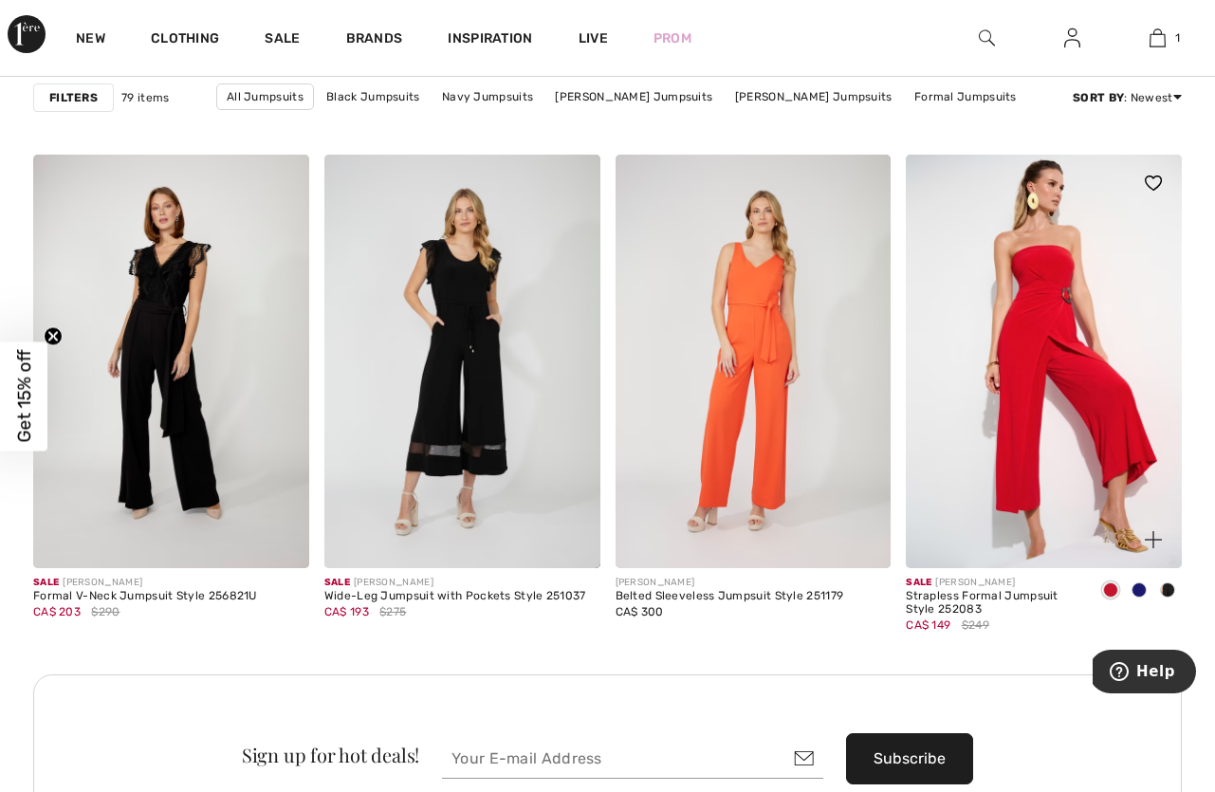
click at [1164, 592] on span at bounding box center [1167, 589] width 15 height 15
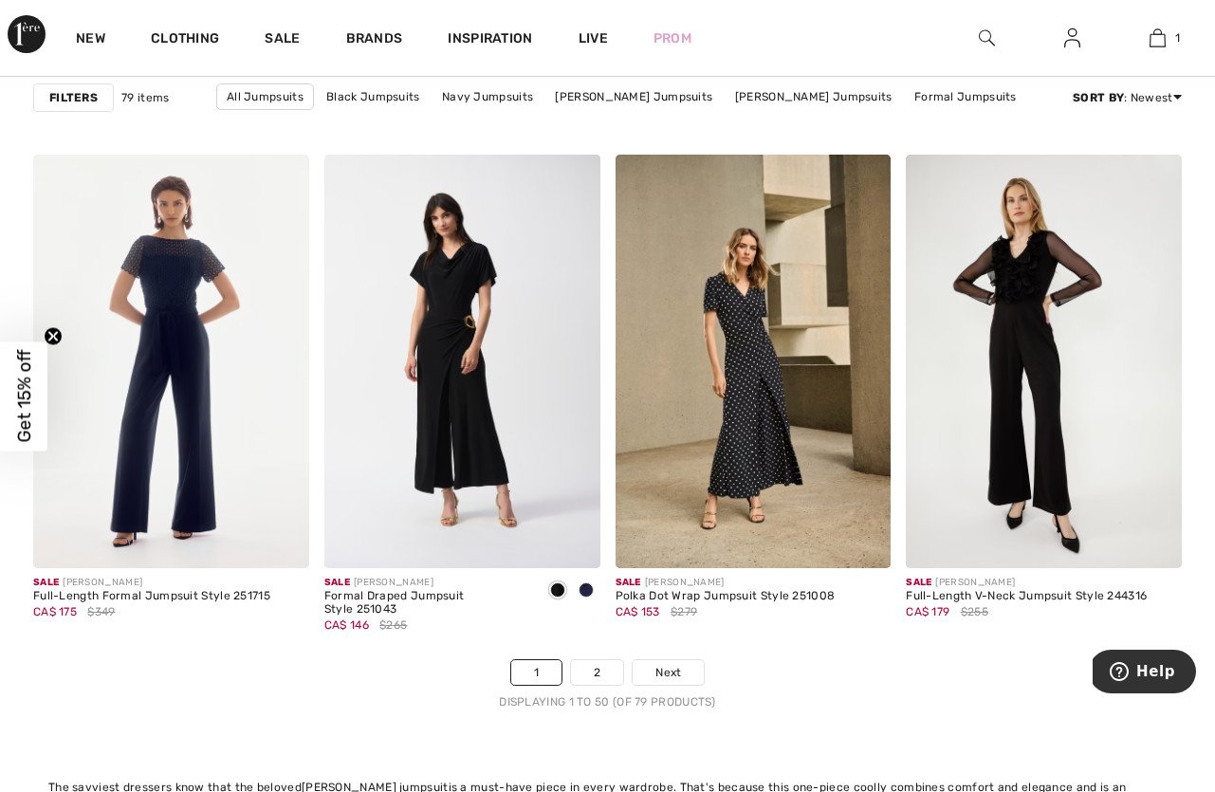
scroll to position [7525, 0]
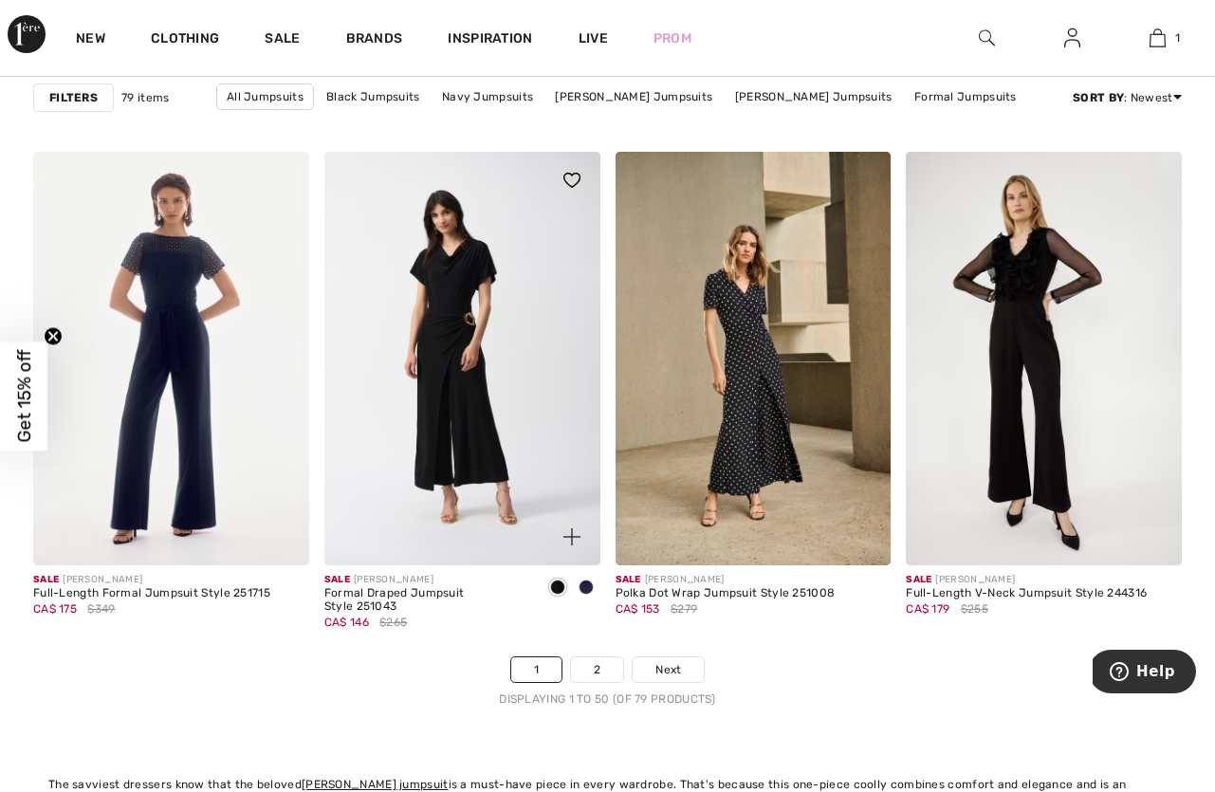
click at [596, 587] on div at bounding box center [586, 588] width 28 height 31
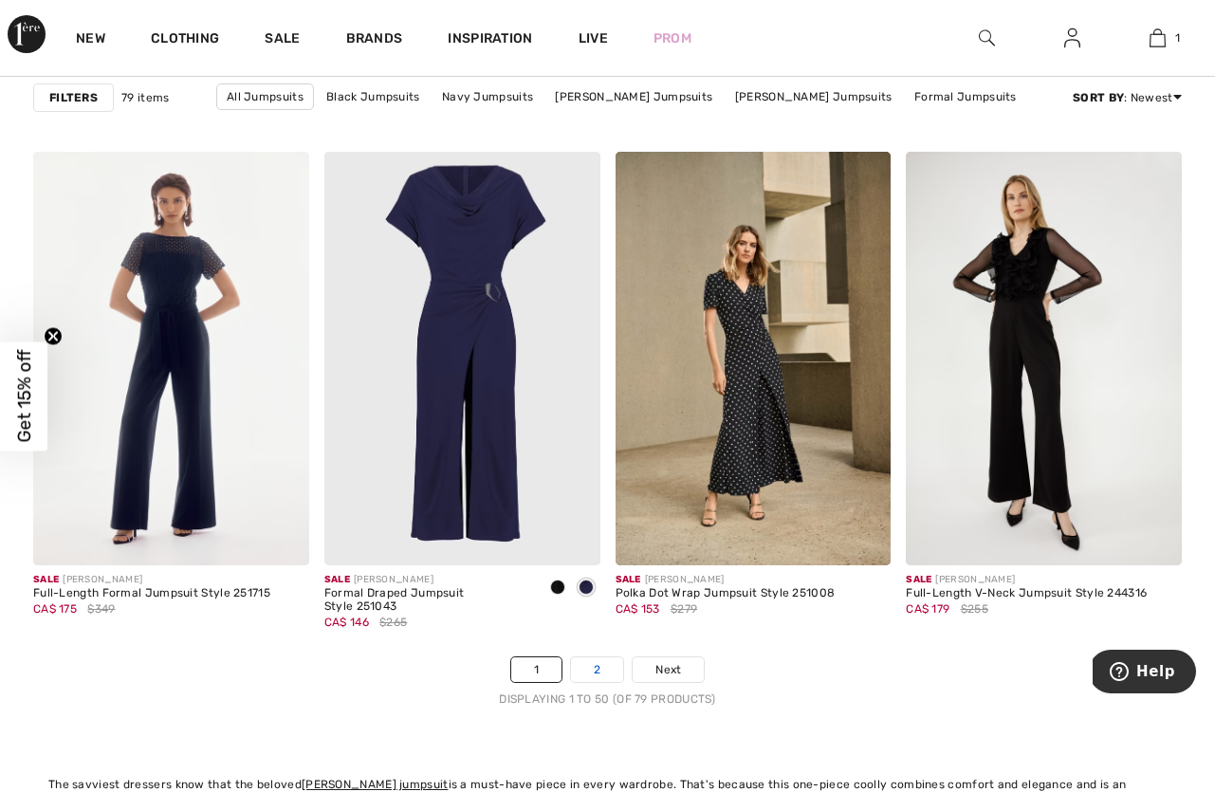
click at [600, 661] on link "2" at bounding box center [597, 669] width 52 height 25
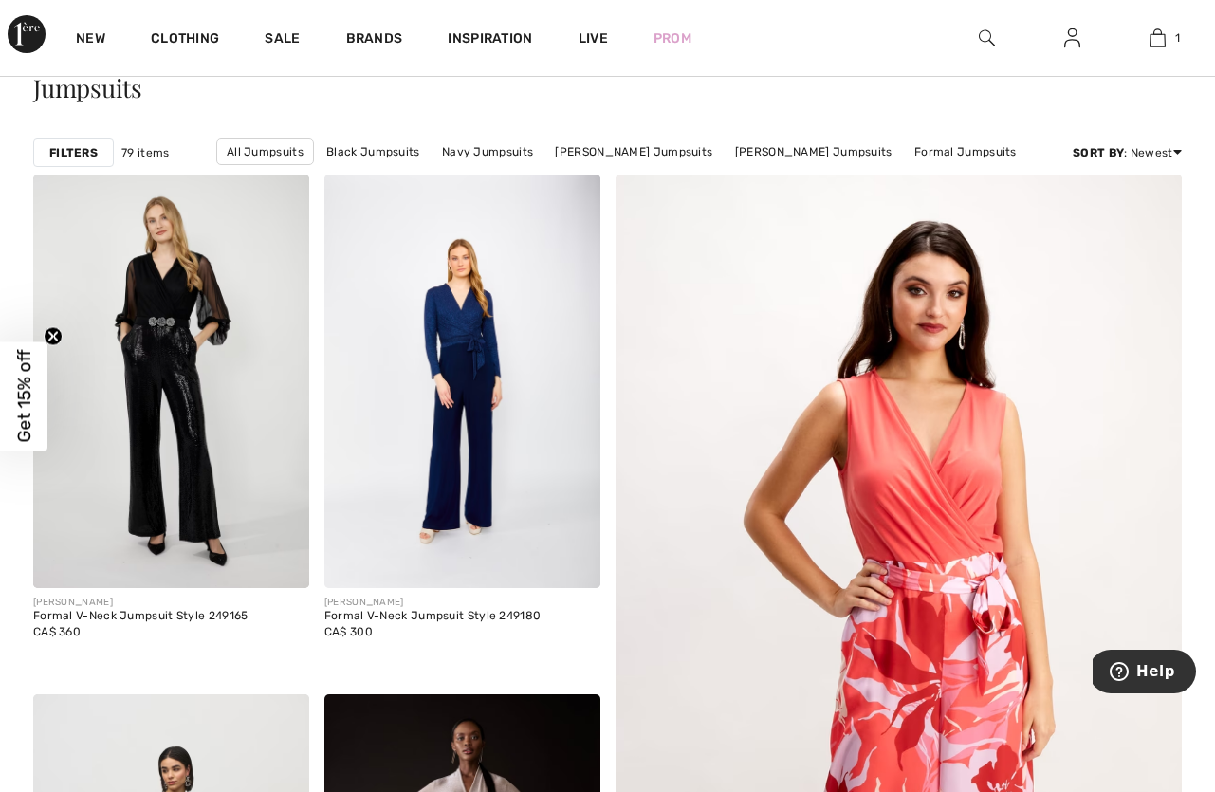
scroll to position [128, 0]
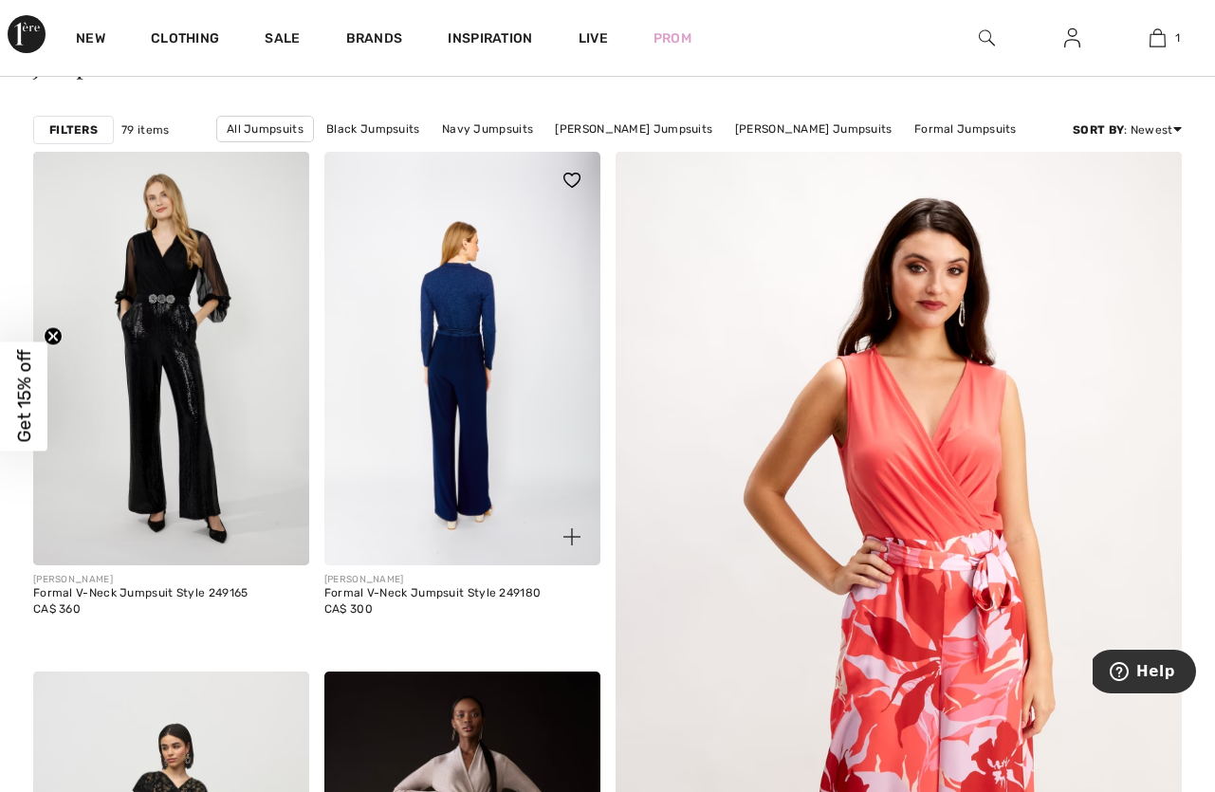
click at [526, 396] on img at bounding box center [462, 358] width 276 height 413
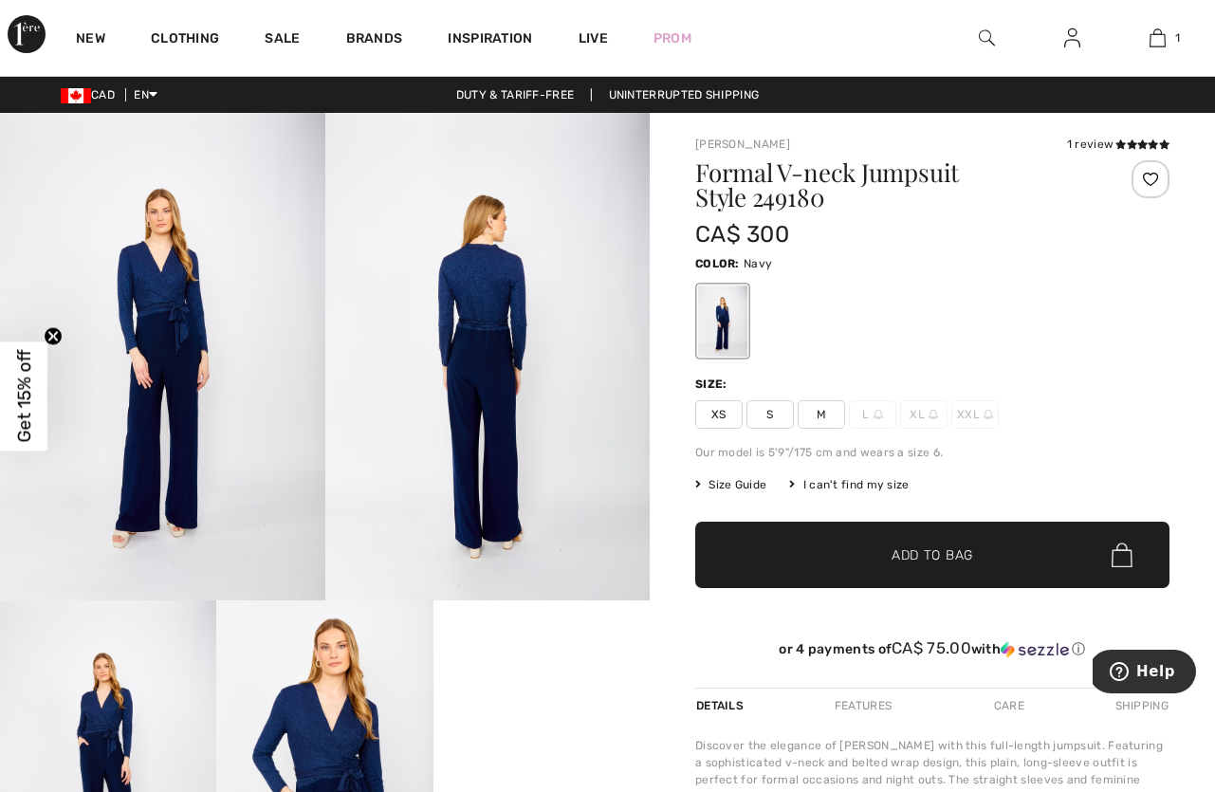
click at [173, 333] on img at bounding box center [162, 356] width 325 height 487
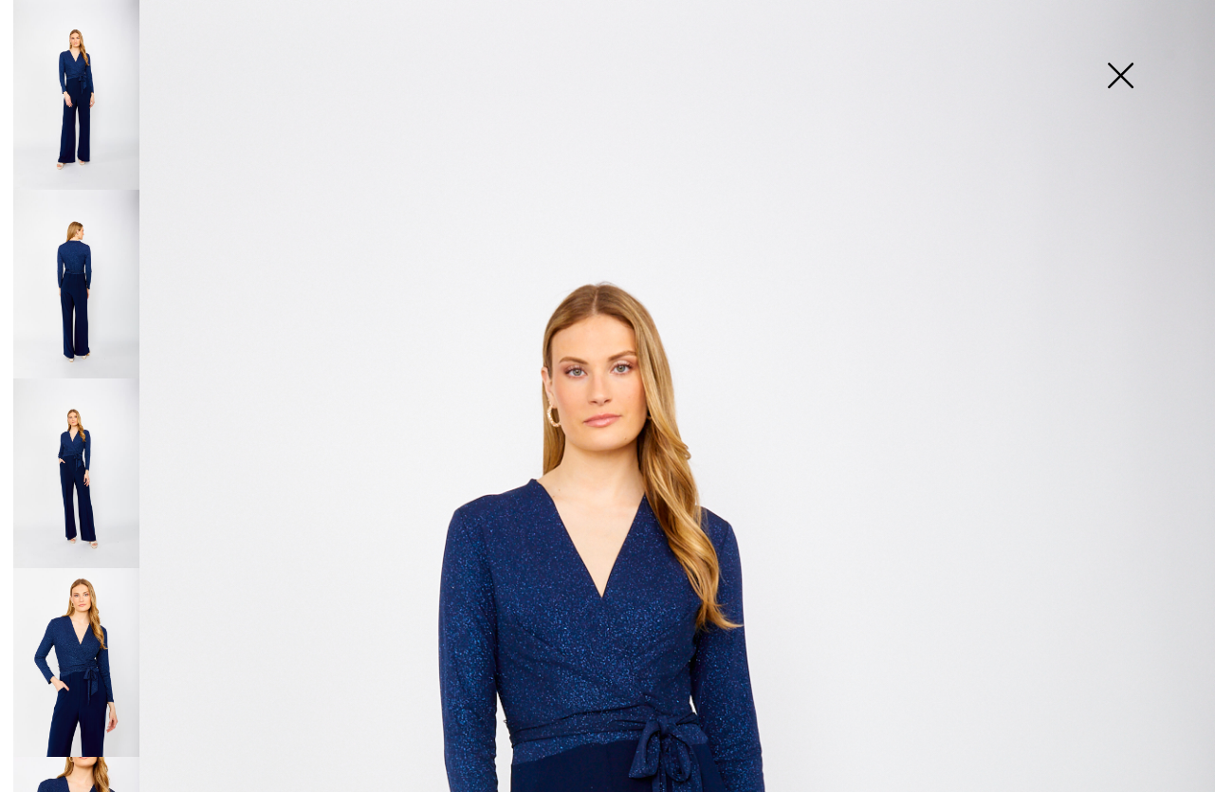
click at [84, 443] on img at bounding box center [76, 473] width 126 height 190
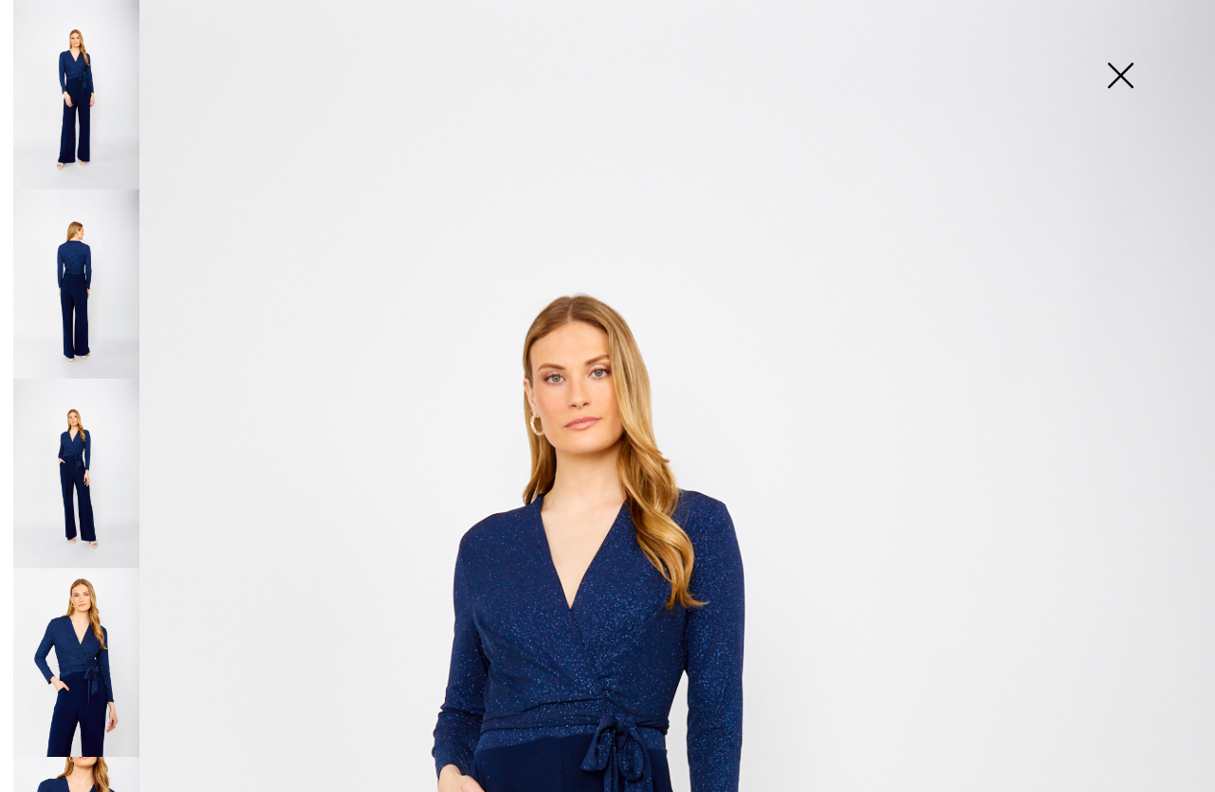
click at [98, 629] on img at bounding box center [76, 663] width 126 height 190
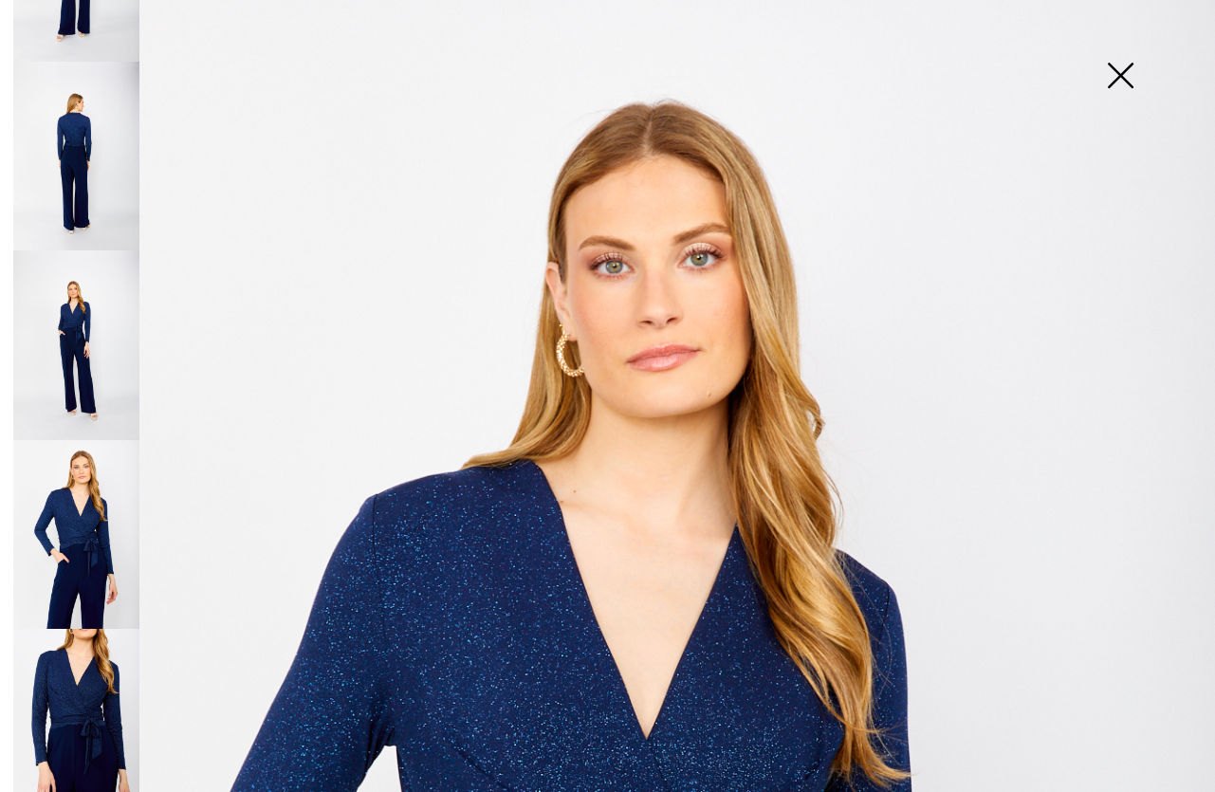
scroll to position [119, 0]
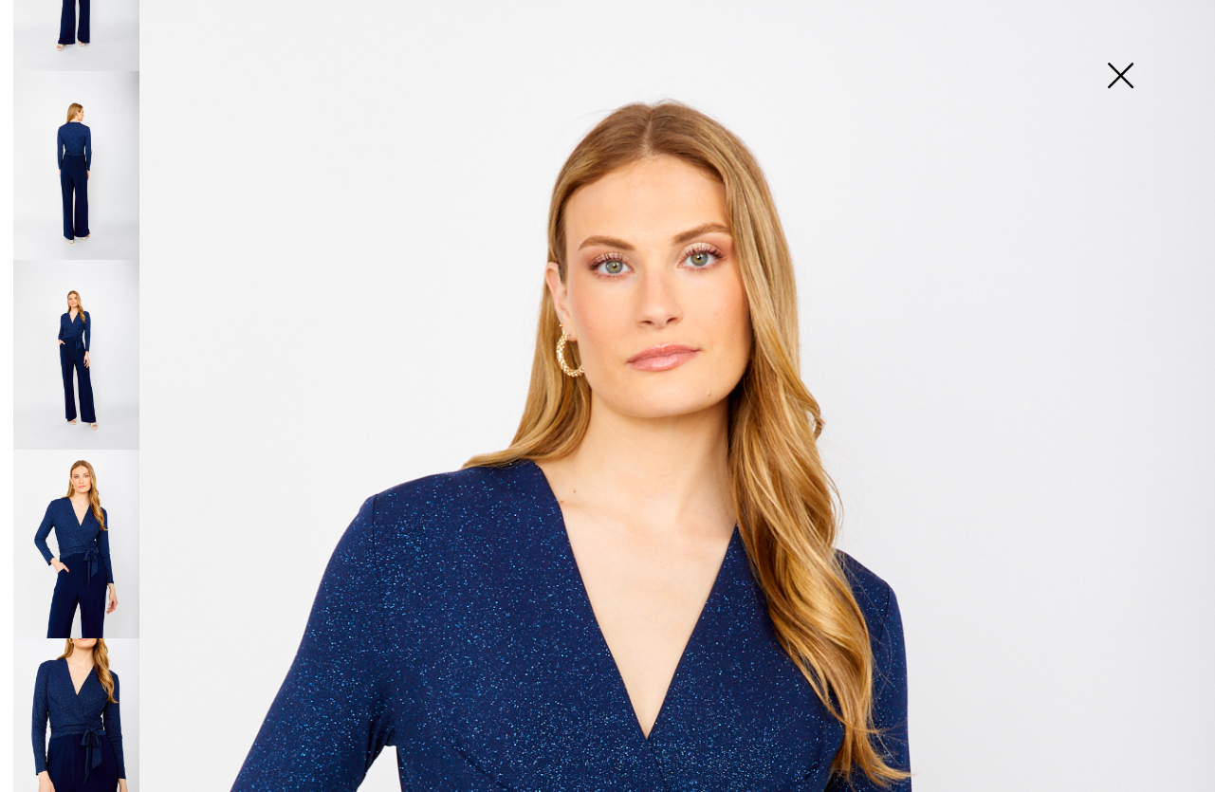
click at [56, 686] on img at bounding box center [76, 733] width 126 height 190
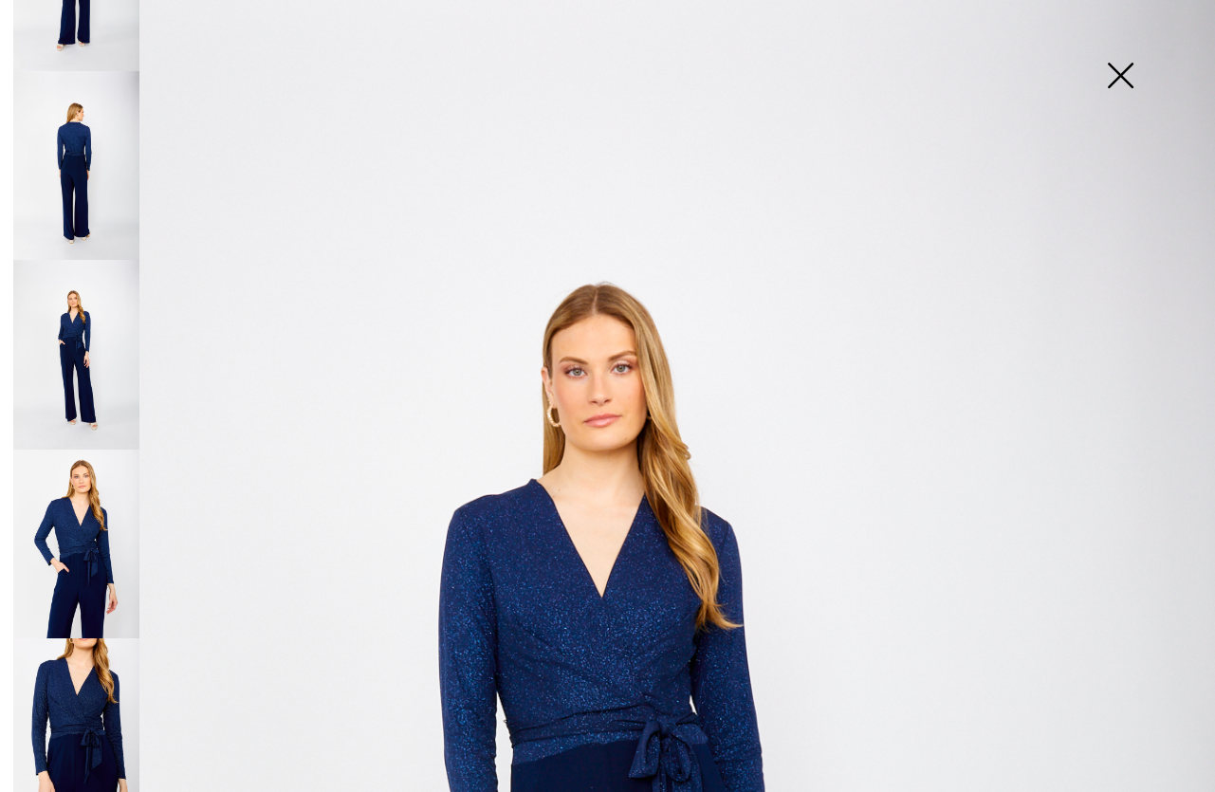
click at [82, 206] on img at bounding box center [76, 166] width 126 height 190
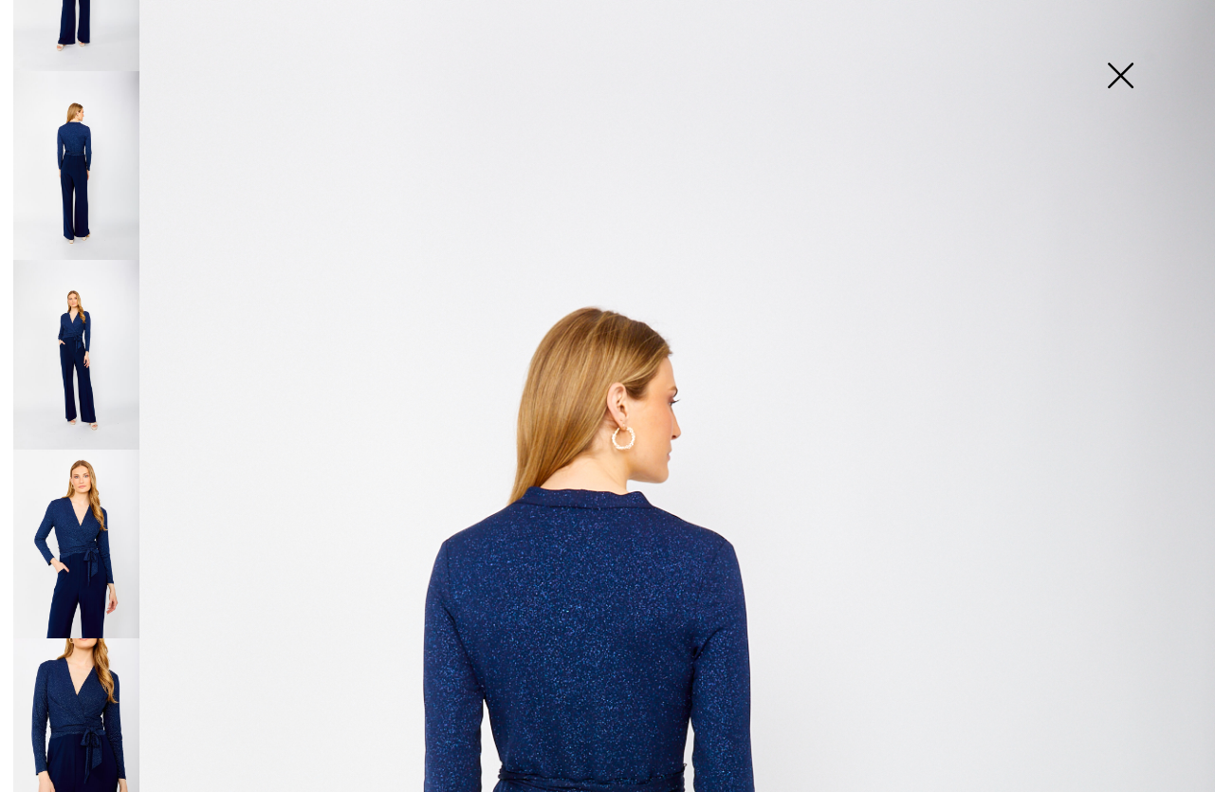
click at [96, 363] on img at bounding box center [76, 355] width 126 height 190
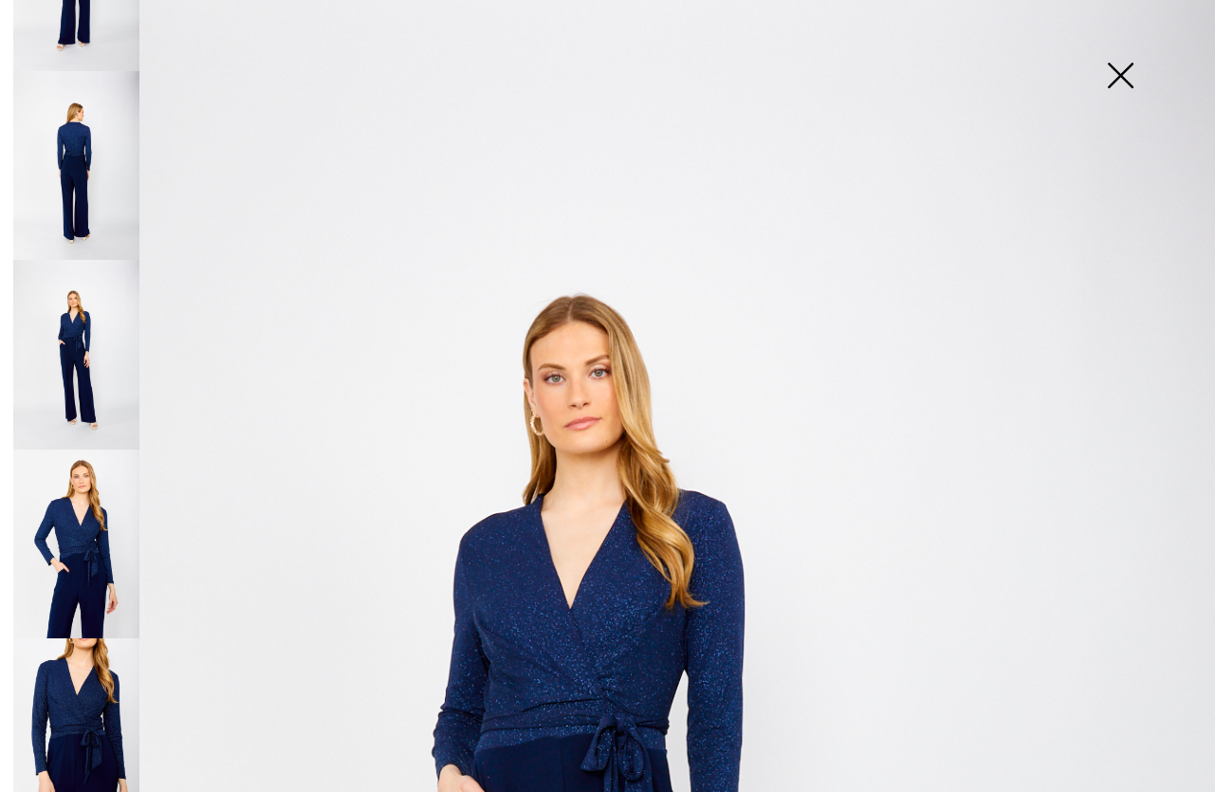
click at [1126, 80] on img at bounding box center [1119, 77] width 95 height 98
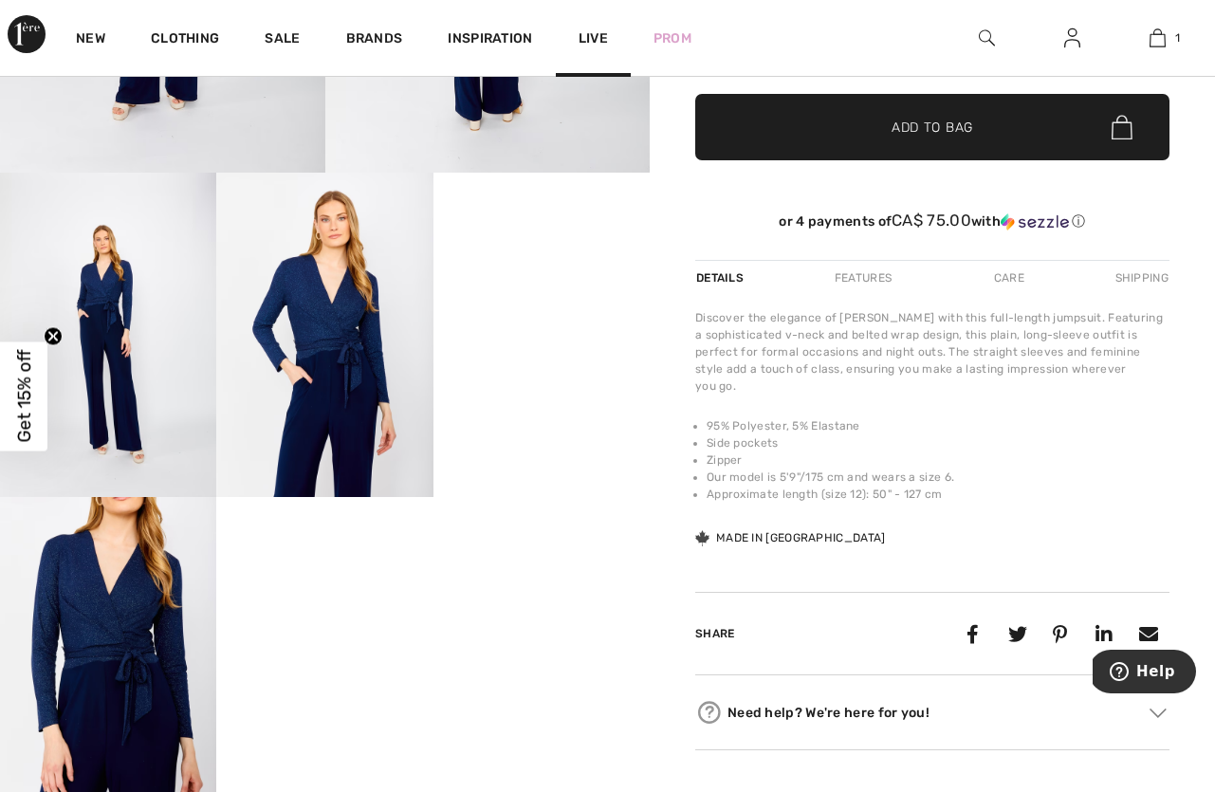
scroll to position [417, 0]
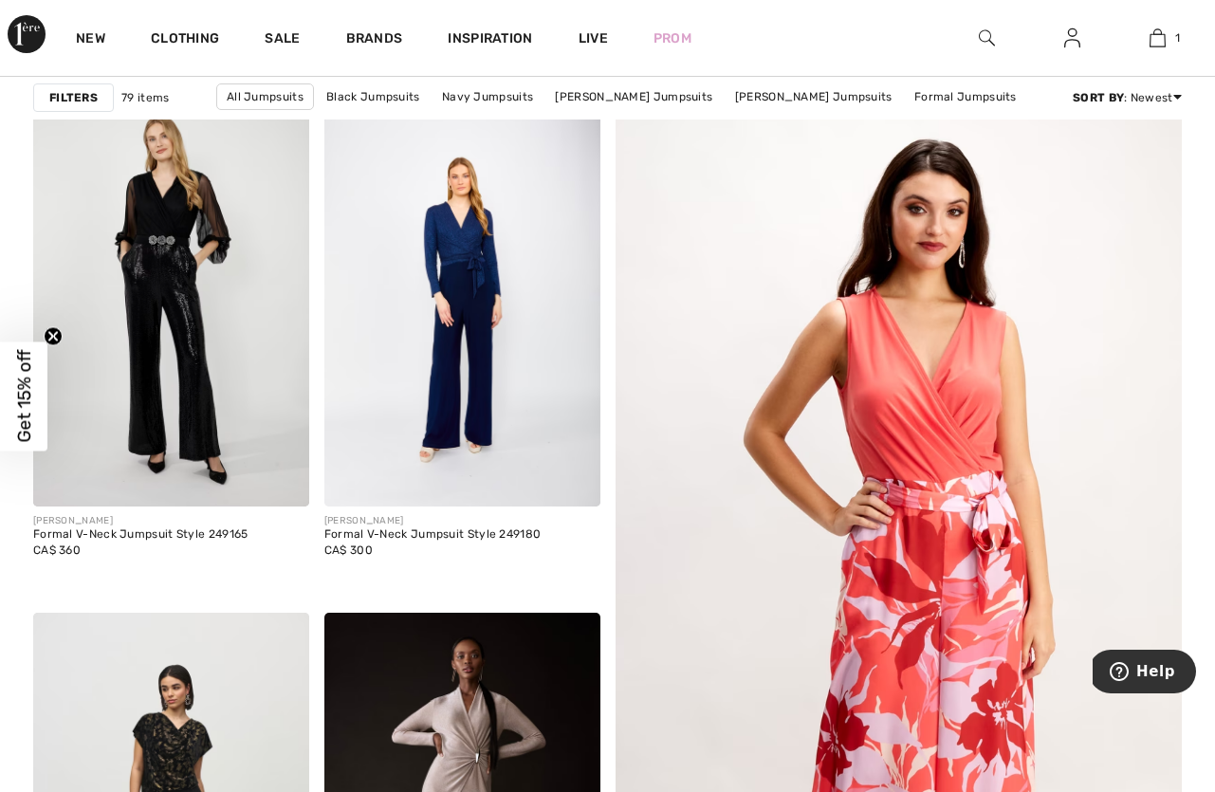
scroll to position [184, 0]
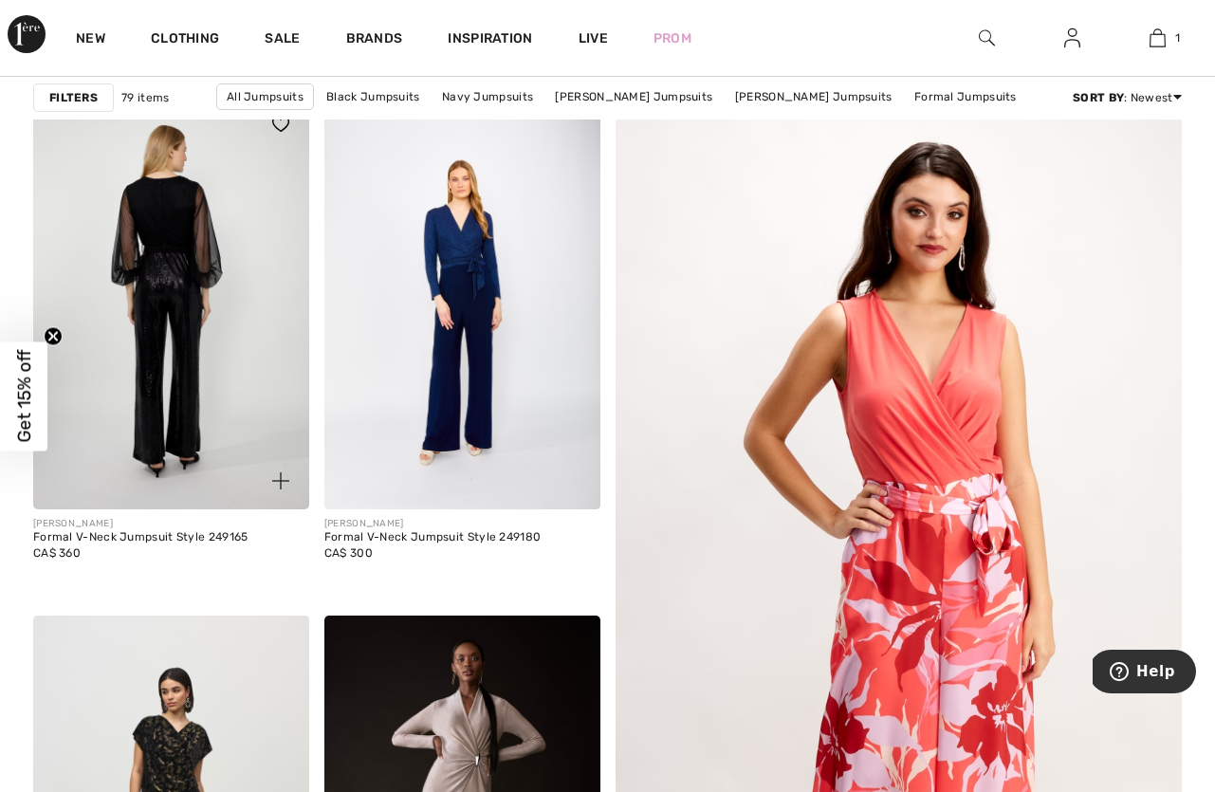
click at [167, 232] on img at bounding box center [171, 302] width 276 height 413
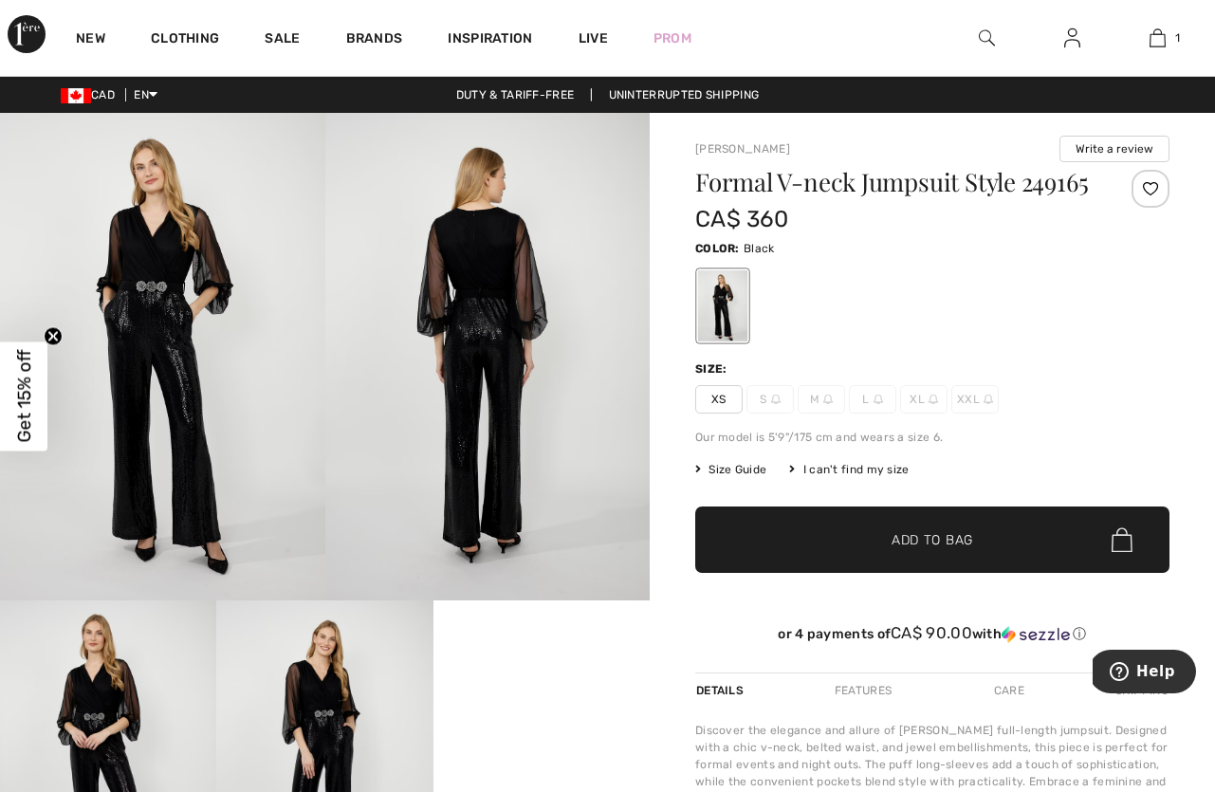
click at [210, 302] on img at bounding box center [162, 356] width 325 height 487
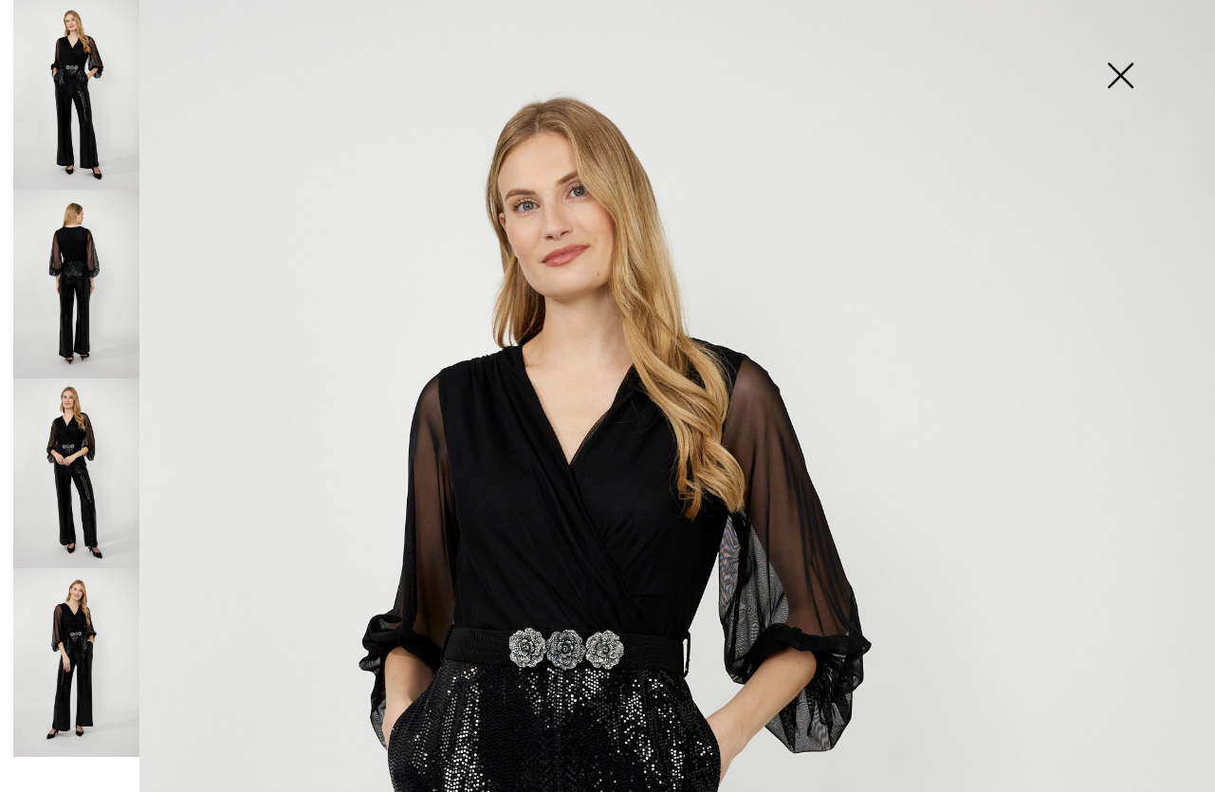
click at [107, 454] on img at bounding box center [76, 473] width 126 height 190
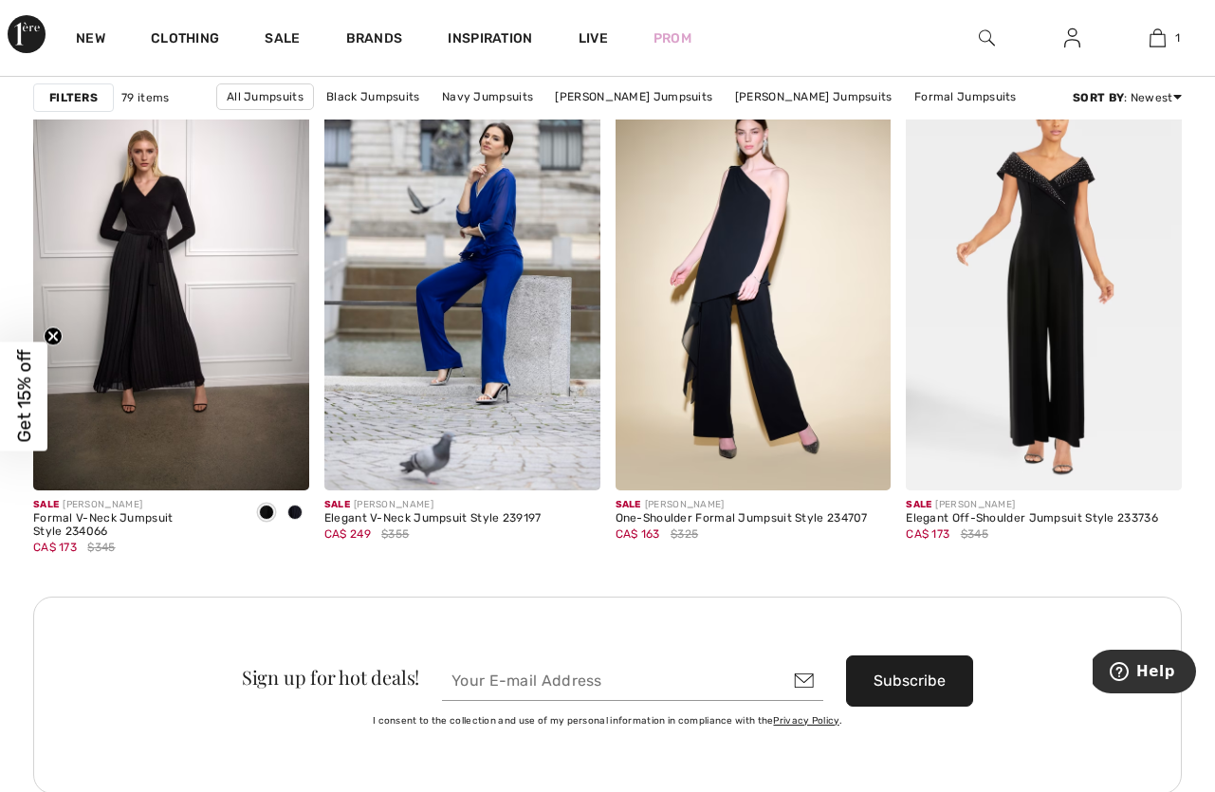
scroll to position [3521, 0]
